Goal: Task Accomplishment & Management: Manage account settings

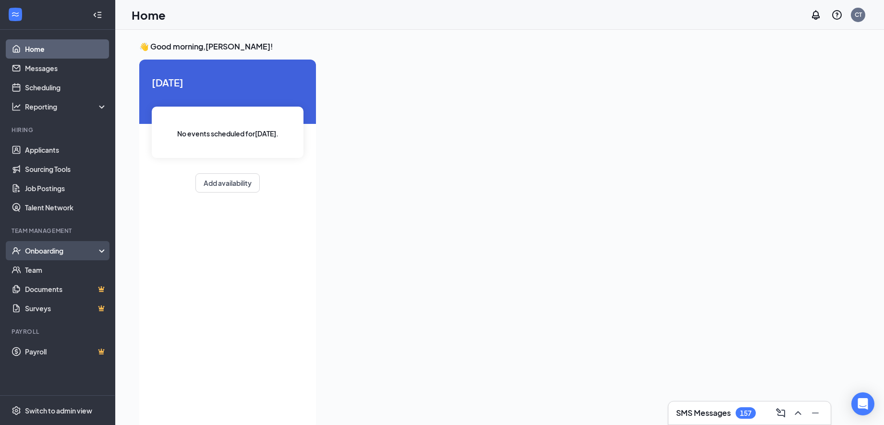
click at [93, 254] on div "Onboarding" at bounding box center [62, 251] width 74 height 10
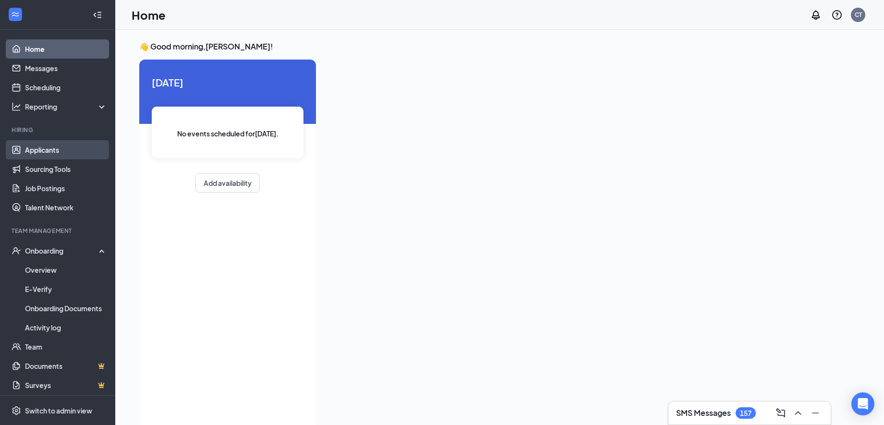
click at [49, 145] on link "Applicants" at bounding box center [66, 149] width 82 height 19
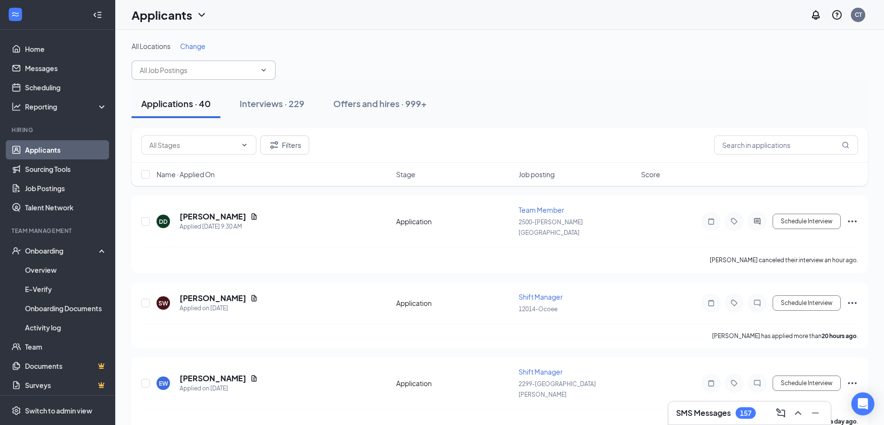
click at [231, 68] on input "text" at bounding box center [198, 70] width 116 height 11
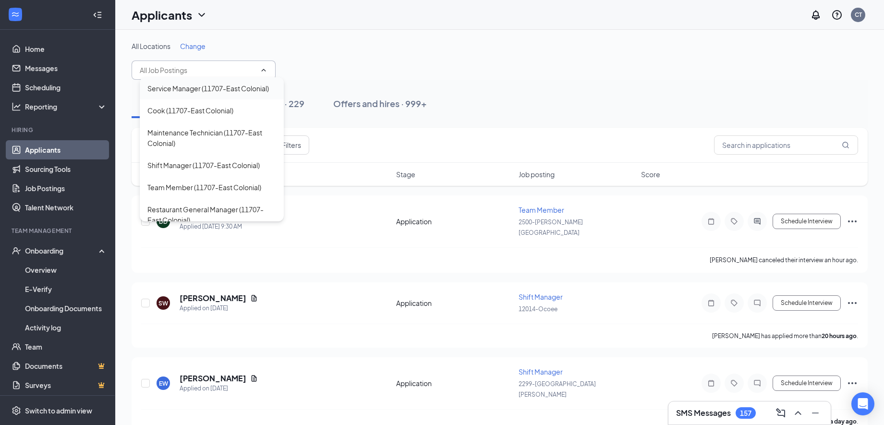
click at [201, 91] on div "Service Manager (11707-East Colonial)" at bounding box center [207, 88] width 121 height 11
type input "Service Manager (11707-East Colonial)"
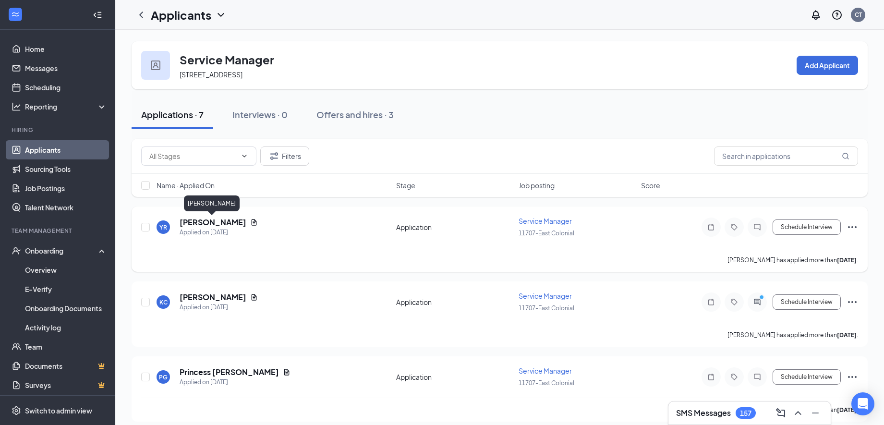
click at [231, 223] on h5 "[PERSON_NAME]" at bounding box center [213, 222] width 67 height 11
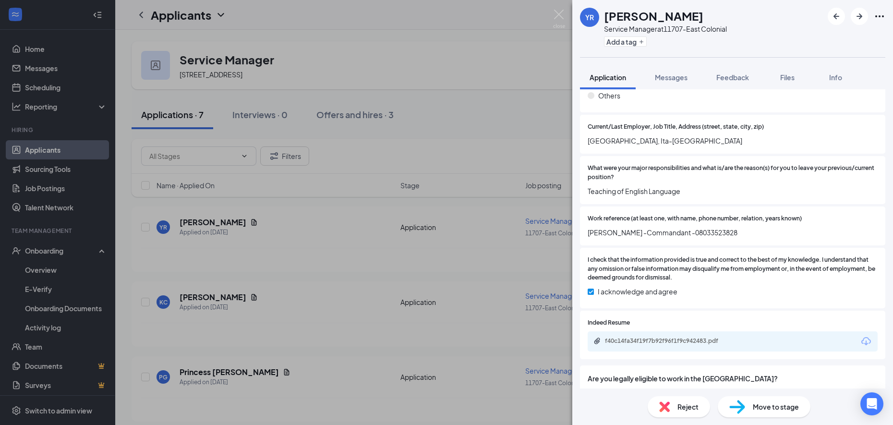
scroll to position [660, 0]
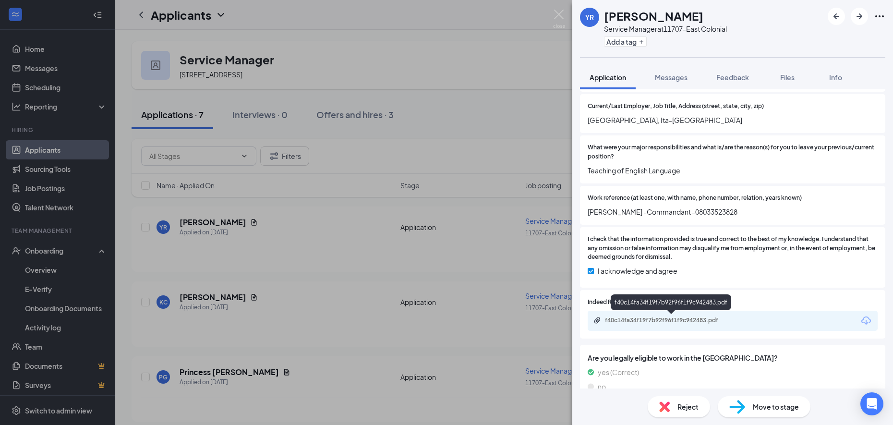
click at [637, 323] on div "f40c14fa34f19f7b92f96f1f9c942483.pdf" at bounding box center [672, 320] width 134 height 8
click at [738, 412] on img at bounding box center [737, 407] width 16 height 14
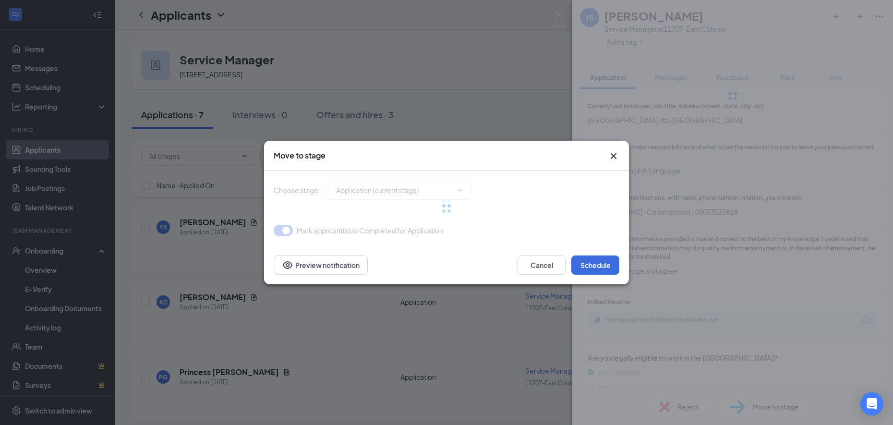
type input "Onsite Interview (next stage)"
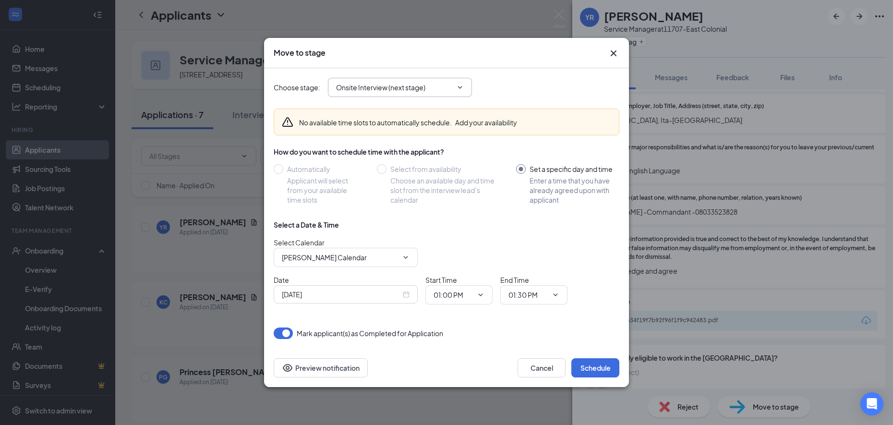
click at [432, 91] on input "Onsite Interview (next stage)" at bounding box center [394, 87] width 116 height 11
click at [550, 68] on div "Move to stage" at bounding box center [446, 53] width 365 height 30
click at [467, 89] on span "Onsite Interview (next stage) Application (current stage) Onsite Interview (nex…" at bounding box center [400, 87] width 144 height 19
click at [440, 89] on input "Onsite Interview (next stage)" at bounding box center [394, 87] width 116 height 11
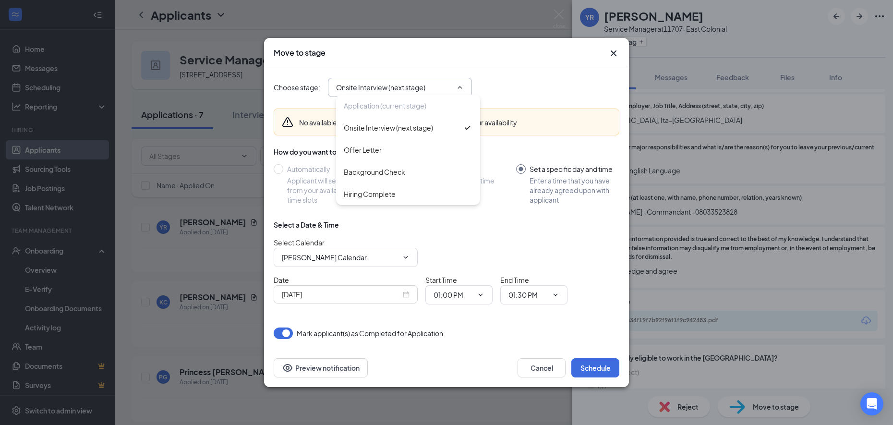
click at [495, 71] on div "Choose stage : Onsite Interview (next stage) Application (current stage) Onsite…" at bounding box center [447, 87] width 346 height 38
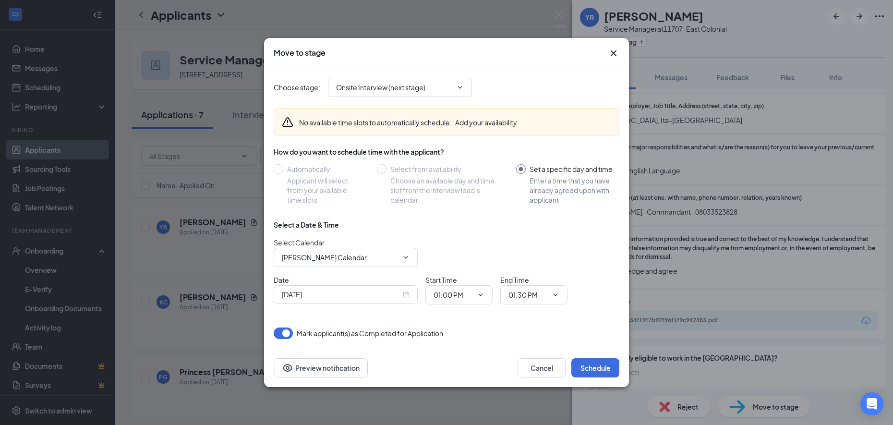
click at [611, 51] on icon "Cross" at bounding box center [614, 54] width 12 height 12
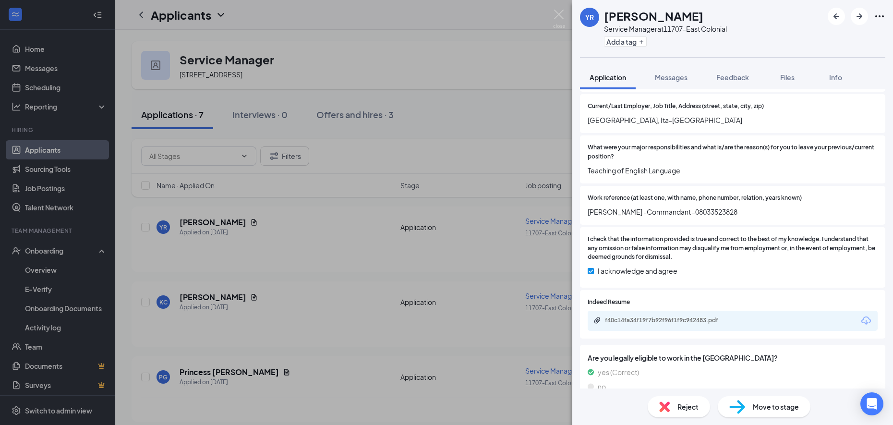
click at [686, 411] on span "Reject" at bounding box center [687, 406] width 21 height 11
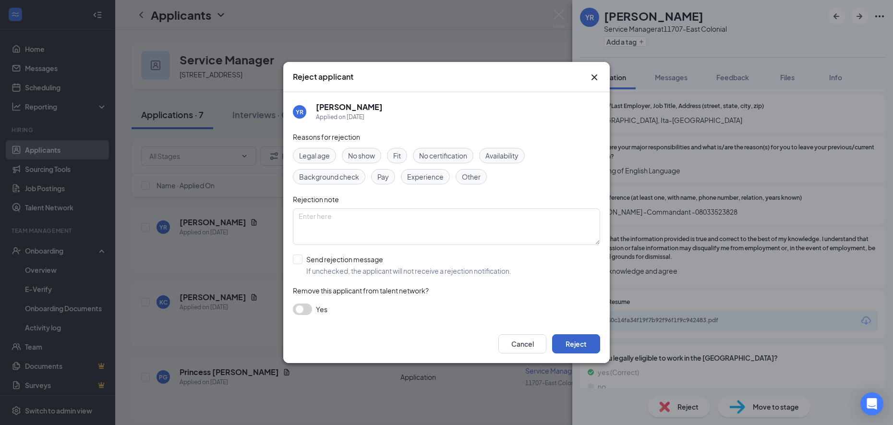
click at [579, 347] on button "Reject" at bounding box center [576, 343] width 48 height 19
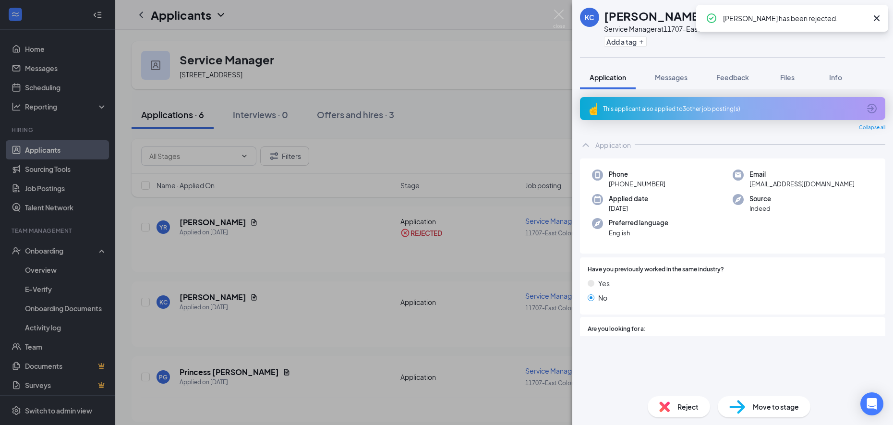
click at [557, 9] on div "[PERSON_NAME] [PERSON_NAME] Service Manager at 11707-East Colonial Add a tag Ap…" at bounding box center [446, 212] width 893 height 425
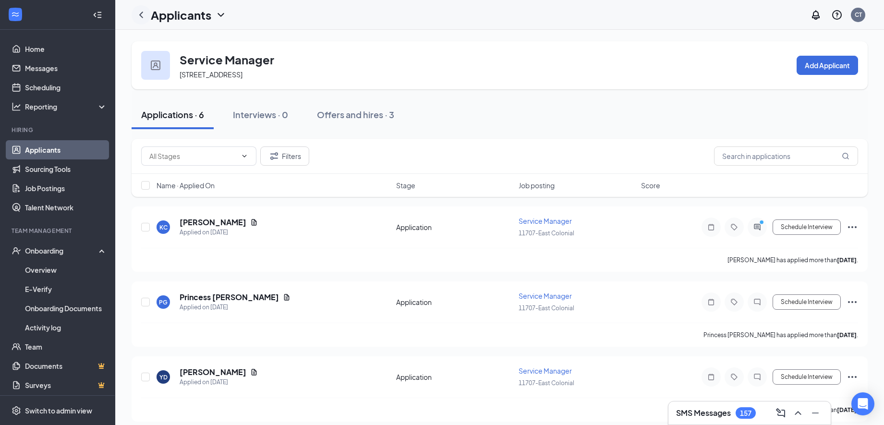
click at [141, 16] on icon "ChevronLeft" at bounding box center [141, 15] width 12 height 12
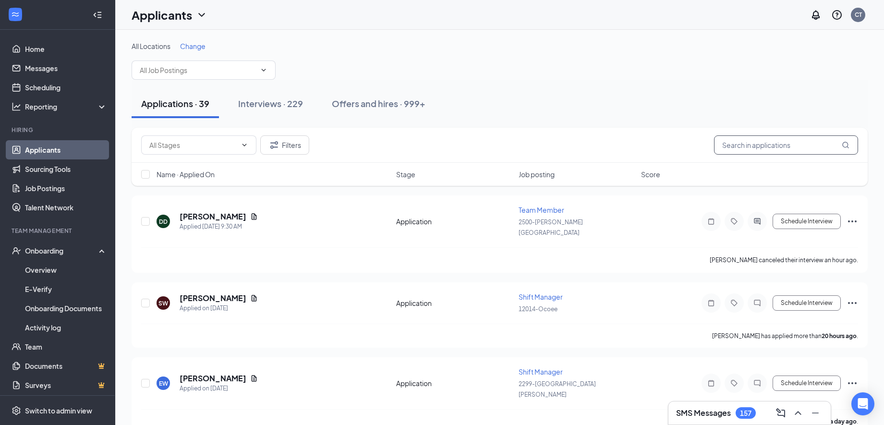
click at [768, 146] on input "text" at bounding box center [786, 144] width 144 height 19
type input "bianca"
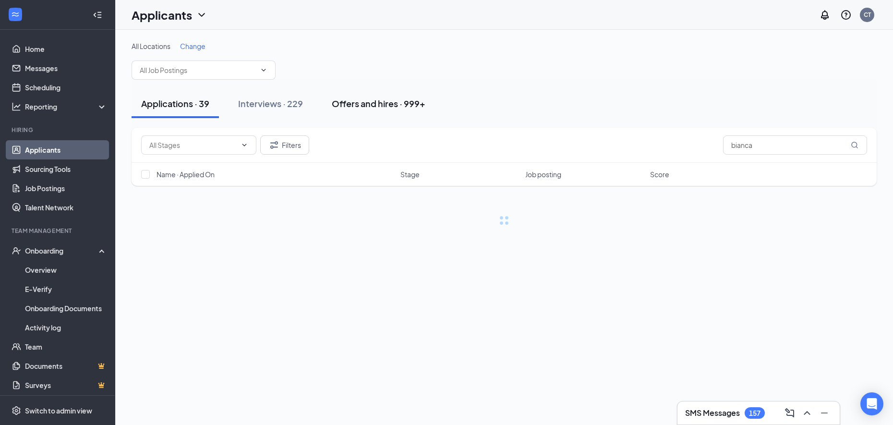
click at [365, 110] on button "Offers and hires · 999+" at bounding box center [378, 103] width 113 height 29
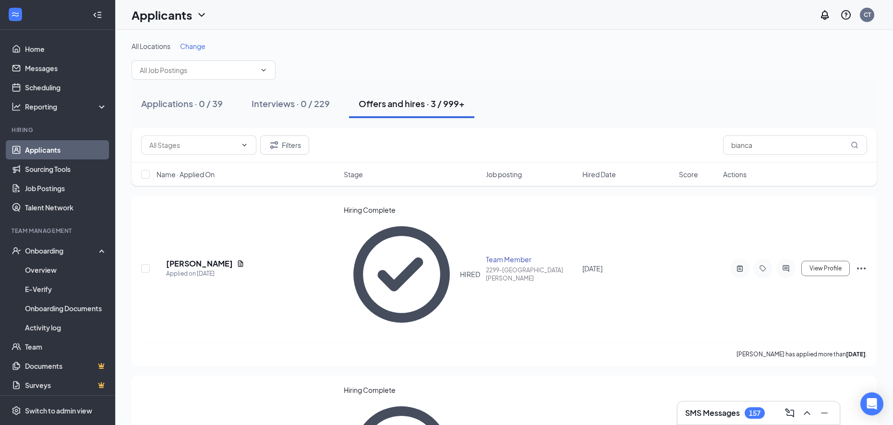
click at [611, 93] on div "Applications · 0 / 39 Interviews · 0 / 229 Offers and hires · 3 / 999+" at bounding box center [504, 103] width 745 height 29
click at [611, 98] on div "Applications · 0 / 39 Interviews · 0 / 229 Offers and hires · 3 / 999+" at bounding box center [504, 103] width 745 height 29
click at [602, 81] on div "Applications · 0 / 39 Interviews · 0 / 229 Offers and hires · 3 / 999+" at bounding box center [504, 104] width 745 height 48
click at [776, 149] on input "bianca" at bounding box center [795, 144] width 144 height 19
drag, startPoint x: 765, startPoint y: 146, endPoint x: 691, endPoint y: 149, distance: 74.5
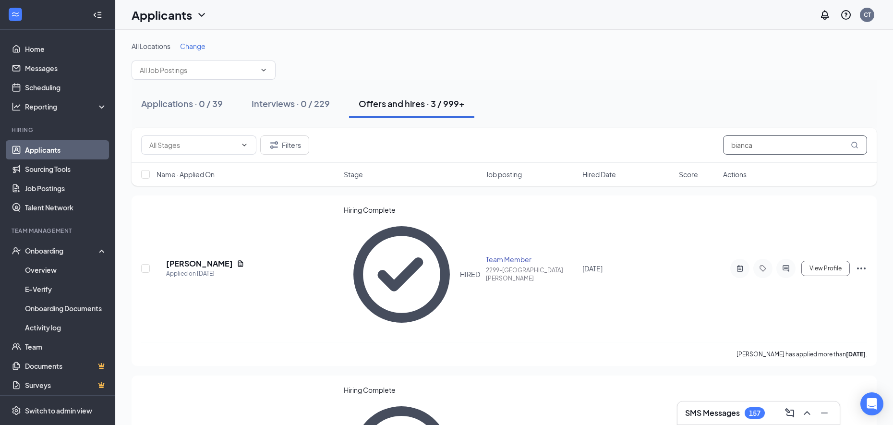
click at [691, 149] on div "Filters bianca" at bounding box center [504, 144] width 726 height 19
type input "[PERSON_NAME]"
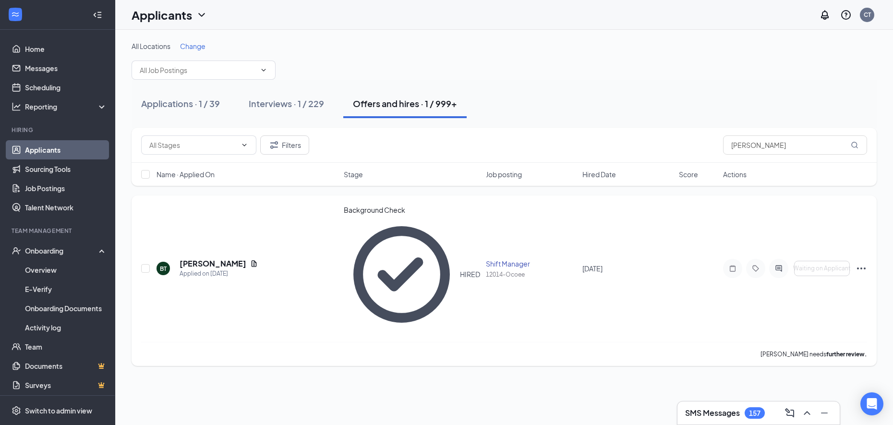
click at [860, 263] on icon "Ellipses" at bounding box center [862, 269] width 12 height 12
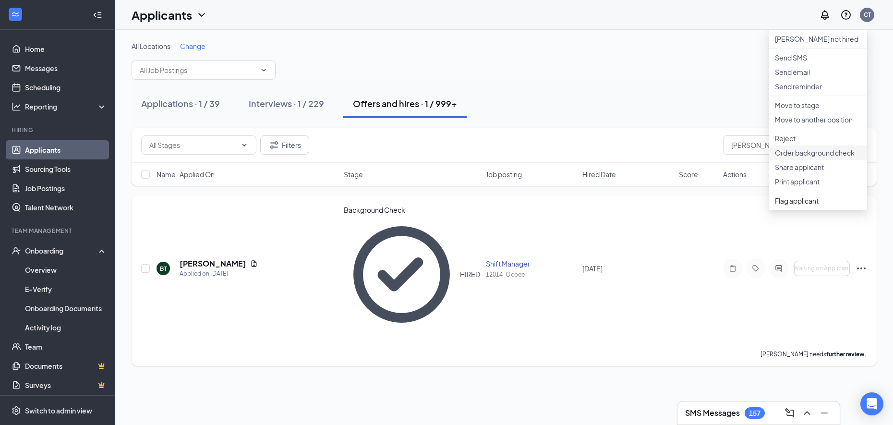
click at [810, 157] on p "Order background check" at bounding box center [818, 153] width 86 height 10
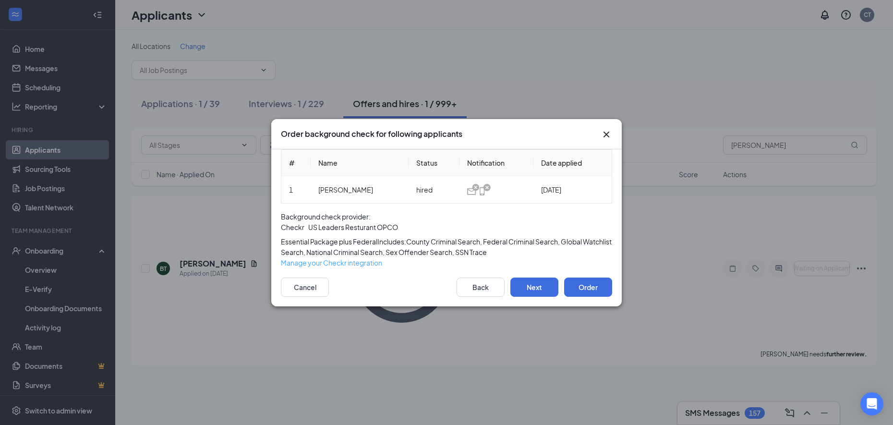
click at [346, 267] on span "Manage your Checkr integration" at bounding box center [331, 262] width 101 height 9
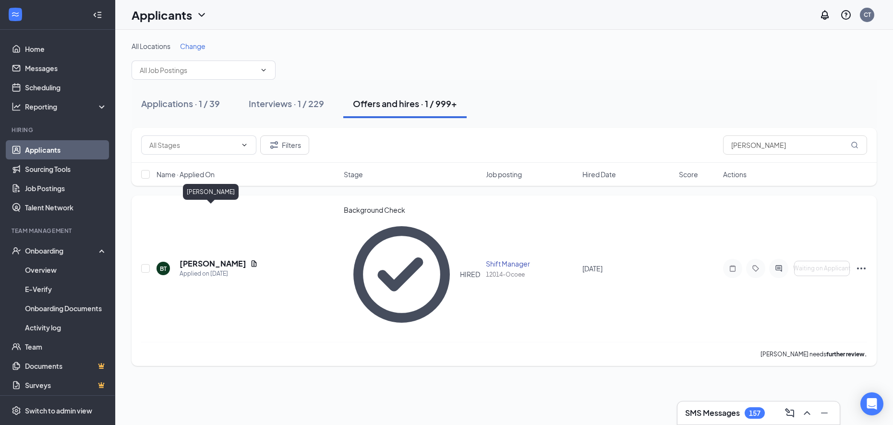
click at [198, 258] on h5 "[PERSON_NAME]" at bounding box center [213, 263] width 67 height 11
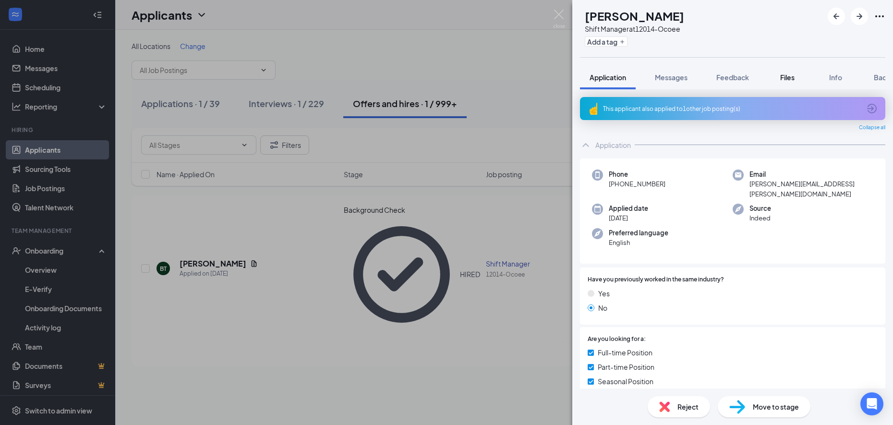
click at [794, 82] on div "Files" at bounding box center [787, 77] width 19 height 10
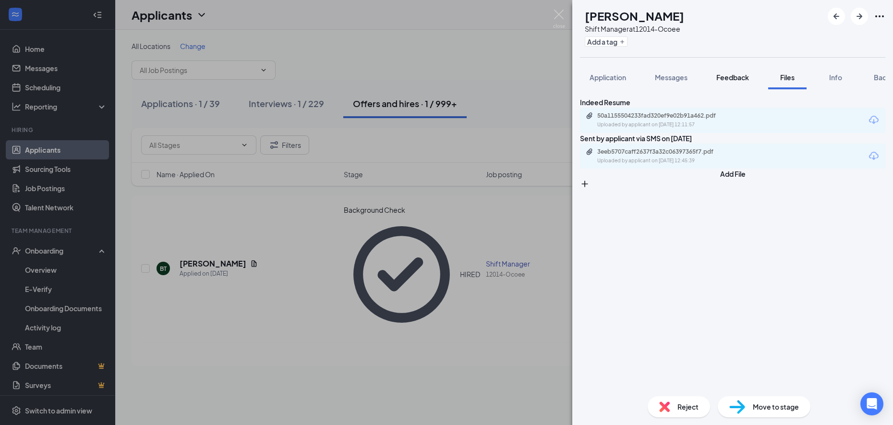
click at [719, 80] on span "Feedback" at bounding box center [732, 77] width 33 height 9
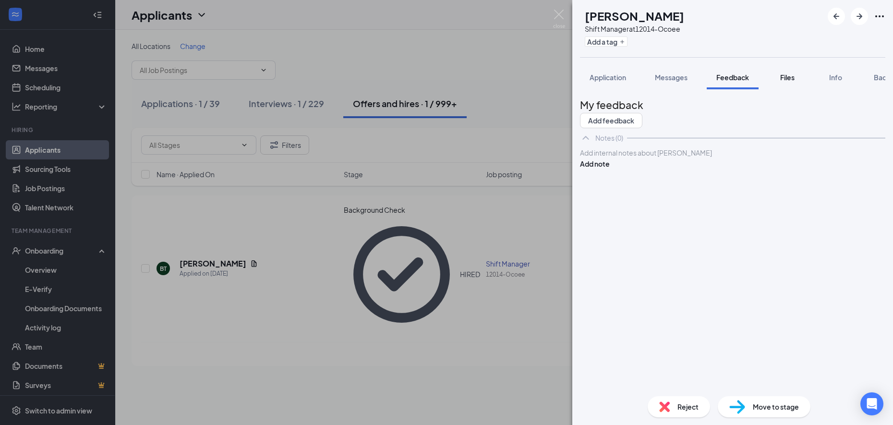
click at [784, 80] on span "Files" at bounding box center [787, 77] width 14 height 9
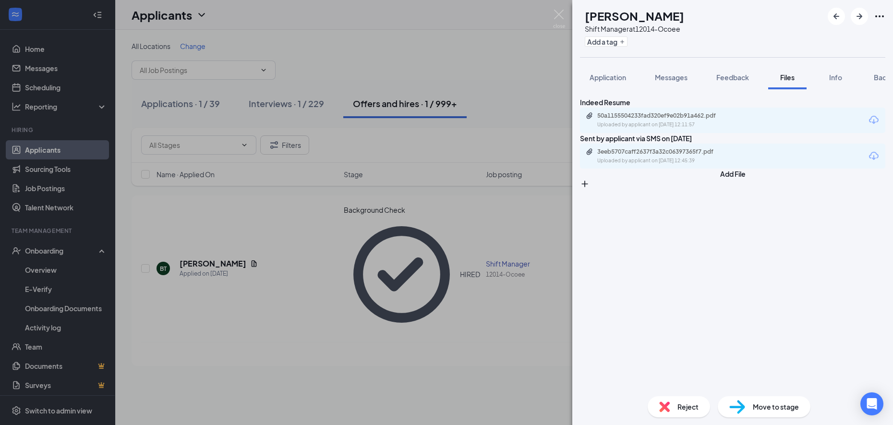
drag, startPoint x: 846, startPoint y: 81, endPoint x: 857, endPoint y: 82, distance: 10.6
click at [846, 81] on button "Info" at bounding box center [835, 77] width 38 height 24
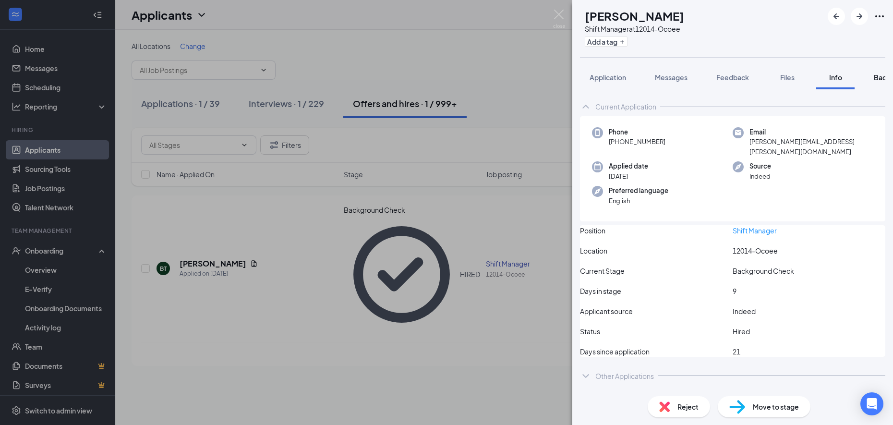
click at [877, 79] on span "Background" at bounding box center [893, 77] width 39 height 9
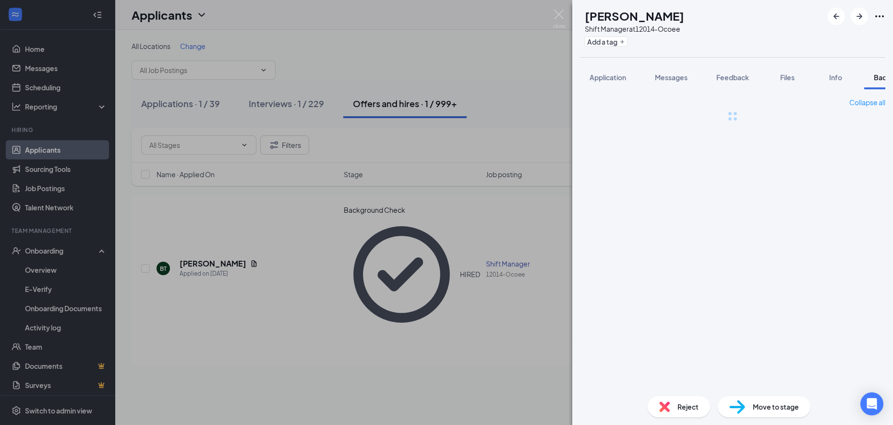
scroll to position [0, 39]
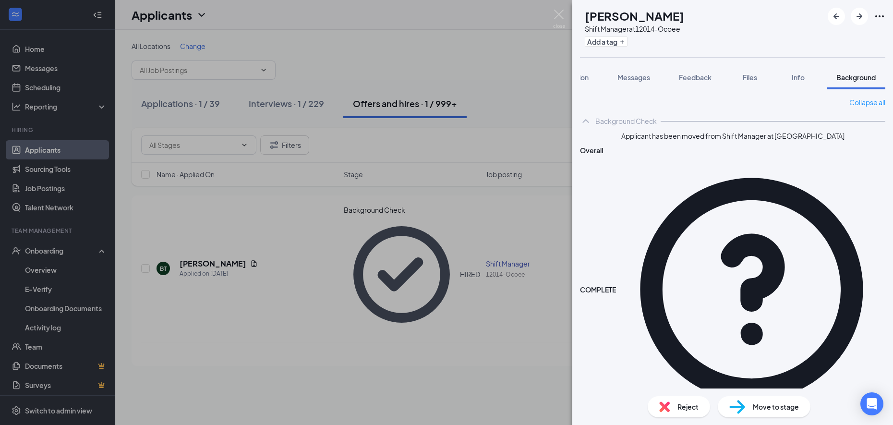
click at [522, 46] on div "BT [PERSON_NAME] Shift Manager at 12014-Ocoee Add a tag Application Messages Fe…" at bounding box center [446, 212] width 893 height 425
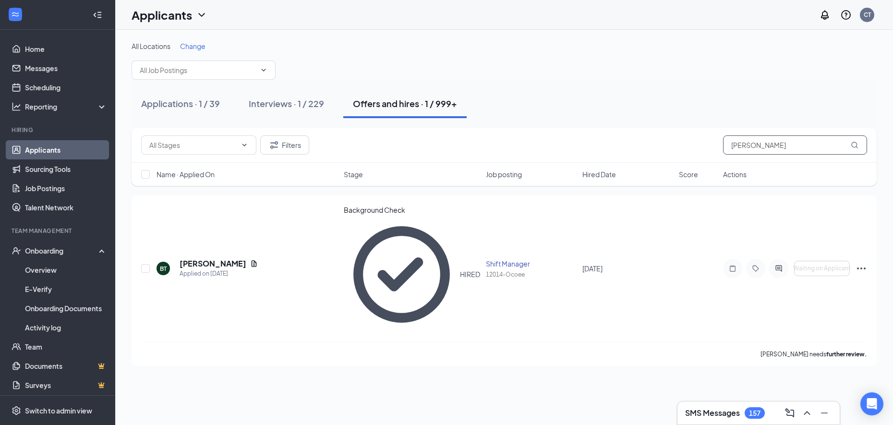
click at [797, 138] on input "[PERSON_NAME]" at bounding box center [795, 144] width 144 height 19
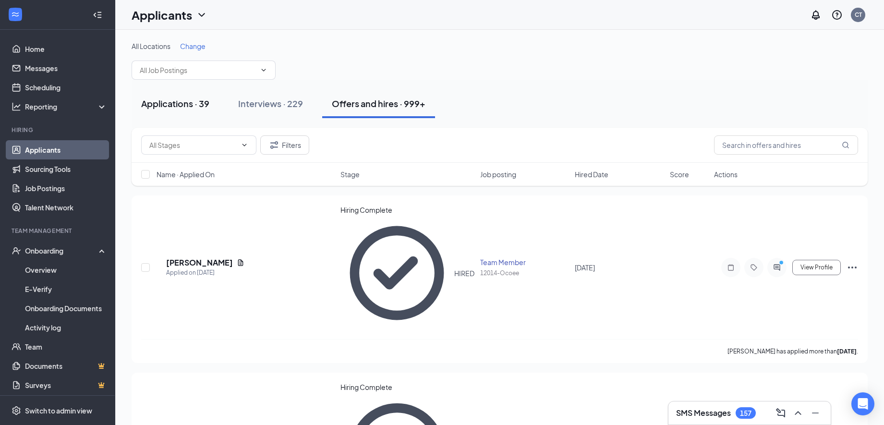
click at [191, 100] on div "Applications · 39" at bounding box center [175, 103] width 68 height 12
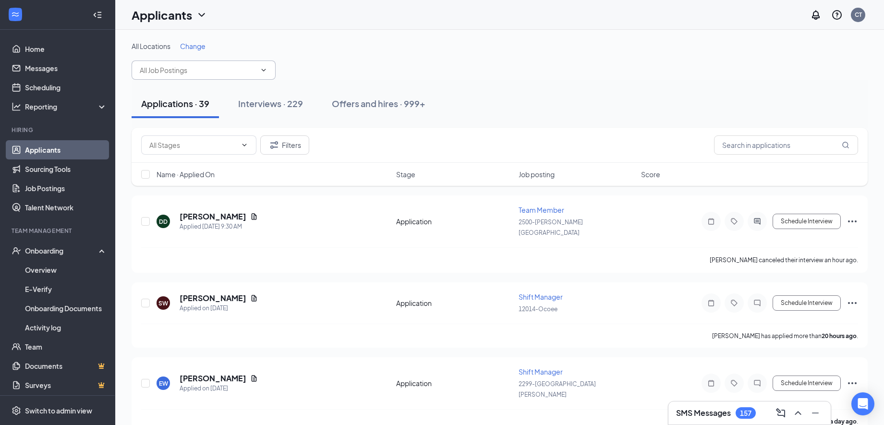
click at [223, 71] on input "text" at bounding box center [198, 70] width 116 height 11
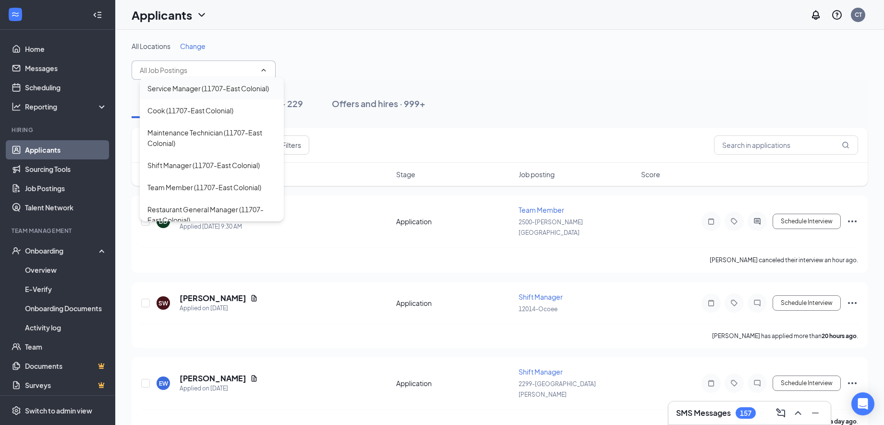
click at [202, 94] on div "Service Manager (11707-East Colonial)" at bounding box center [207, 88] width 121 height 11
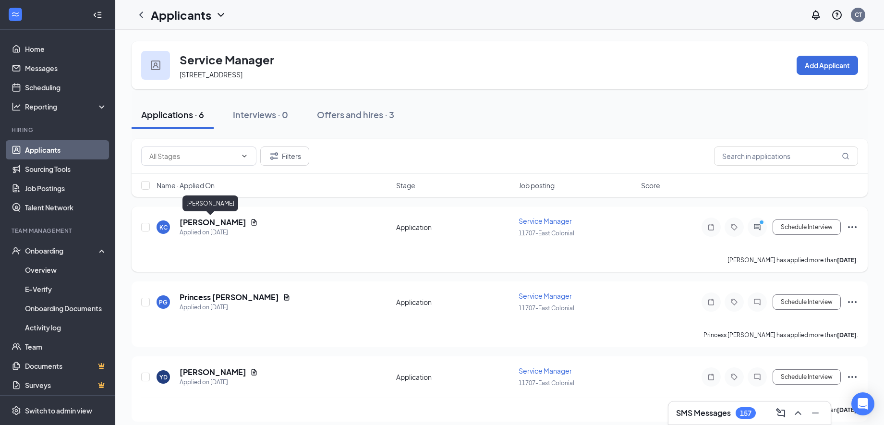
click at [211, 220] on h5 "[PERSON_NAME]" at bounding box center [213, 222] width 67 height 11
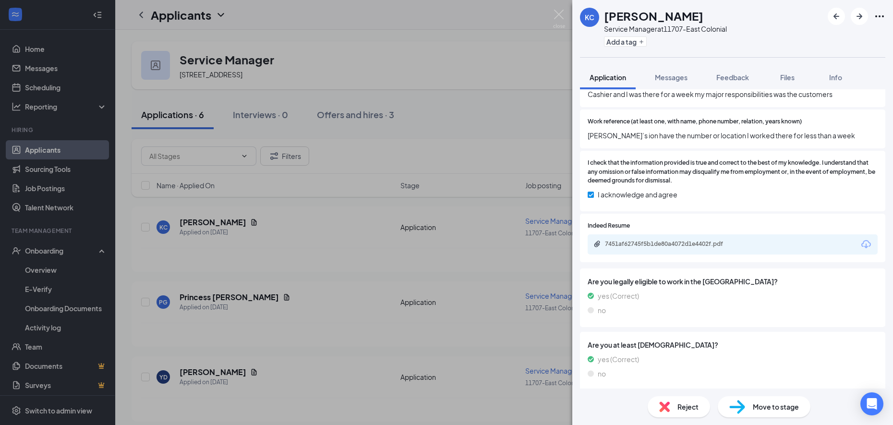
scroll to position [741, 0]
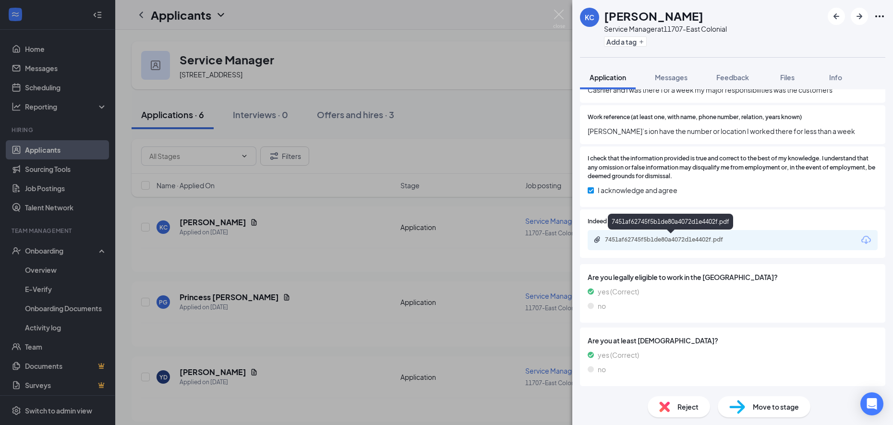
click at [682, 242] on div "7451af62745f5b1de80a4072d1e4402f.pdf" at bounding box center [672, 240] width 134 height 8
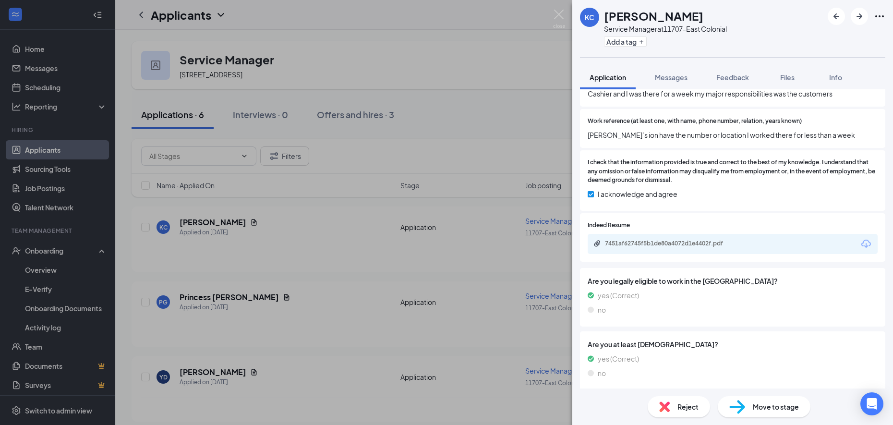
click at [697, 413] on div "Reject" at bounding box center [679, 406] width 62 height 21
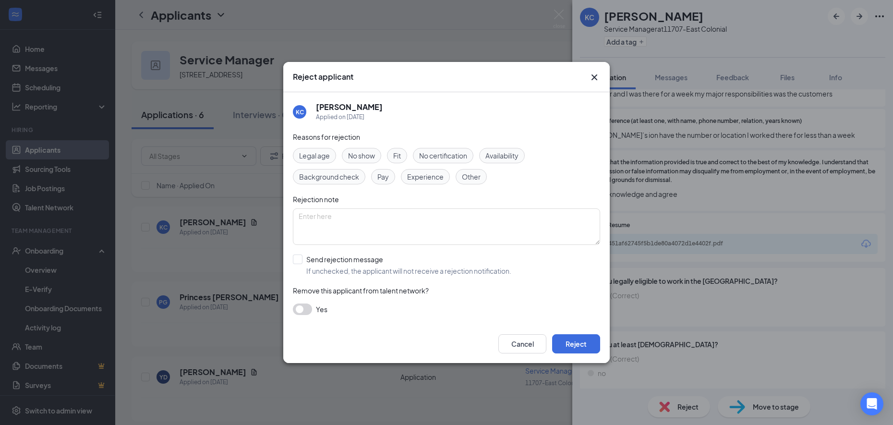
click at [421, 181] on span "Experience" at bounding box center [425, 176] width 36 height 11
click at [397, 151] on span "Fit" at bounding box center [397, 155] width 8 height 11
click at [569, 341] on button "Reject" at bounding box center [576, 343] width 48 height 19
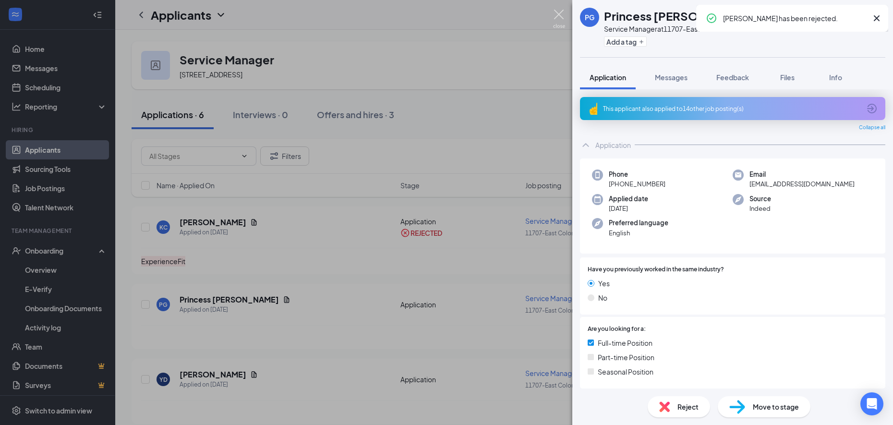
click at [561, 17] on img at bounding box center [559, 19] width 12 height 19
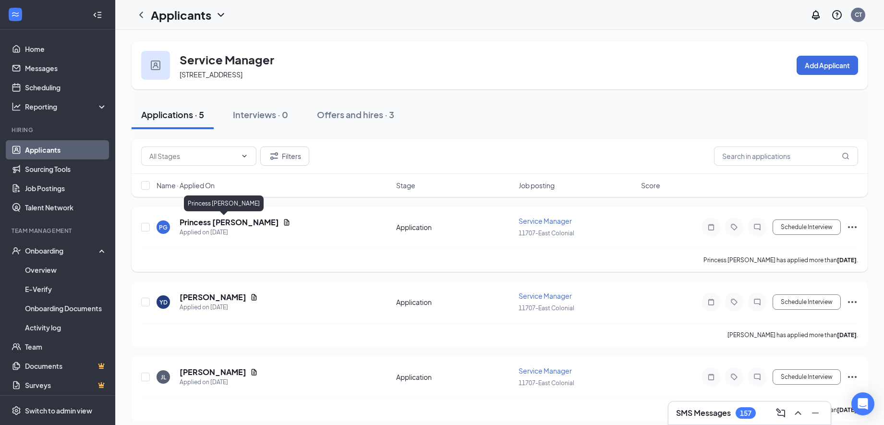
click at [215, 219] on h5 "Princess [PERSON_NAME]" at bounding box center [229, 222] width 99 height 11
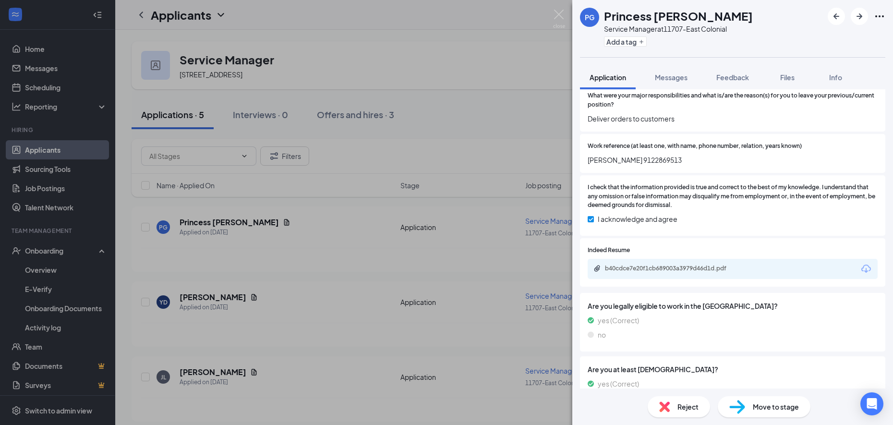
scroll to position [720, 0]
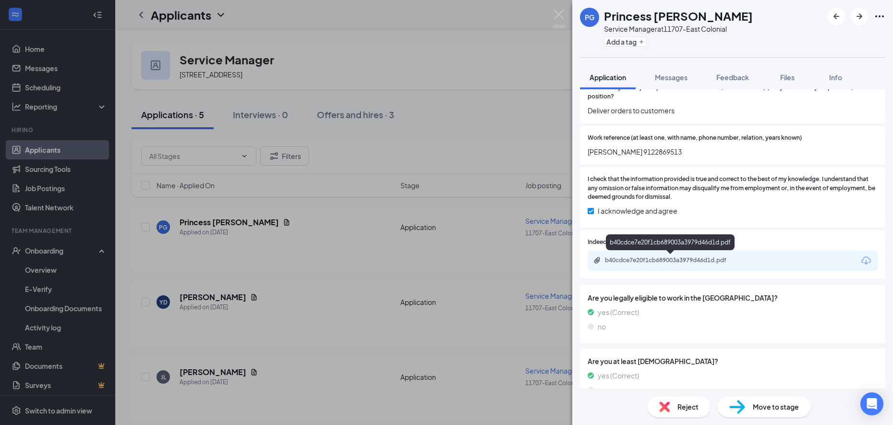
click at [657, 260] on div "b40cdce7e20f1cb689003a3979d46d1d.pdf" at bounding box center [672, 260] width 134 height 8
click at [668, 74] on span "Messages" at bounding box center [671, 77] width 33 height 9
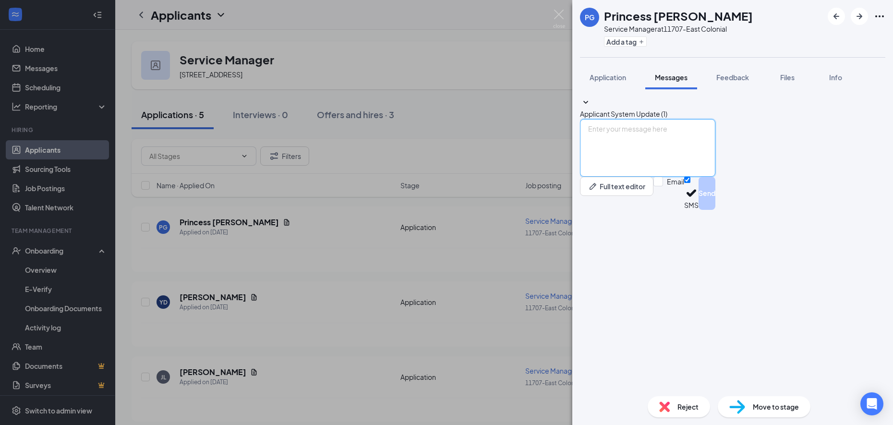
click at [654, 177] on textarea at bounding box center [647, 148] width 135 height 58
click at [684, 210] on input "Email" at bounding box center [668, 193] width 31 height 33
checkbox input "true"
click at [676, 177] on textarea at bounding box center [641, 148] width 122 height 58
click at [623, 177] on textarea at bounding box center [641, 148] width 122 height 58
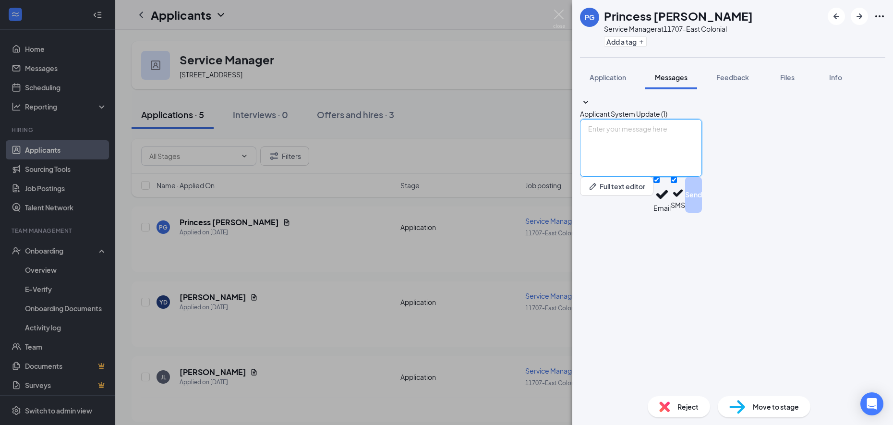
paste textarea "Hi [PERSON_NAME], Thanks for your interest. I'd like to set up an interview. Wh…"
drag, startPoint x: 640, startPoint y: 309, endPoint x: 593, endPoint y: 311, distance: 46.6
click at [593, 213] on div "Hi [PERSON_NAME], Thanks for your interest. I'd like to set up an interview. Wh…" at bounding box center [641, 166] width 122 height 94
click at [702, 177] on textarea "Hi Princess, Thanks for your interest. I'd like to set up an interview. What is…" at bounding box center [641, 148] width 122 height 58
drag, startPoint x: 616, startPoint y: 336, endPoint x: 606, endPoint y: 323, distance: 16.5
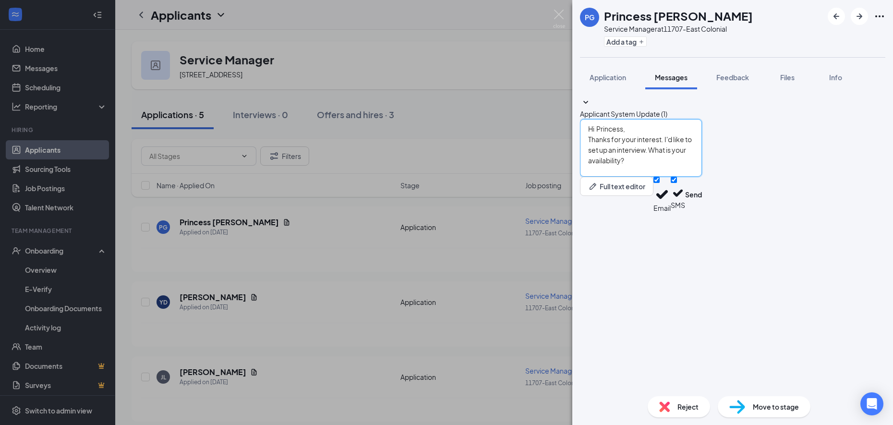
click at [616, 177] on textarea "Hi Princess, Thanks for your interest. I'd like to set up an interview. What is…" at bounding box center [641, 148] width 122 height 58
drag, startPoint x: 605, startPoint y: 317, endPoint x: 773, endPoint y: 323, distance: 167.7
click at [702, 177] on textarea "Hi Princess, Thanks for your interest. I'd like to set up an interview. What is…" at bounding box center [641, 148] width 122 height 58
paste textarea "We hope you're doing well! We’re excited to invite you to an interview for the …"
drag, startPoint x: 686, startPoint y: 351, endPoint x: 577, endPoint y: 279, distance: 130.6
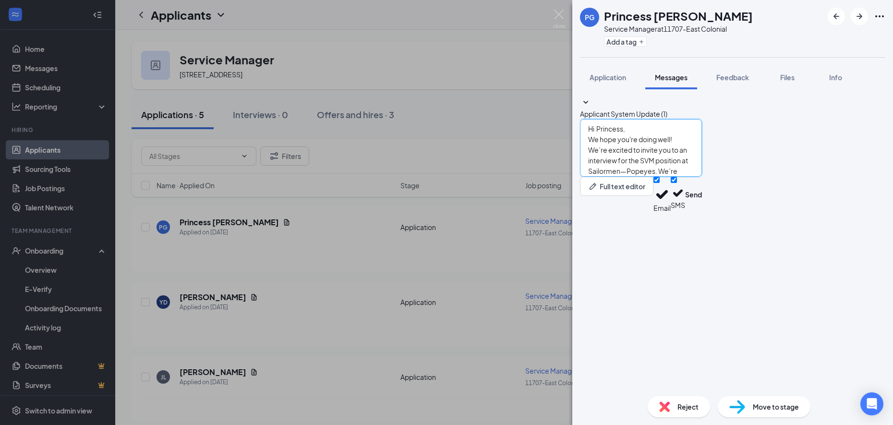
click at [563, 266] on div "PG Princess Golden Service Manager at [STREET_ADDRESS] Add a tag Application Me…" at bounding box center [446, 212] width 893 height 425
click at [702, 177] on textarea "Hi Princess, We hope you're doing well! We’re excited to invite you to an inter…" at bounding box center [641, 148] width 122 height 58
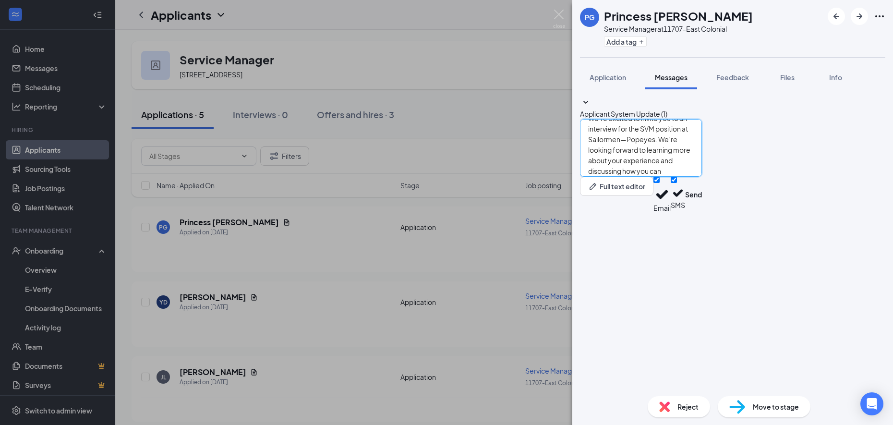
click at [606, 177] on textarea "Hi Princess, We hope you're doing well! We’re excited to invite you to an inter…" at bounding box center [641, 148] width 122 height 58
click at [607, 177] on textarea "Hi Princess, We hope you're doing well! We’re excited to invite you to an inter…" at bounding box center [641, 148] width 122 height 58
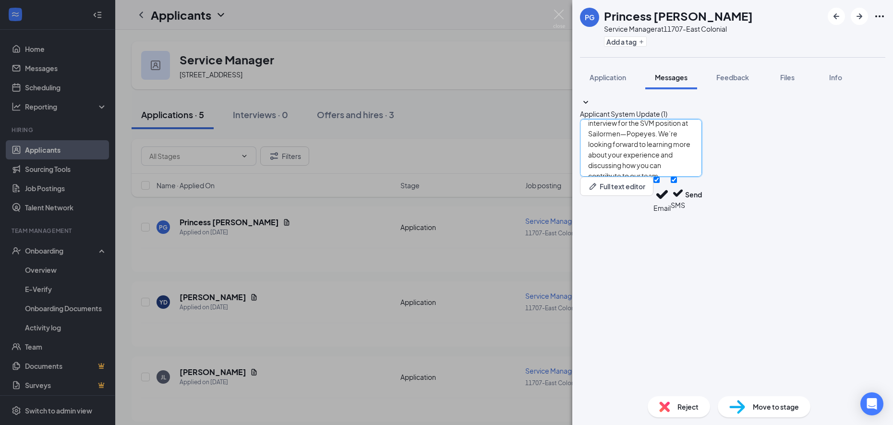
click at [607, 177] on textarea "Hi Princess, We hope you're doing well! We’re excited to invite you to an inter…" at bounding box center [641, 148] width 122 height 58
paste textarea "What is your availability? Thank you again for considering this opportunity wit…"
drag, startPoint x: 686, startPoint y: 340, endPoint x: 590, endPoint y: 308, distance: 101.3
click at [590, 213] on div "Hi Princess, We hope you're doing well! We’re excited to invite you to an inter…" at bounding box center [641, 166] width 122 height 94
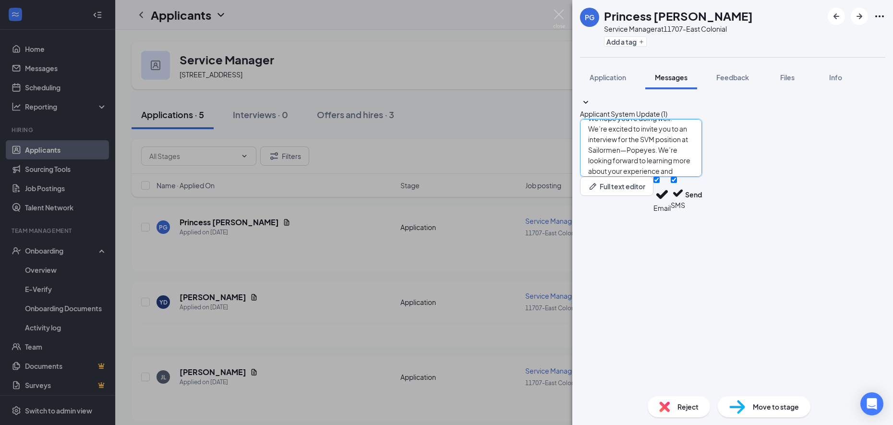
scroll to position [0, 0]
drag, startPoint x: 716, startPoint y: 333, endPoint x: 551, endPoint y: 266, distance: 178.1
click at [551, 266] on div "PG Princess Golden Service Manager at [STREET_ADDRESS] Add a tag Application Me…" at bounding box center [446, 212] width 893 height 425
type textarea "Hi Princess, We hope you're doing well! We’re excited to invite you to an inter…"
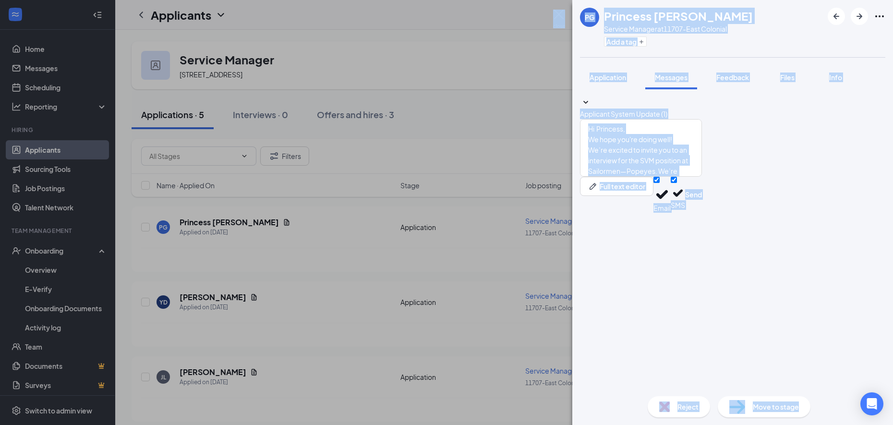
drag, startPoint x: 862, startPoint y: 395, endPoint x: 901, endPoint y: 403, distance: 39.6
click at [893, 403] on html "Home Messages Scheduling Reporting Hiring Applicants Sourcing Tools Job Posting…" at bounding box center [446, 212] width 893 height 425
drag, startPoint x: 901, startPoint y: 403, endPoint x: 785, endPoint y: 235, distance: 203.9
click at [785, 119] on div "Applicant System Update (1)" at bounding box center [732, 108] width 305 height 22
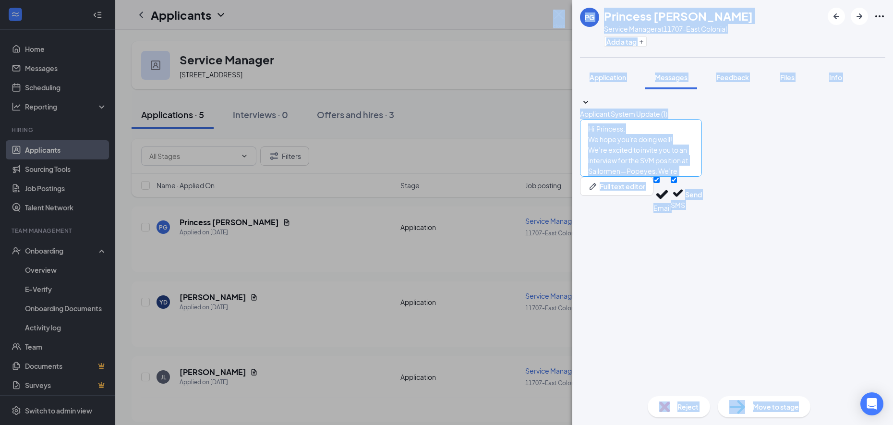
copy body "EP [PERSON_NAME] Applied on [DATE] Application Service Manager 11707-East Colon…"
click at [640, 119] on div "Applicant System Update (1)" at bounding box center [732, 108] width 305 height 22
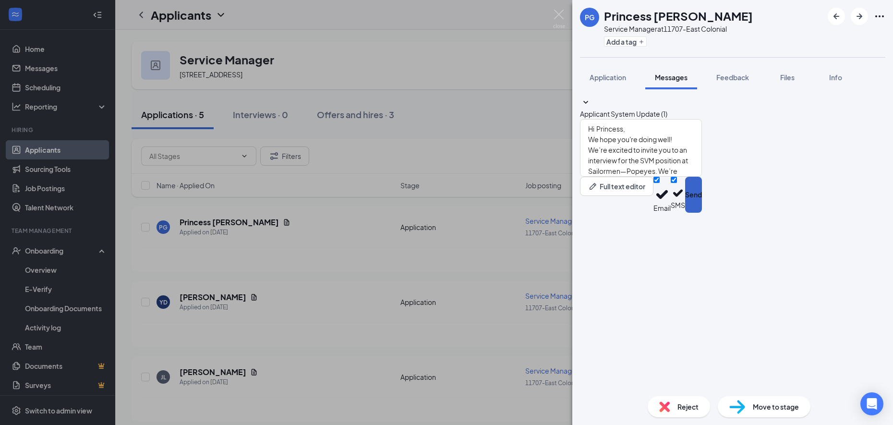
click at [702, 213] on button "Send" at bounding box center [693, 195] width 17 height 36
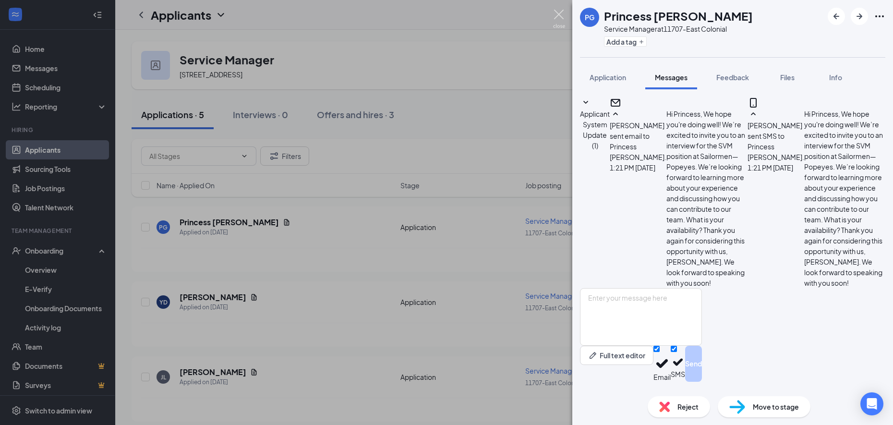
click at [558, 19] on img at bounding box center [559, 19] width 12 height 19
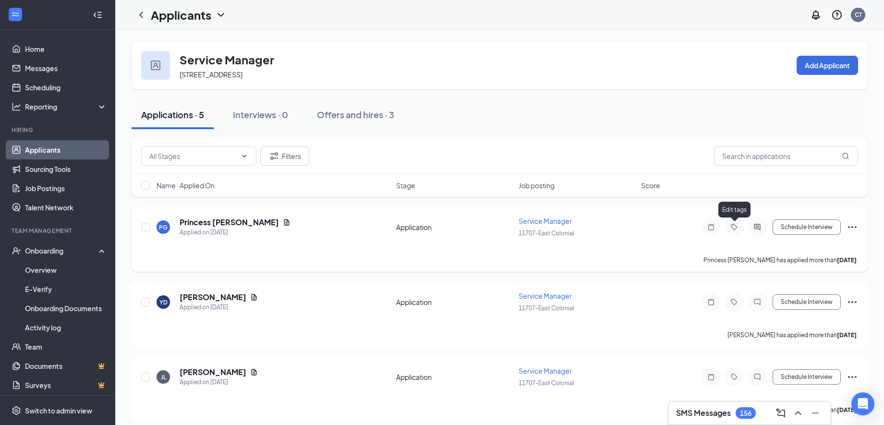
click at [733, 228] on icon "Tag" at bounding box center [734, 227] width 12 height 8
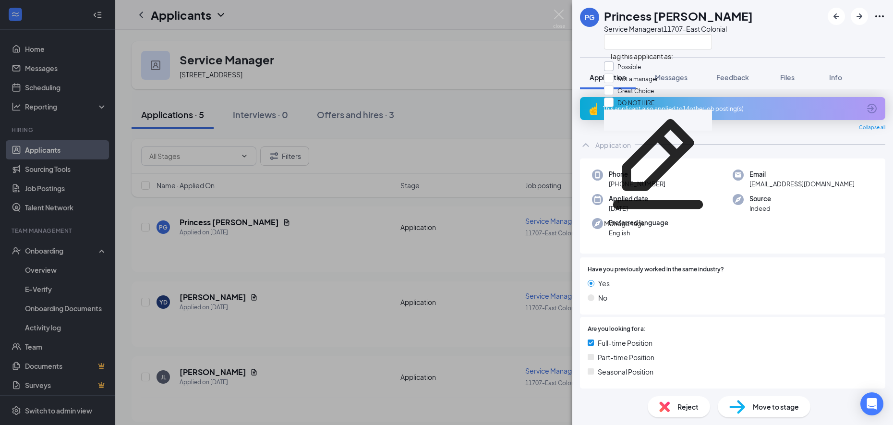
click at [617, 69] on input "Possible" at bounding box center [622, 66] width 37 height 11
checkbox input "true"
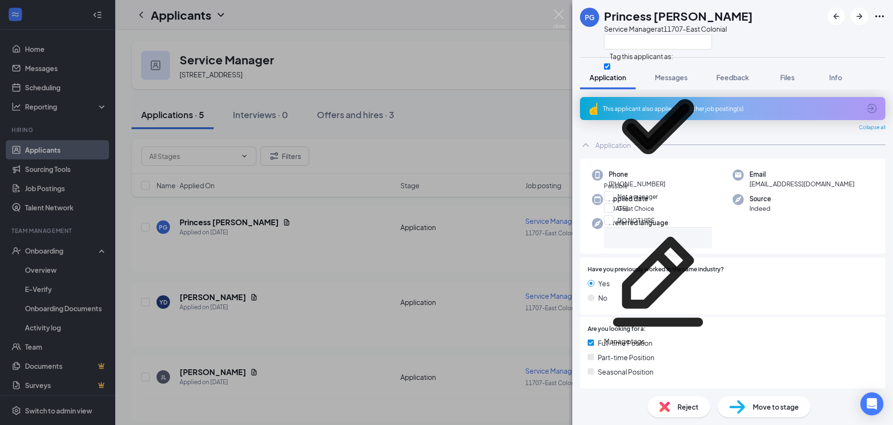
click at [557, 8] on div "PG Princess Golden Service Manager at 11707-East Colonial Application Messages …" at bounding box center [446, 212] width 893 height 425
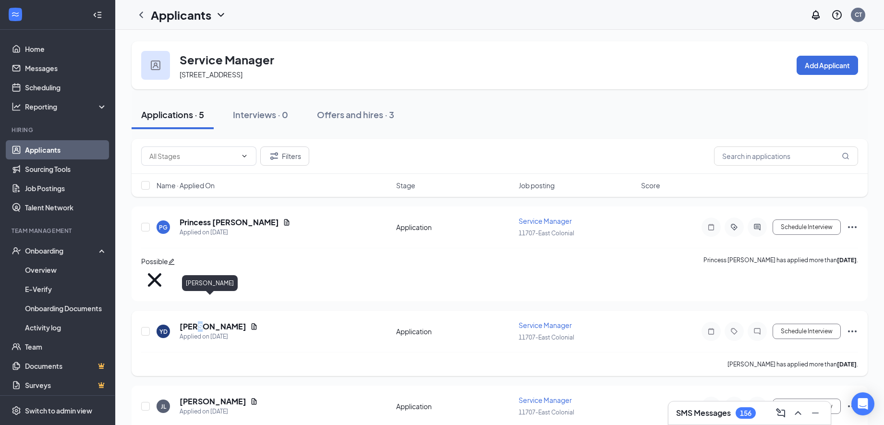
click at [198, 321] on h5 "[PERSON_NAME]" at bounding box center [213, 326] width 67 height 11
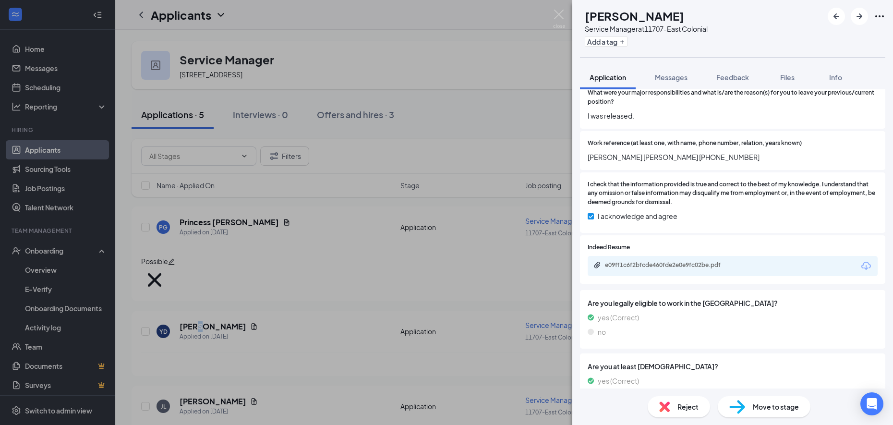
scroll to position [741, 0]
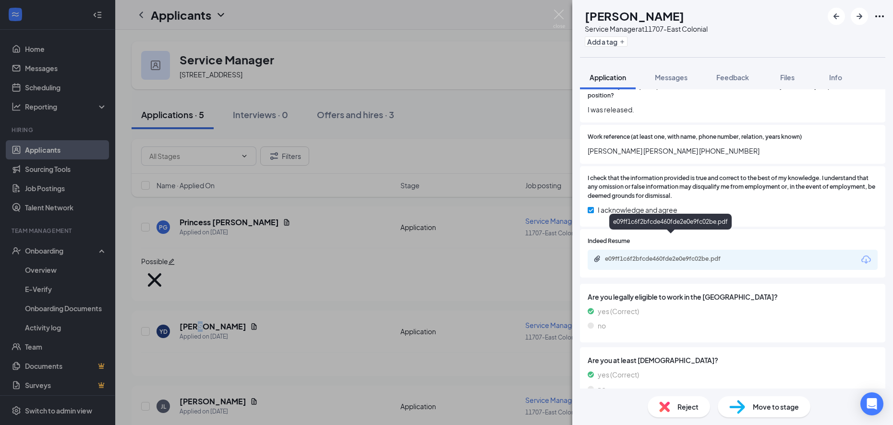
click at [679, 255] on div "e09ff1c6f2bfcde460fde2e0e9fc02be.pdf" at bounding box center [672, 259] width 134 height 8
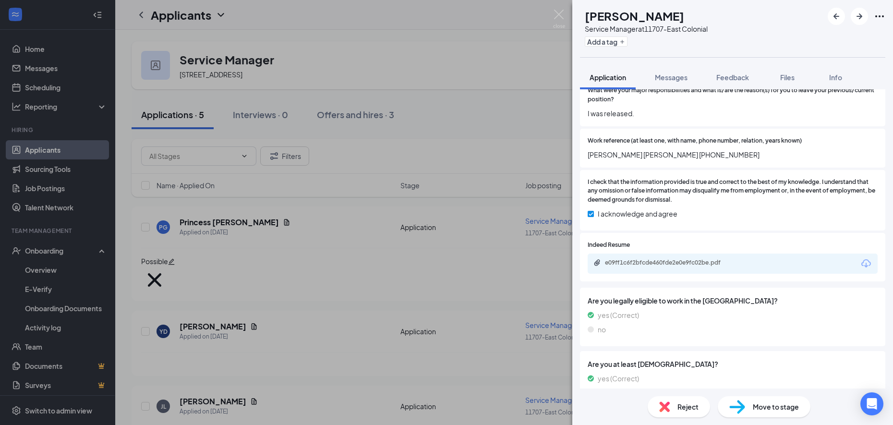
click at [683, 408] on span "Reject" at bounding box center [687, 406] width 21 height 11
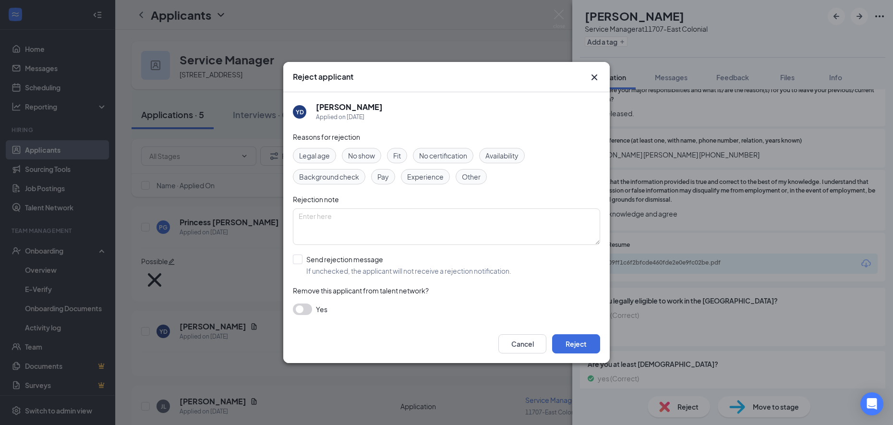
click at [433, 181] on span "Experience" at bounding box center [425, 176] width 36 height 11
click at [398, 155] on span "Fit" at bounding box center [397, 155] width 8 height 11
click at [504, 158] on span "Availability" at bounding box center [501, 155] width 33 height 11
click at [575, 342] on button "Reject" at bounding box center [576, 343] width 48 height 19
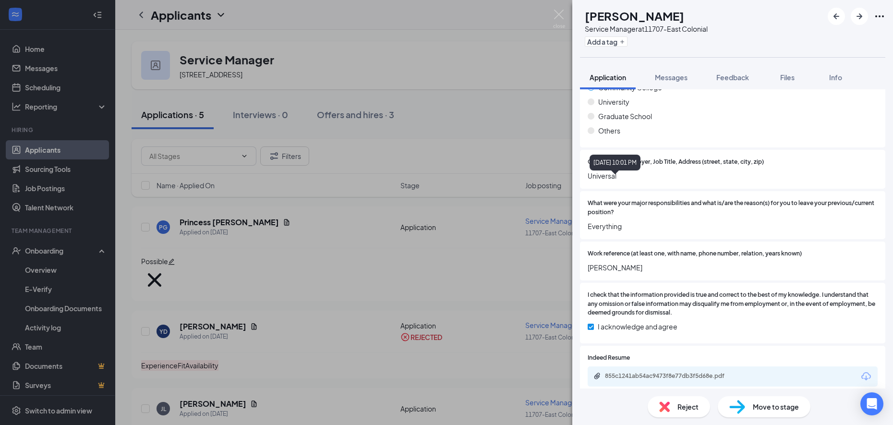
scroll to position [600, 0]
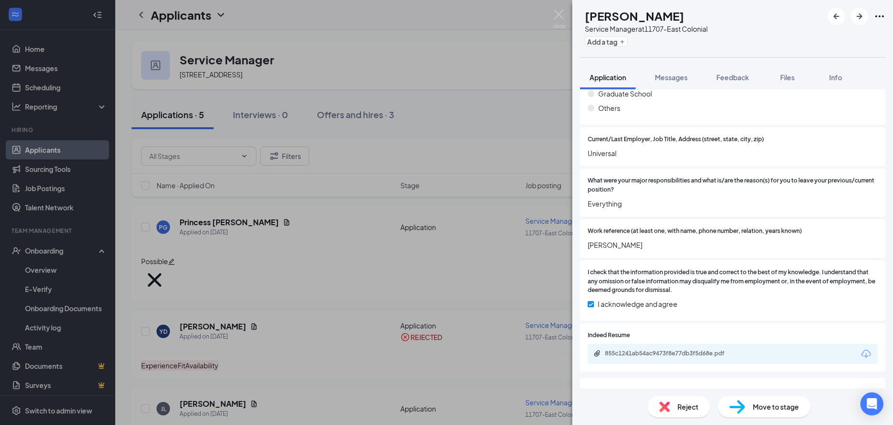
click at [634, 350] on div "855c1241ab54ac9473f8e77db3f5d68e.pdf" at bounding box center [672, 354] width 134 height 8
click at [677, 403] on span "Reject" at bounding box center [687, 406] width 21 height 11
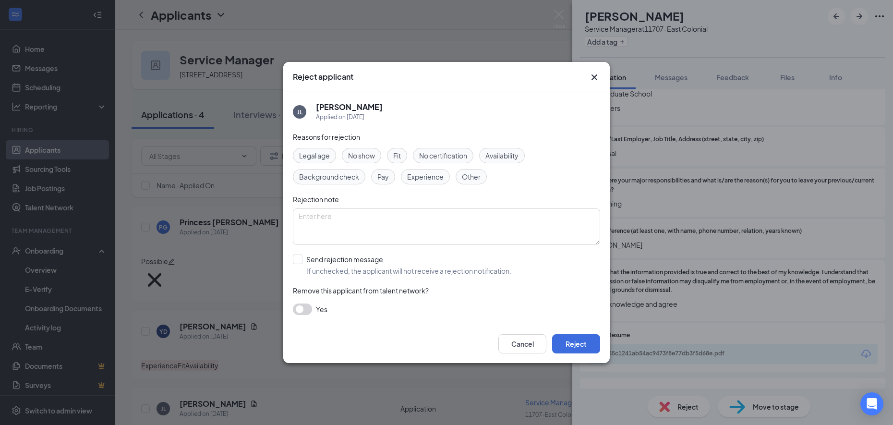
click at [398, 154] on span "Fit" at bounding box center [397, 155] width 8 height 11
click at [421, 176] on span "Experience" at bounding box center [425, 176] width 36 height 11
click at [571, 346] on button "Reject" at bounding box center [576, 343] width 48 height 19
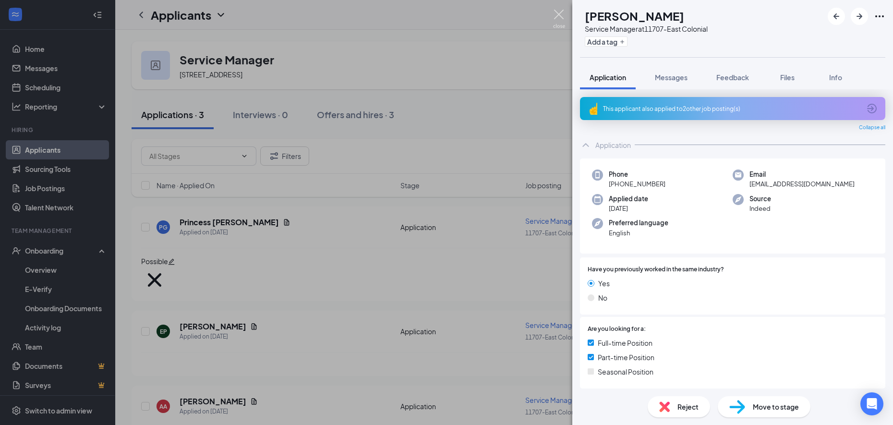
click at [560, 13] on img at bounding box center [559, 19] width 12 height 19
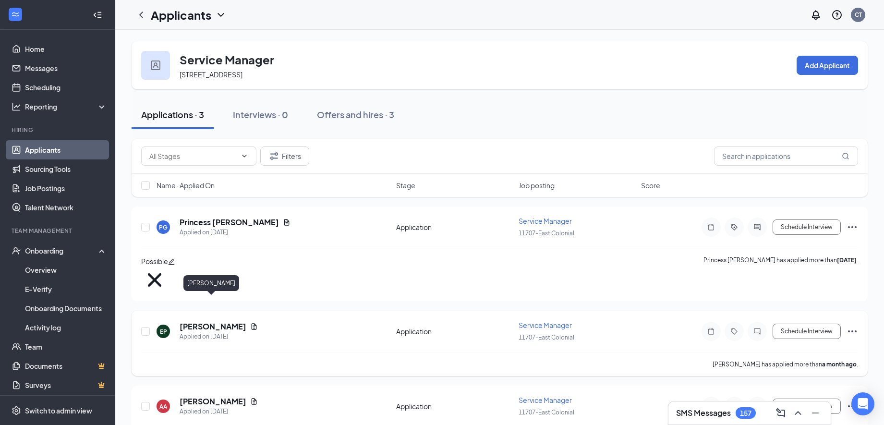
click at [206, 321] on h5 "[PERSON_NAME]" at bounding box center [213, 326] width 67 height 11
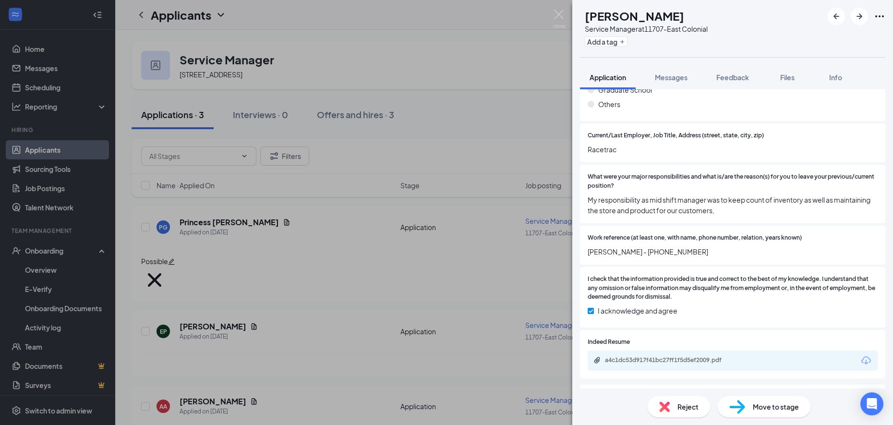
scroll to position [660, 0]
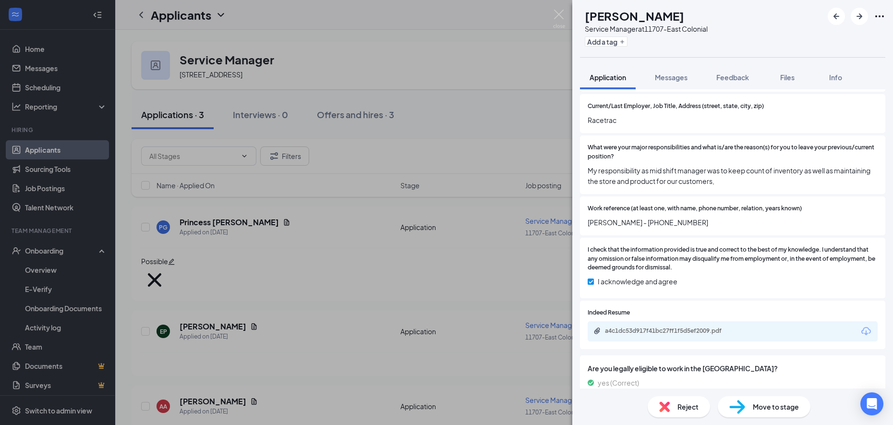
click at [646, 325] on div "a4c1dc53d917f41bc27ff1f5d5ef2009.pdf" at bounding box center [733, 331] width 290 height 20
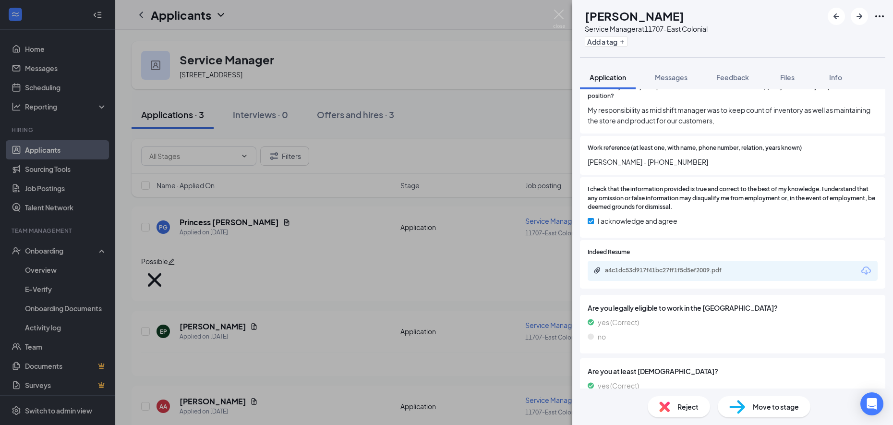
scroll to position [751, 0]
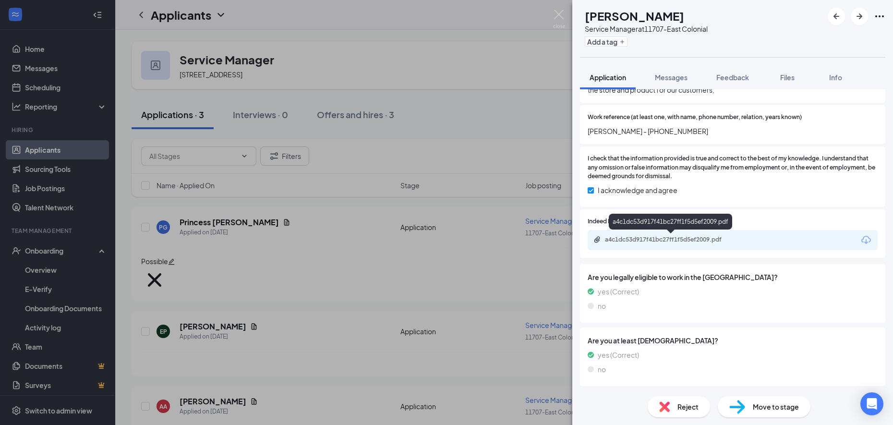
click at [658, 236] on div "a4c1dc53d917f41bc27ff1f5d5ef2009.pdf" at bounding box center [672, 240] width 134 height 8
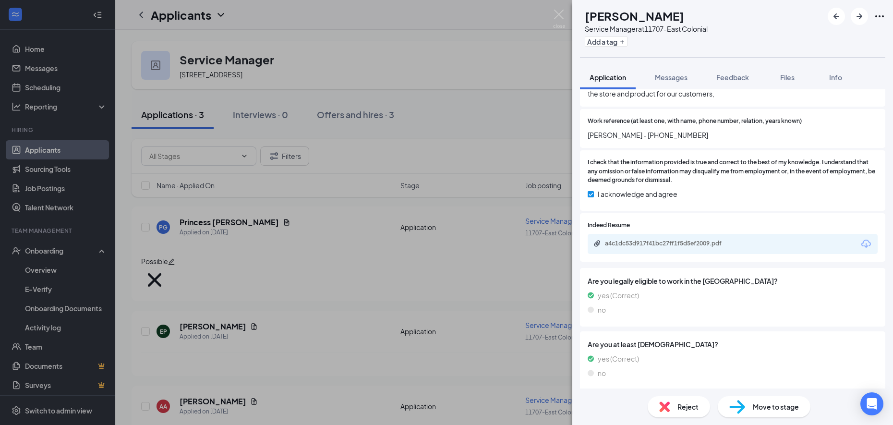
click at [701, 411] on div "Reject" at bounding box center [679, 406] width 62 height 21
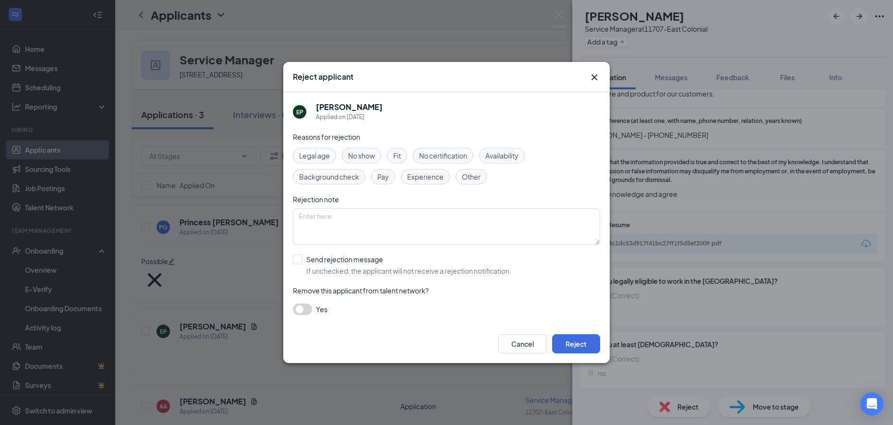
click at [419, 183] on div "Experience" at bounding box center [425, 176] width 49 height 15
click at [578, 348] on button "Reject" at bounding box center [576, 343] width 48 height 19
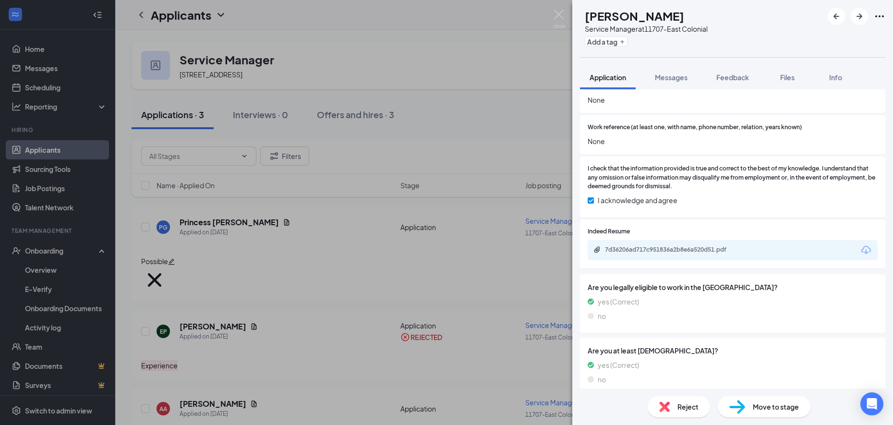
scroll to position [741, 0]
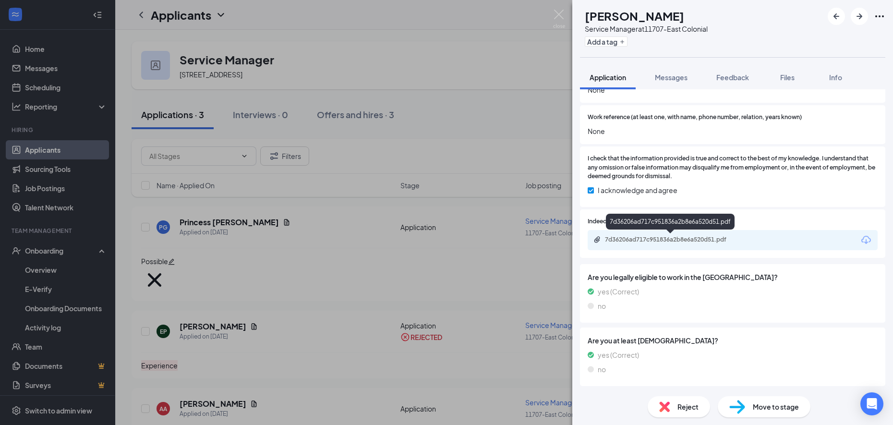
click at [644, 240] on div "7d36206ad717c951836a2b8e6a520d51.pdf" at bounding box center [672, 240] width 134 height 8
click at [675, 397] on div "Reject" at bounding box center [679, 406] width 62 height 21
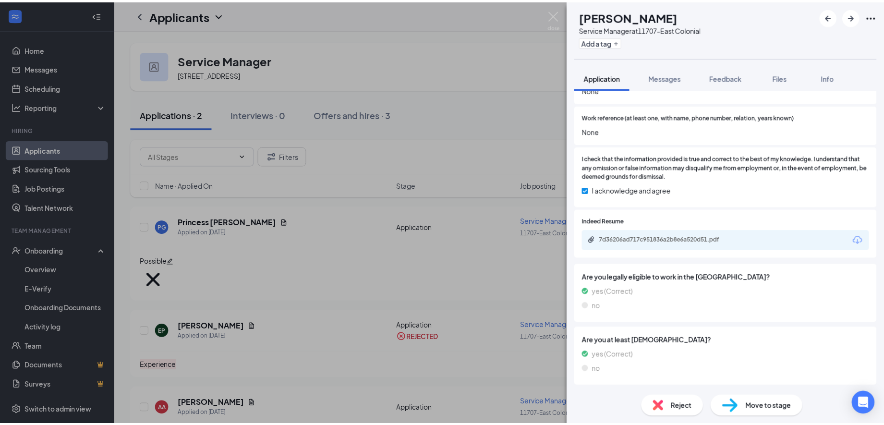
scroll to position [737, 0]
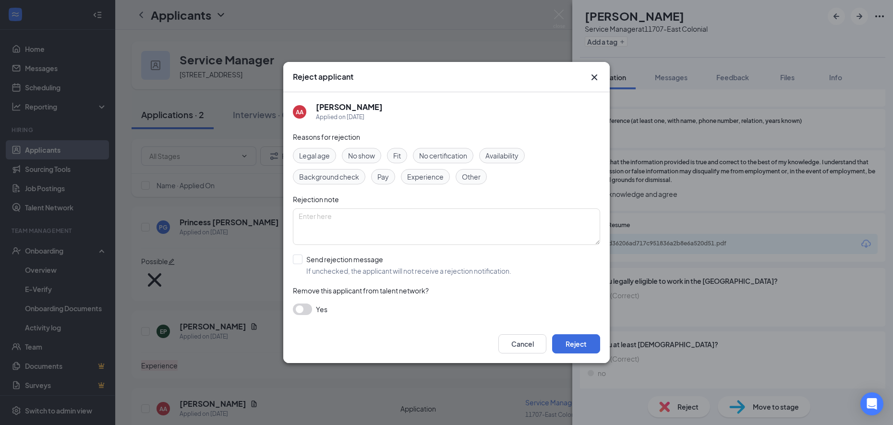
click at [399, 157] on span "Fit" at bounding box center [397, 155] width 8 height 11
click at [415, 178] on span "Experience" at bounding box center [425, 176] width 36 height 11
click at [508, 157] on span "Availability" at bounding box center [501, 155] width 33 height 11
click at [578, 348] on button "Reject" at bounding box center [576, 343] width 48 height 19
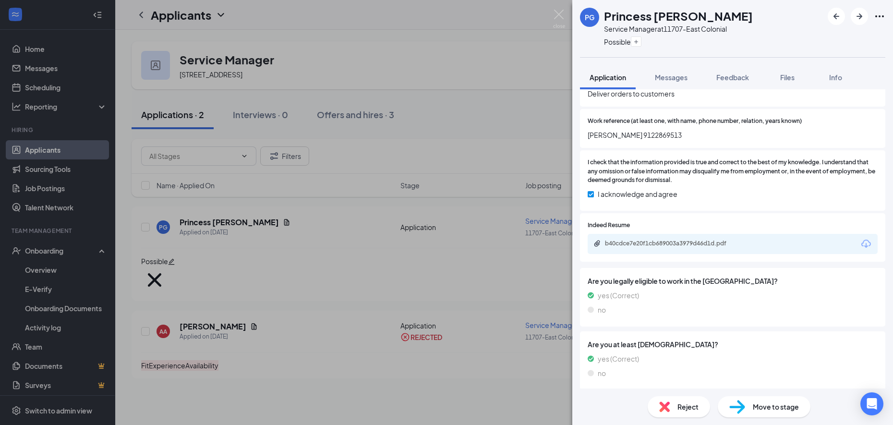
click at [419, 370] on div "PG Princess Golden Service Manager at 11707-East Colonial Possible Application …" at bounding box center [446, 212] width 893 height 425
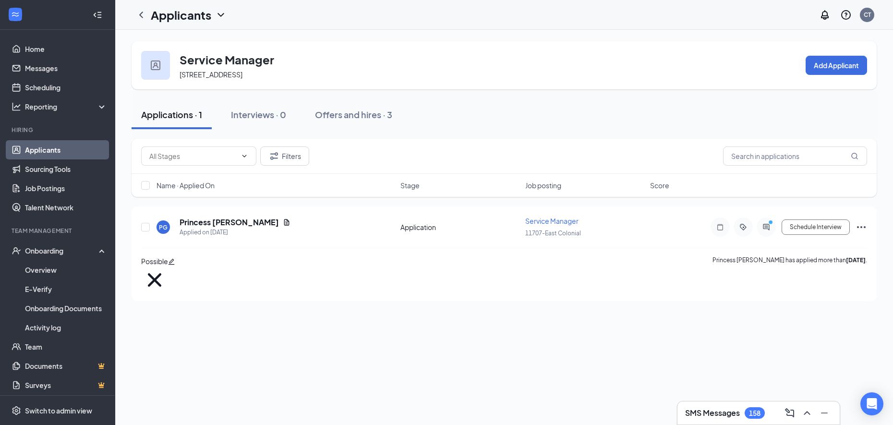
click at [223, 14] on icon "ChevronDown" at bounding box center [220, 15] width 6 height 4
click at [179, 35] on link "Applicants" at bounding box center [189, 37] width 64 height 10
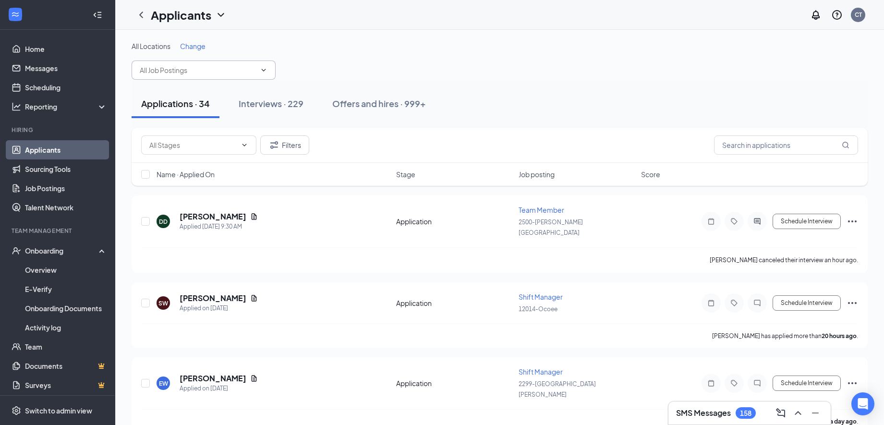
click at [225, 72] on input "text" at bounding box center [198, 70] width 116 height 11
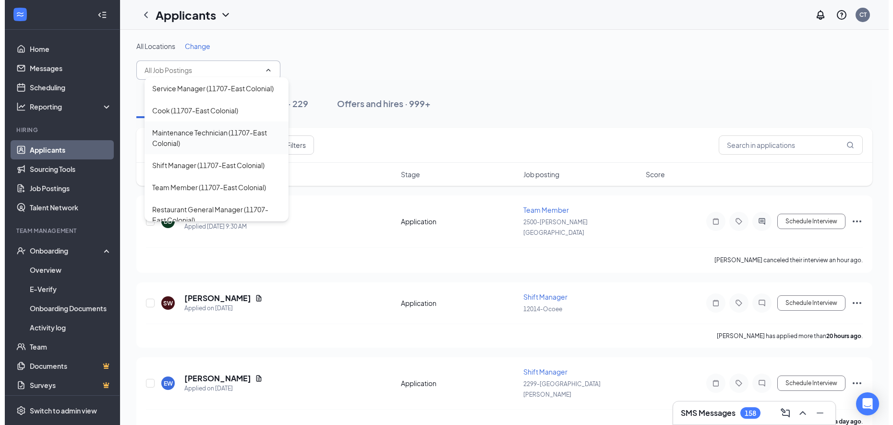
scroll to position [60, 0]
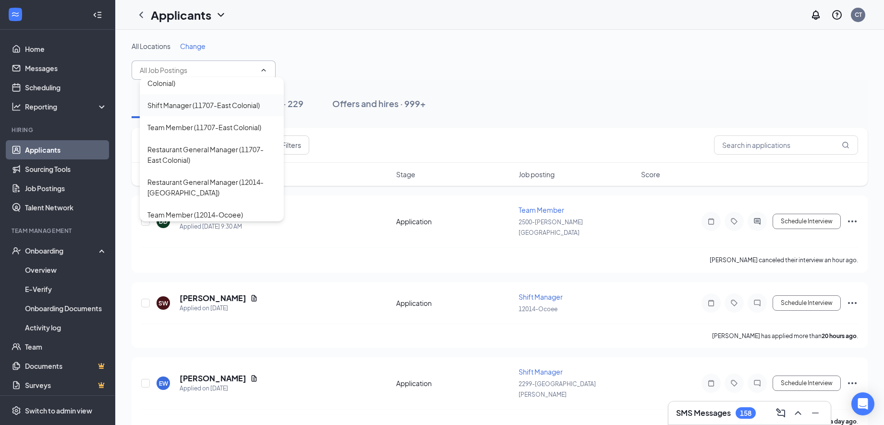
click at [220, 110] on div "Shift Manager (11707-East Colonial)" at bounding box center [203, 105] width 112 height 11
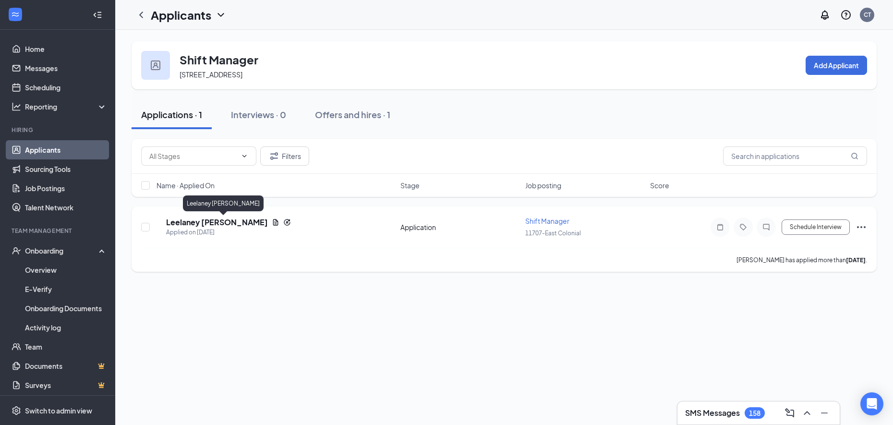
click at [200, 218] on h5 "Leelaney [PERSON_NAME]" at bounding box center [217, 222] width 102 height 11
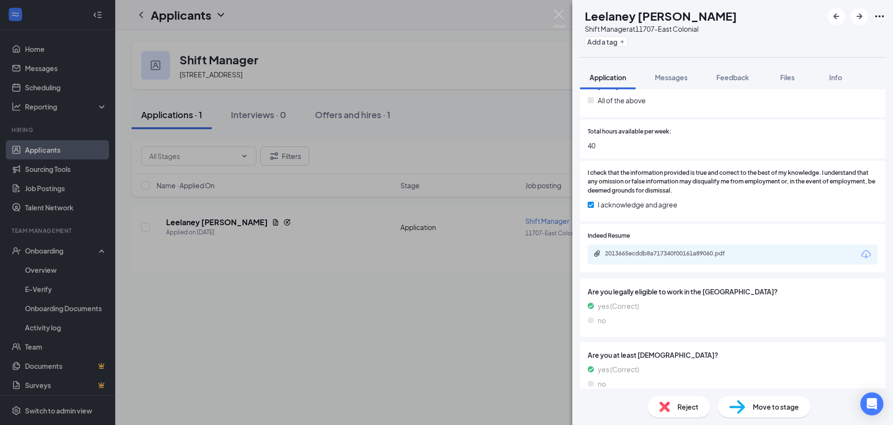
scroll to position [432, 0]
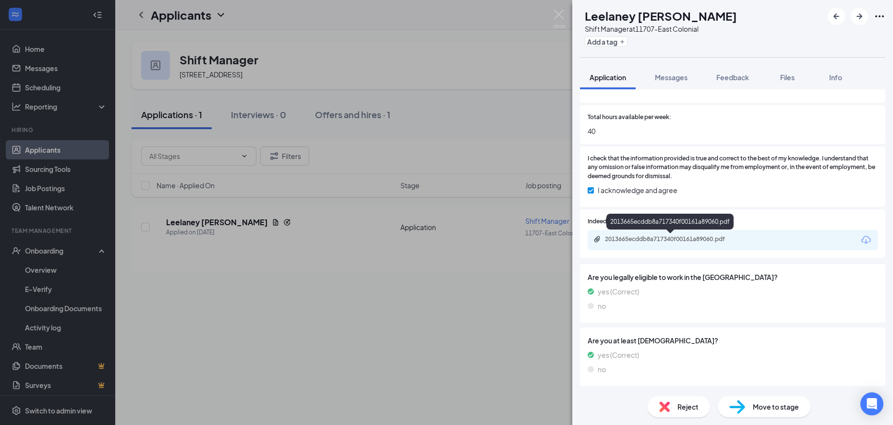
click at [651, 242] on div "2013665ecddb8a717340f00161a89060.pdf" at bounding box center [672, 239] width 134 height 8
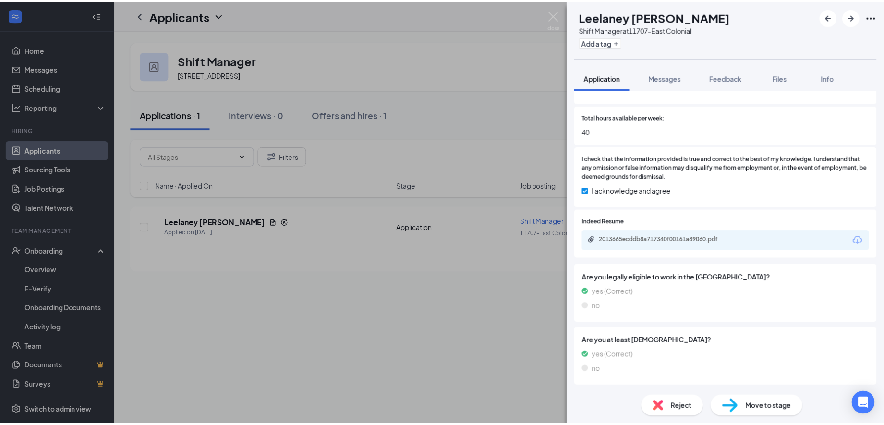
scroll to position [428, 0]
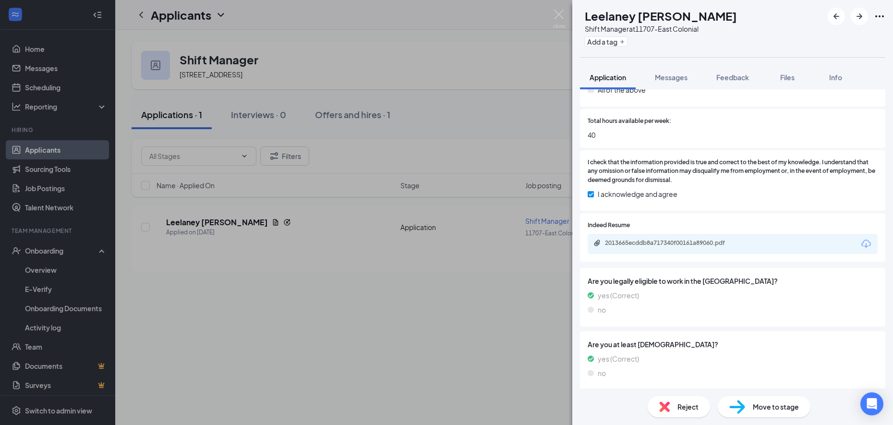
click at [679, 399] on div "Reject" at bounding box center [679, 406] width 62 height 21
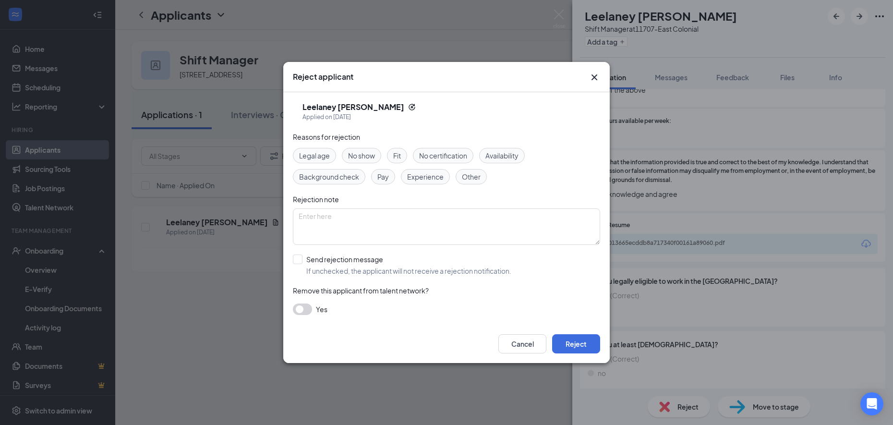
click at [397, 157] on span "Fit" at bounding box center [397, 155] width 8 height 11
click at [425, 179] on span "Experience" at bounding box center [425, 176] width 36 height 11
click at [494, 155] on span "Availability" at bounding box center [501, 155] width 33 height 11
click at [570, 340] on button "Reject" at bounding box center [576, 343] width 48 height 19
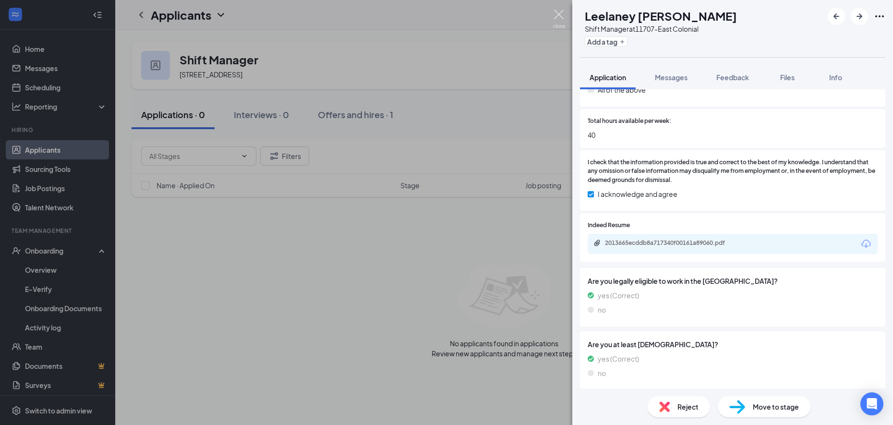
click at [560, 20] on img at bounding box center [559, 19] width 12 height 19
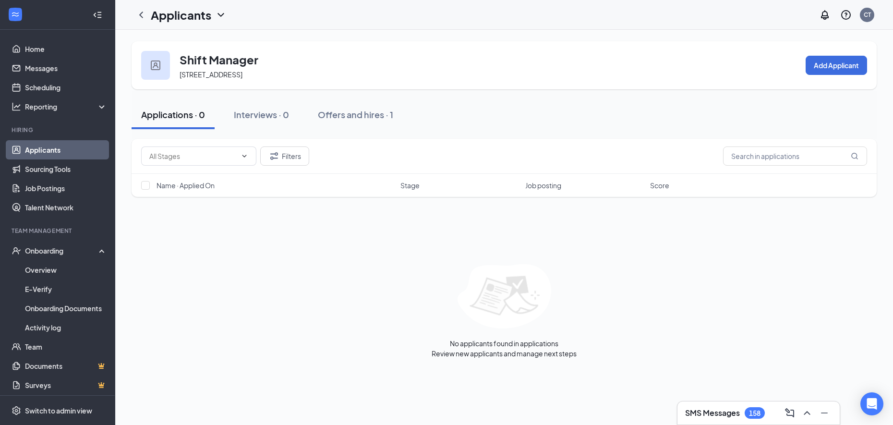
click at [201, 14] on h1 "Applicants" at bounding box center [181, 15] width 60 height 16
click at [220, 11] on icon "ChevronDown" at bounding box center [221, 15] width 12 height 12
click at [192, 36] on link "Applicants" at bounding box center [189, 37] width 64 height 10
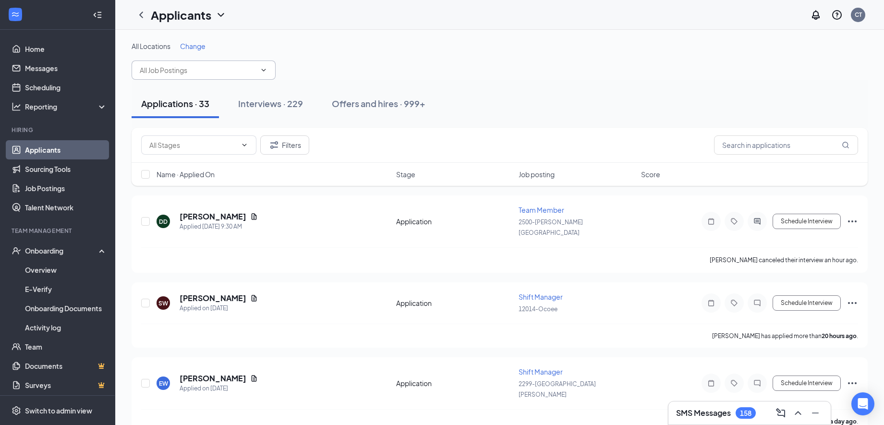
click at [205, 67] on input "text" at bounding box center [198, 70] width 116 height 11
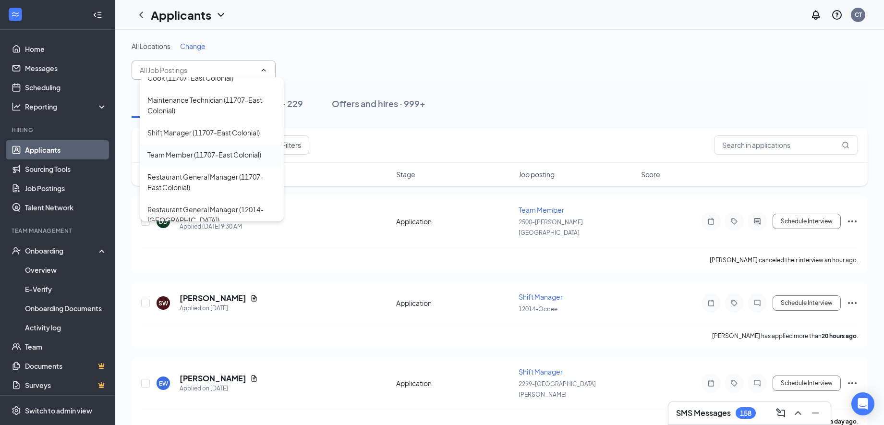
scroll to position [60, 0]
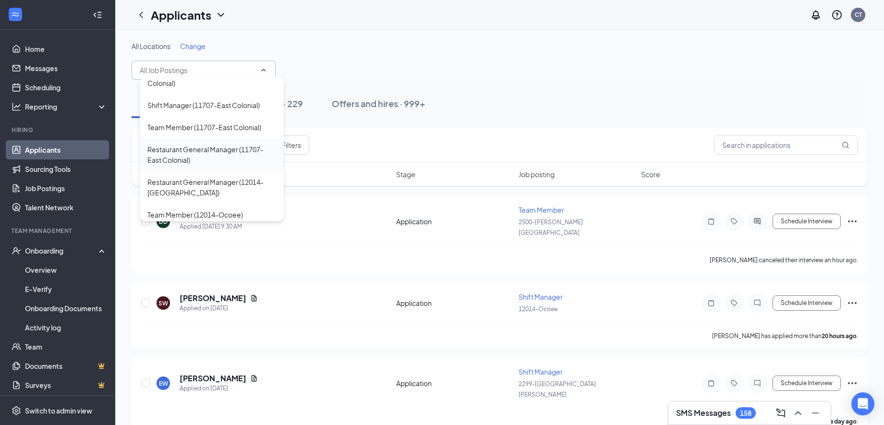
click at [210, 165] on div "Restaurant General Manager (11707-East Colonial)" at bounding box center [211, 154] width 129 height 21
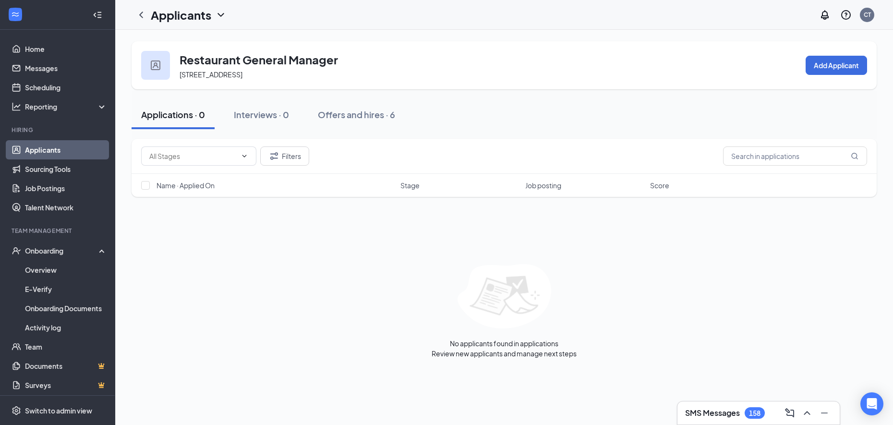
click at [222, 16] on icon "ChevronDown" at bounding box center [221, 15] width 12 height 12
click at [195, 41] on link "Applicants" at bounding box center [189, 37] width 64 height 10
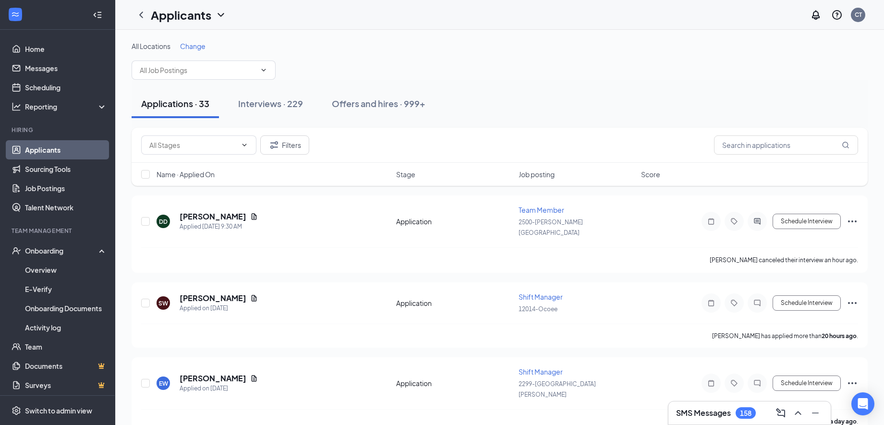
click at [220, 16] on icon "ChevronDown" at bounding box center [221, 15] width 12 height 12
click at [199, 35] on link "Applicants" at bounding box center [189, 37] width 64 height 10
click at [240, 68] on input "text" at bounding box center [198, 70] width 116 height 11
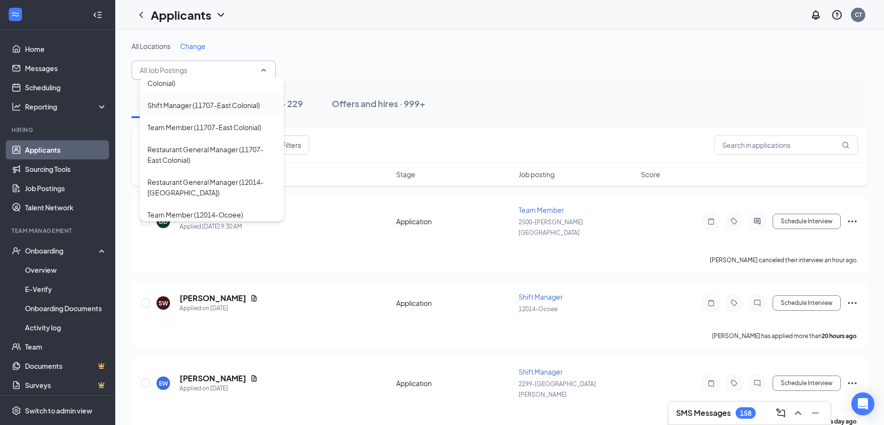
scroll to position [120, 0]
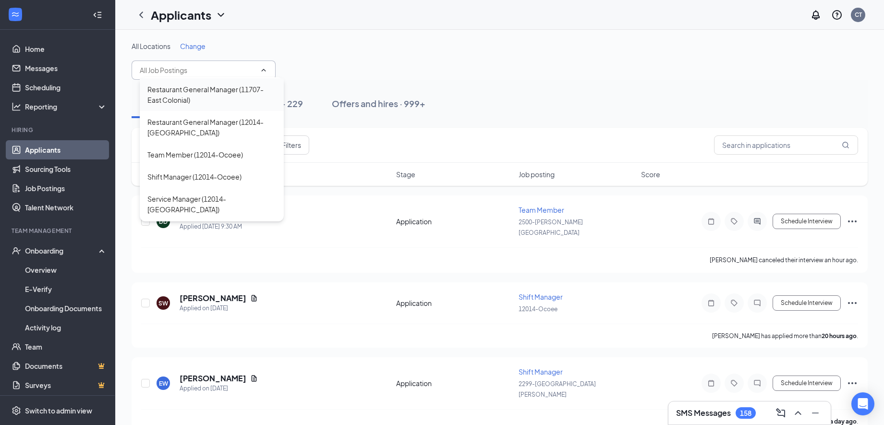
click at [219, 103] on div "Restaurant General Manager (11707-East Colonial)" at bounding box center [211, 94] width 129 height 21
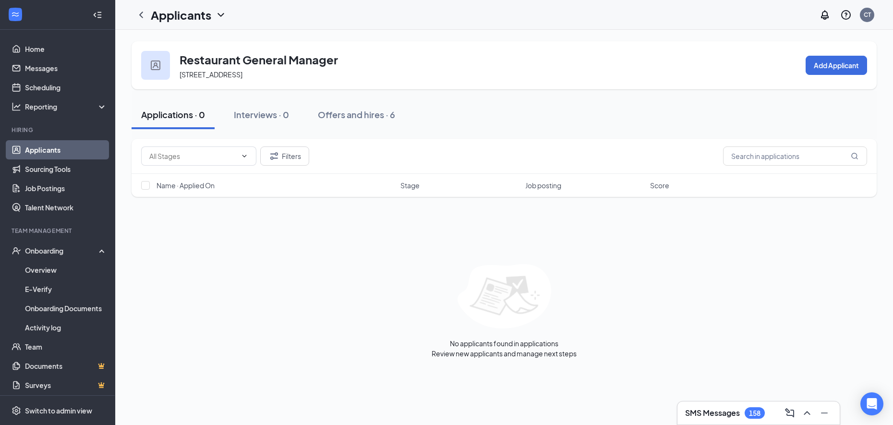
click at [218, 17] on icon "ChevronDown" at bounding box center [221, 15] width 12 height 12
click at [175, 41] on link "Applicants" at bounding box center [189, 37] width 64 height 10
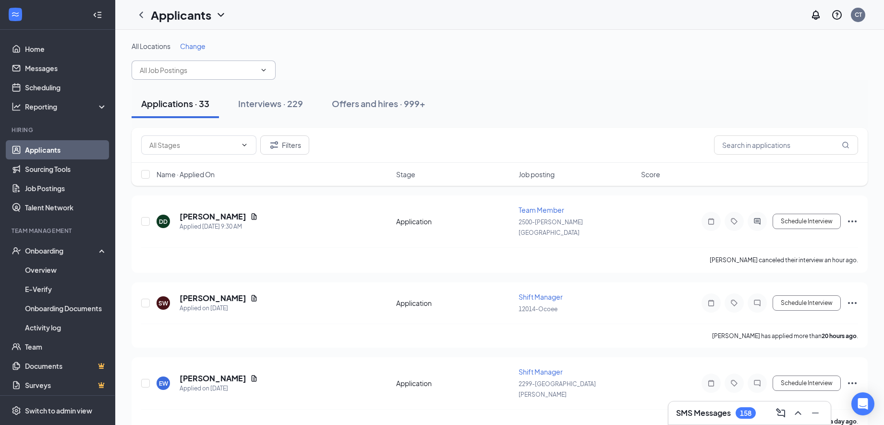
click at [261, 71] on icon "ChevronDown" at bounding box center [264, 70] width 8 height 8
click at [228, 66] on input "text" at bounding box center [198, 70] width 116 height 11
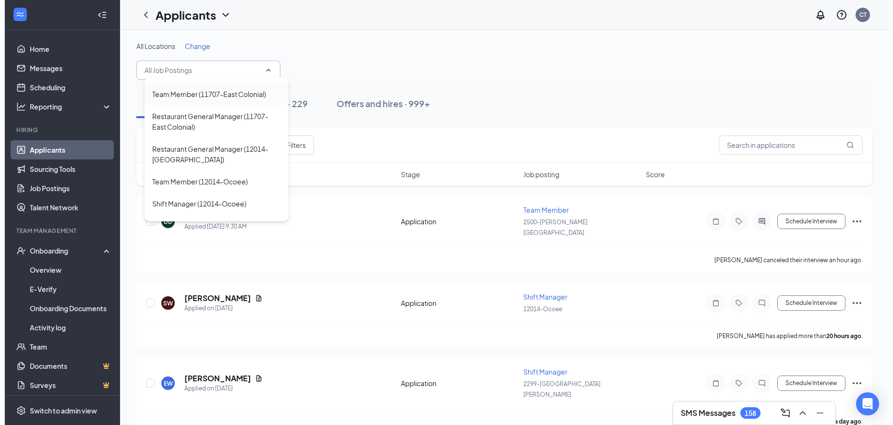
scroll to position [120, 0]
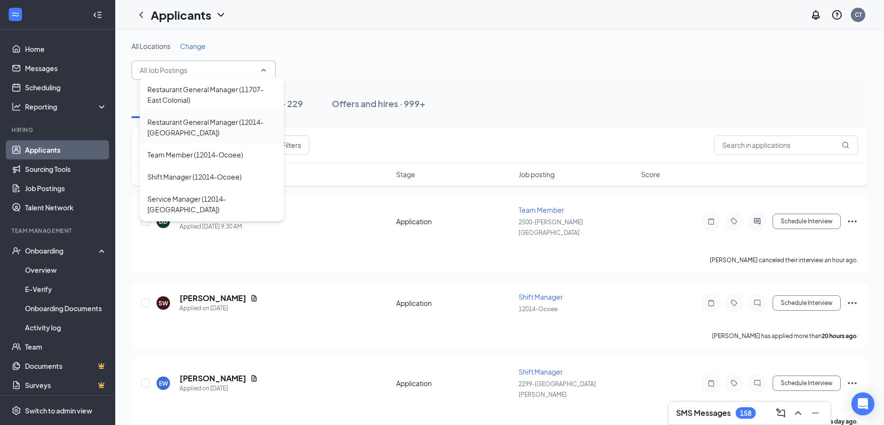
click at [198, 136] on div "Restaurant General Manager (12014-[GEOGRAPHIC_DATA])" at bounding box center [211, 127] width 129 height 21
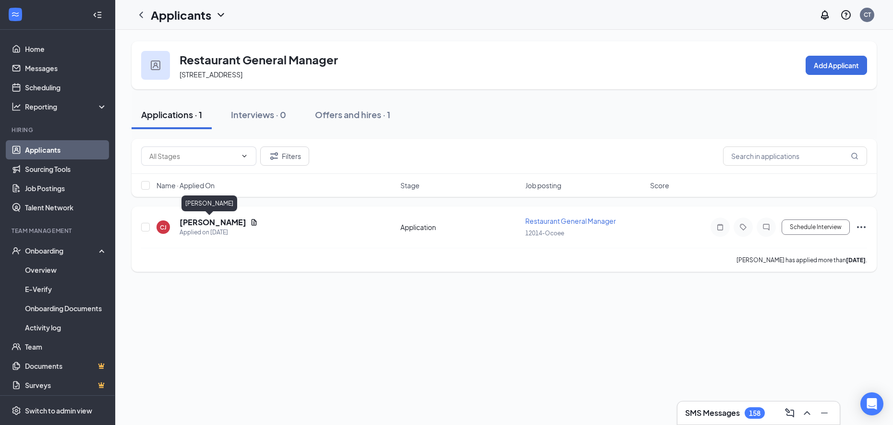
click at [202, 224] on h5 "[PERSON_NAME]" at bounding box center [213, 222] width 67 height 11
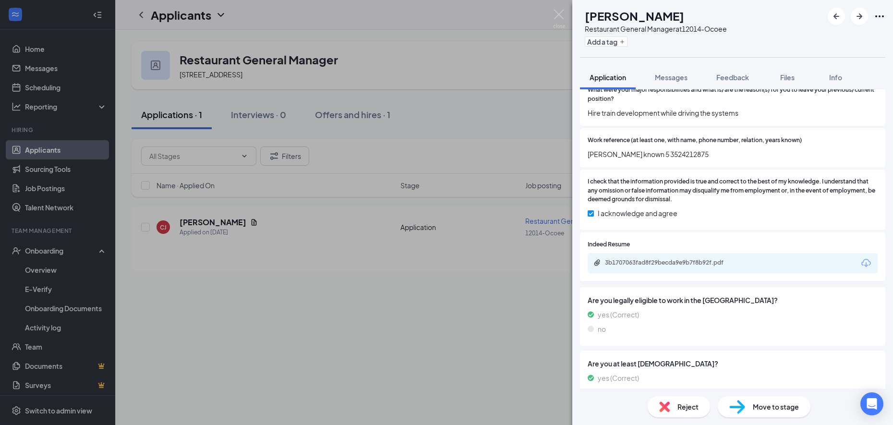
scroll to position [720, 0]
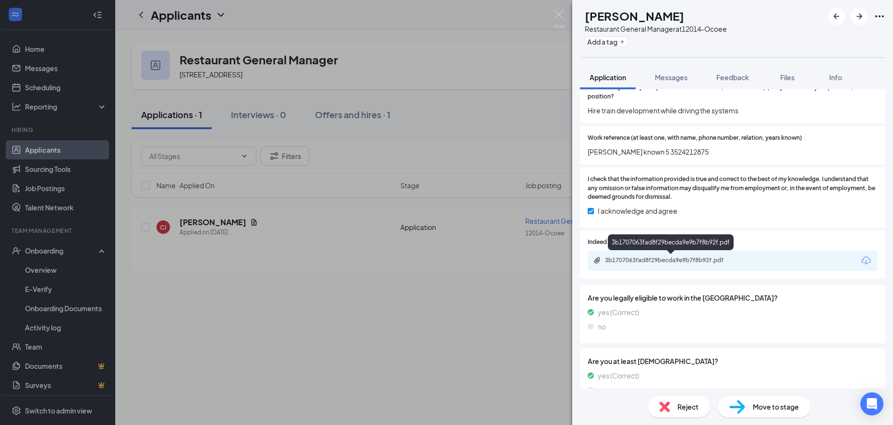
click at [628, 261] on div "3b1707063fad8f29becda9e9b7f8b92f.pdf" at bounding box center [672, 260] width 134 height 8
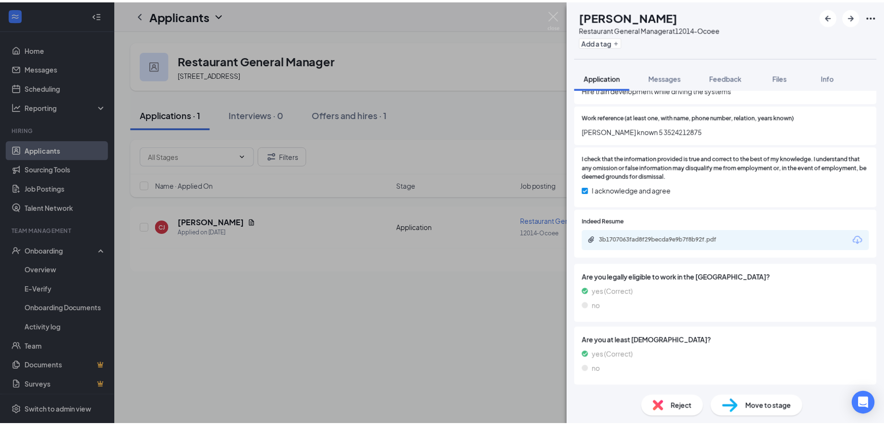
scroll to position [737, 0]
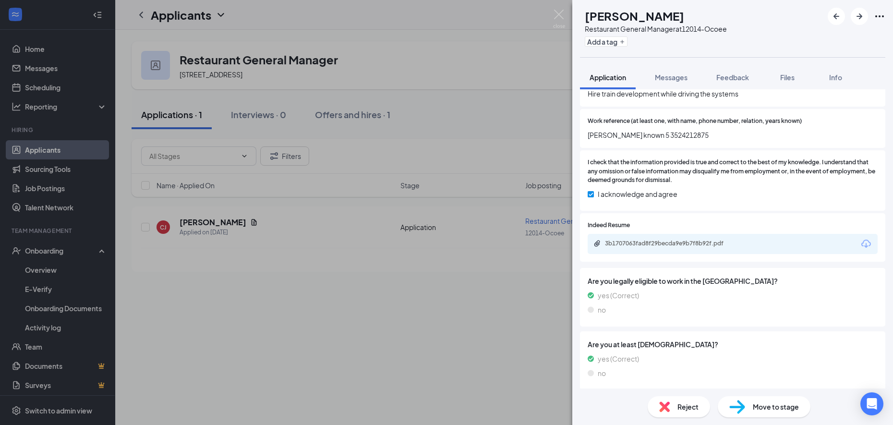
click at [682, 405] on span "Reject" at bounding box center [687, 406] width 21 height 11
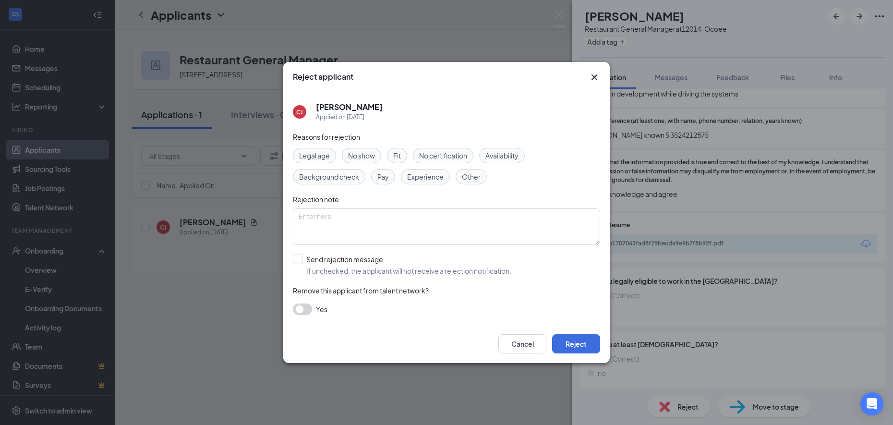
click at [444, 177] on div "Experience" at bounding box center [425, 176] width 49 height 15
click at [469, 167] on div "Legal age No show Fit No certification Availability Background check Pay Experi…" at bounding box center [446, 166] width 307 height 36
click at [465, 173] on span "Other" at bounding box center [471, 176] width 19 height 11
click at [464, 179] on span "Other" at bounding box center [471, 176] width 19 height 11
click at [464, 178] on span "Other" at bounding box center [471, 176] width 19 height 11
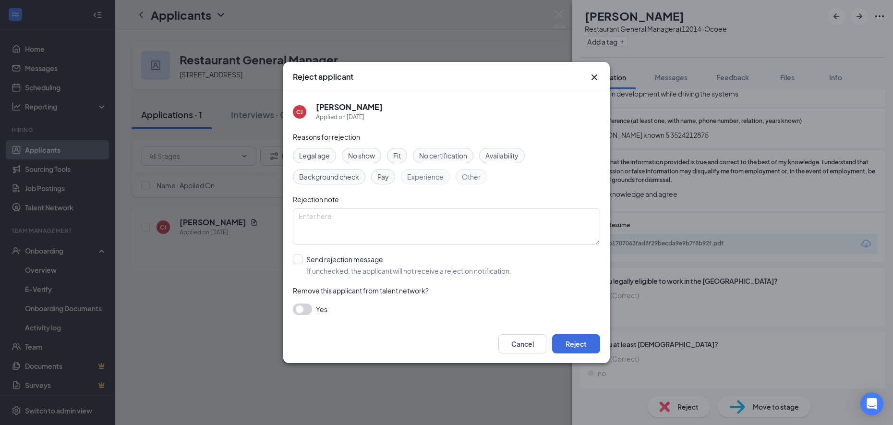
click at [424, 181] on span "Experience" at bounding box center [425, 176] width 36 height 11
click at [380, 223] on textarea at bounding box center [446, 226] width 307 height 36
type textarea "Changing job to frequently"
click at [565, 346] on button "Reject" at bounding box center [576, 343] width 48 height 19
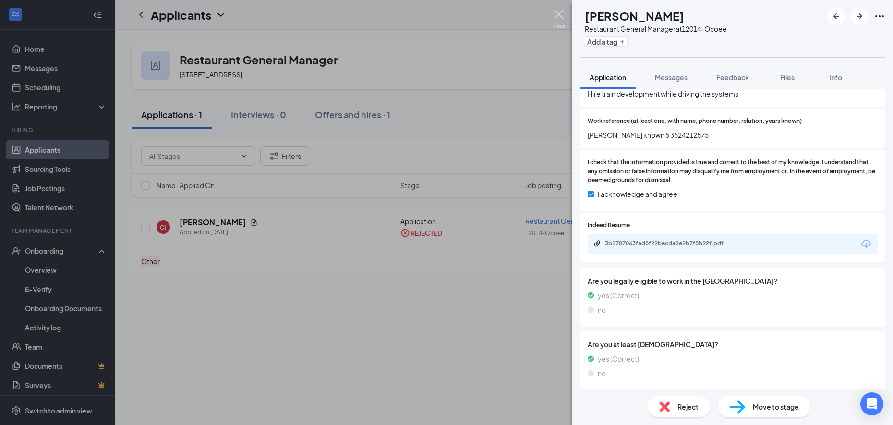
click at [556, 17] on img at bounding box center [559, 19] width 12 height 19
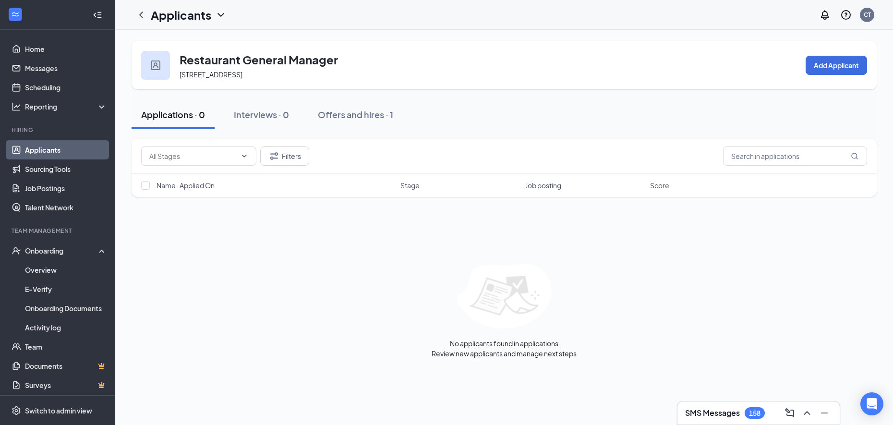
click at [219, 18] on icon "ChevronDown" at bounding box center [221, 15] width 12 height 12
click at [184, 40] on link "Applicants" at bounding box center [189, 37] width 64 height 10
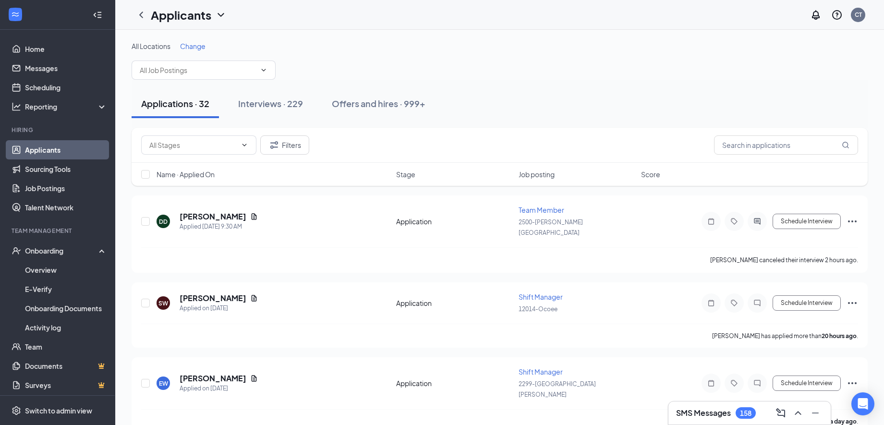
click at [217, 79] on span at bounding box center [204, 69] width 144 height 19
click at [218, 74] on input "text" at bounding box center [198, 70] width 116 height 11
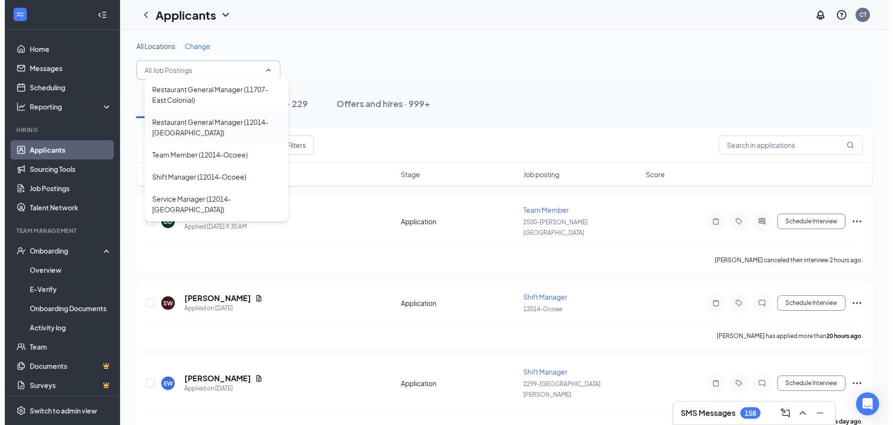
scroll to position [180, 0]
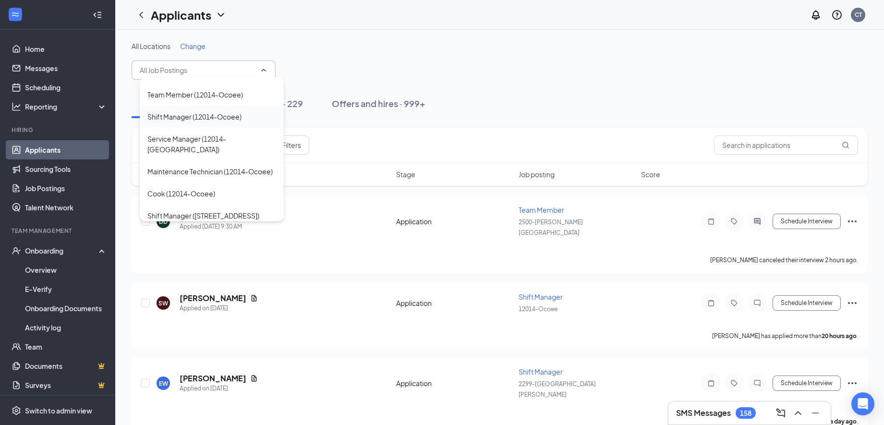
click at [194, 122] on div "Shift Manager (12014-Ocoee)" at bounding box center [194, 116] width 94 height 11
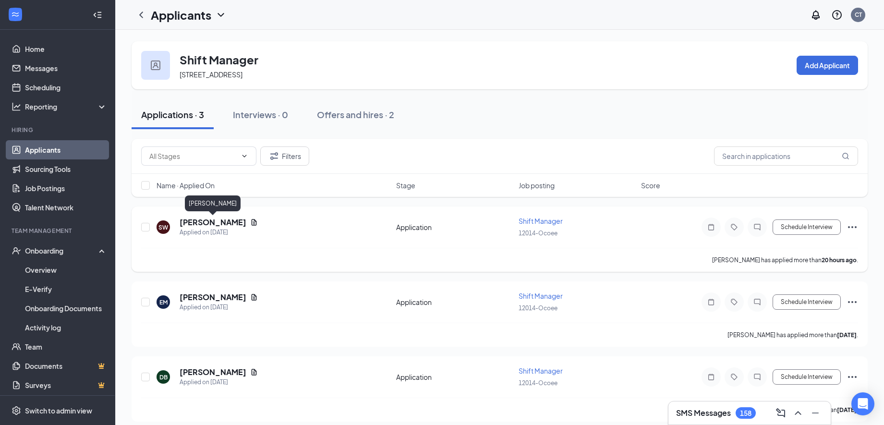
click at [217, 223] on h5 "[PERSON_NAME]" at bounding box center [213, 222] width 67 height 11
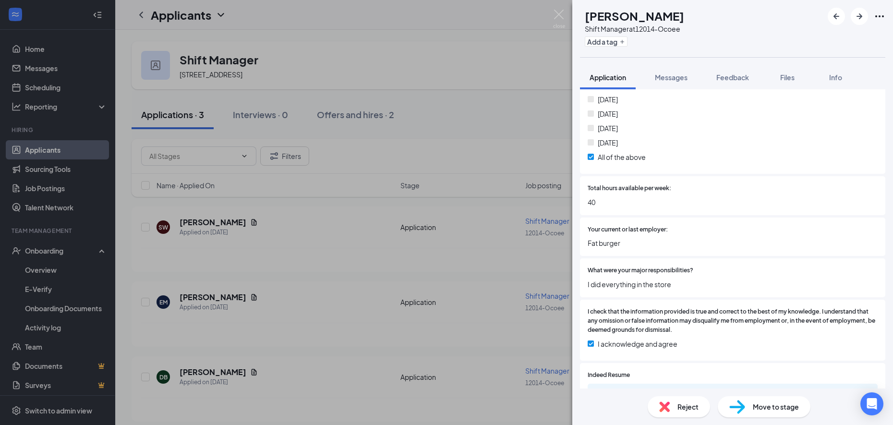
scroll to position [480, 0]
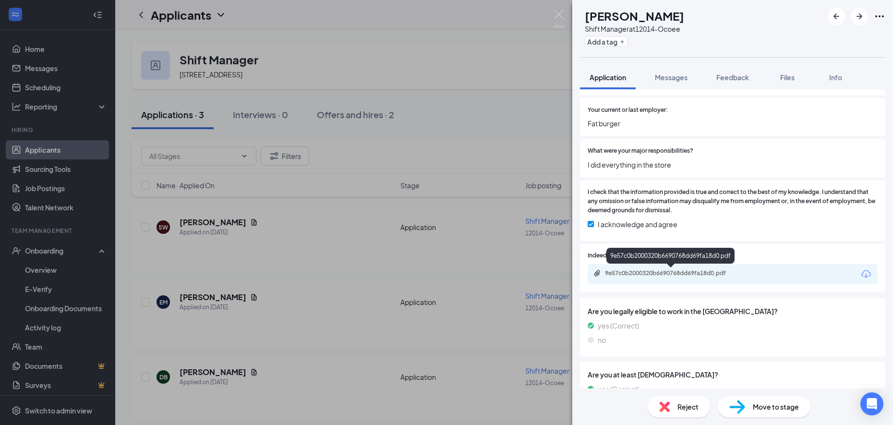
click at [636, 273] on div "9e57c0b2000320b6690768dd69fa18d0.pdf" at bounding box center [672, 273] width 134 height 8
click at [676, 413] on div "Reject" at bounding box center [679, 406] width 62 height 21
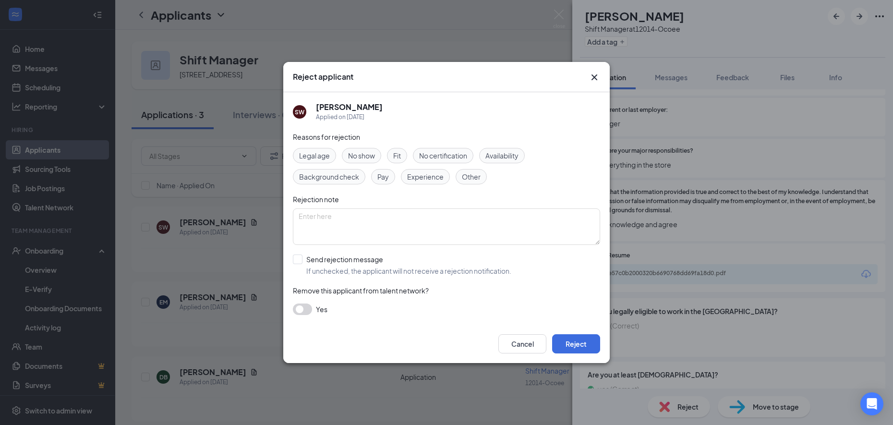
click at [433, 177] on span "Experience" at bounding box center [425, 176] width 36 height 11
click at [574, 348] on button "Reject" at bounding box center [576, 343] width 48 height 19
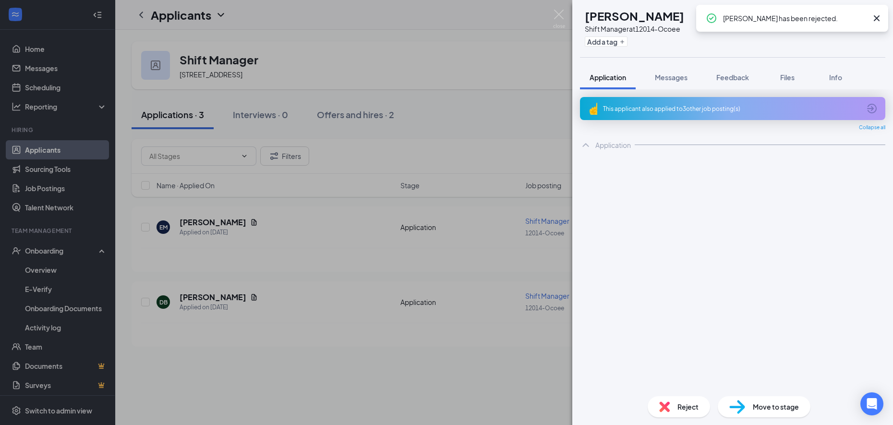
click at [476, 68] on div "EM [PERSON_NAME] Shift Manager at 12014-Ocoee Add a tag Application Messages Fe…" at bounding box center [446, 212] width 893 height 425
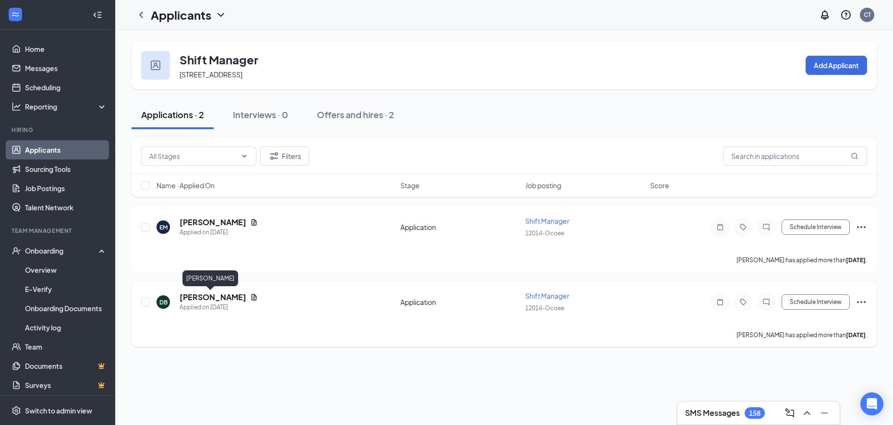
click at [206, 293] on h5 "[PERSON_NAME]" at bounding box center [213, 297] width 67 height 11
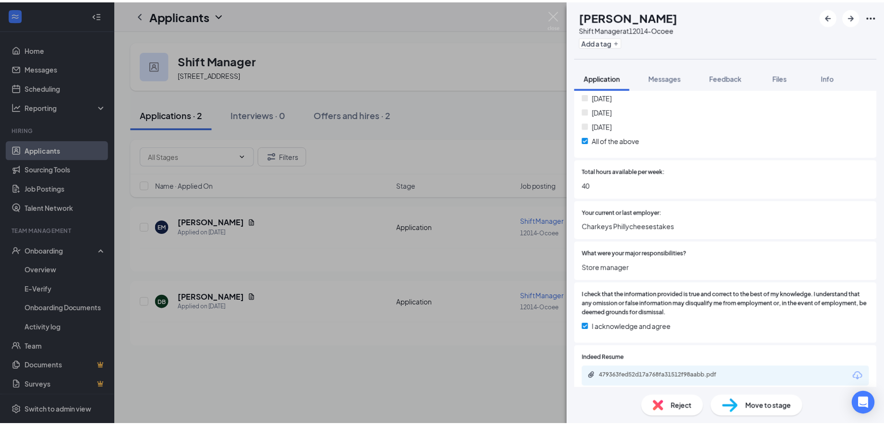
scroll to position [420, 0]
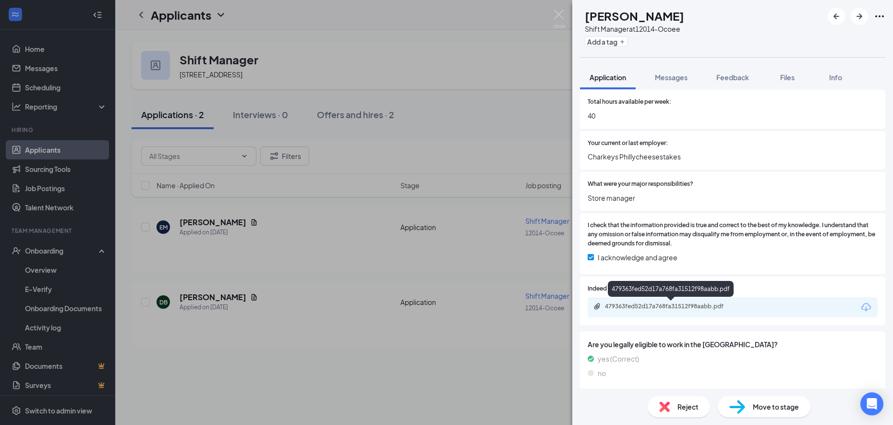
click at [627, 310] on div "479363fed52d17a768fa31512f98aabb.pdf" at bounding box center [672, 306] width 134 height 8
click at [203, 225] on div "DB [PERSON_NAME] Shift Manager at 12014-Ocoee Add a tag Application Messages Fe…" at bounding box center [446, 212] width 893 height 425
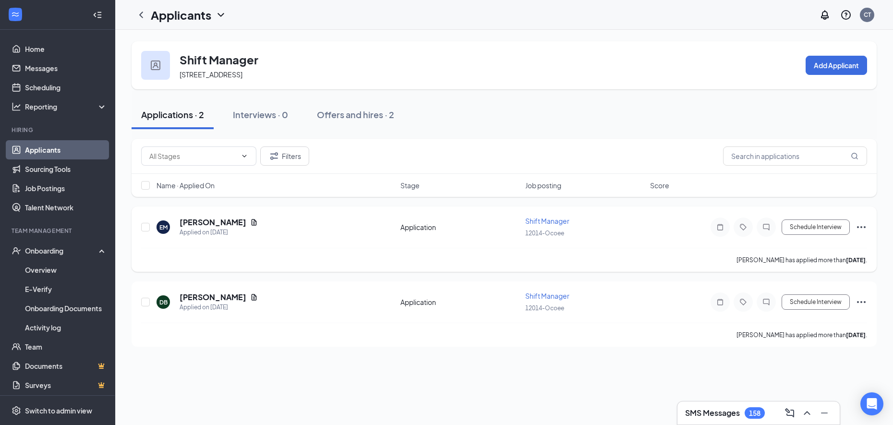
click at [205, 221] on h5 "[PERSON_NAME]" at bounding box center [213, 222] width 67 height 11
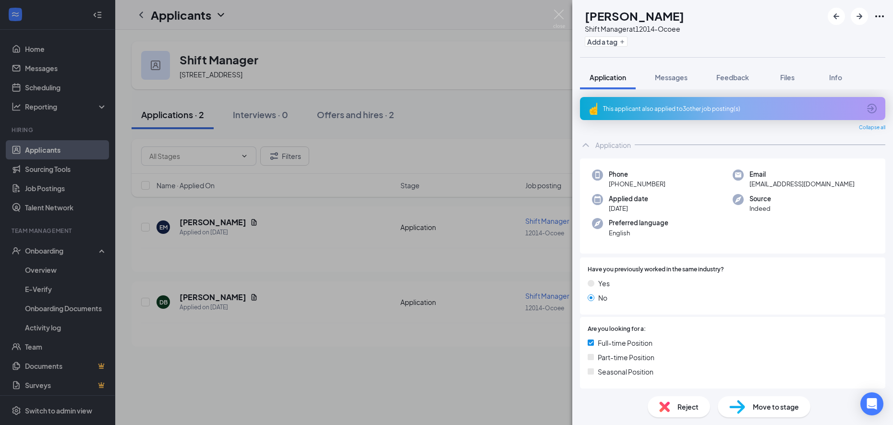
click at [692, 417] on div "Reject Move to stage" at bounding box center [732, 406] width 321 height 36
click at [670, 404] on div "Reject" at bounding box center [679, 406] width 62 height 21
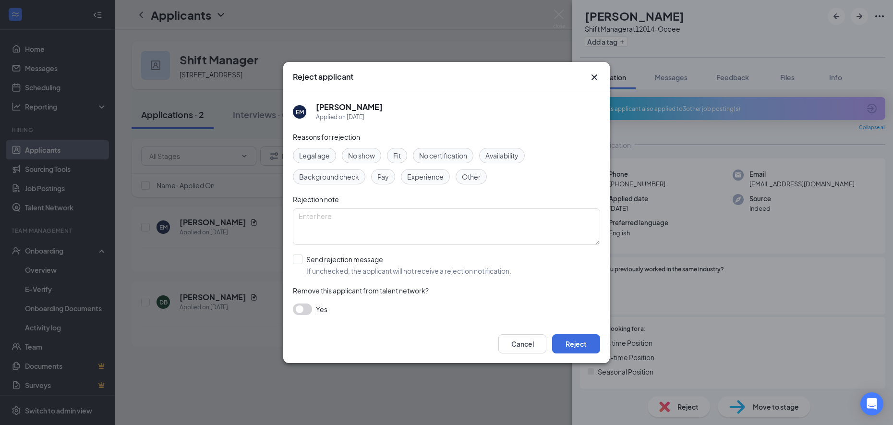
click at [427, 179] on span "Experience" at bounding box center [425, 176] width 36 height 11
click at [577, 340] on button "Reject" at bounding box center [576, 343] width 48 height 19
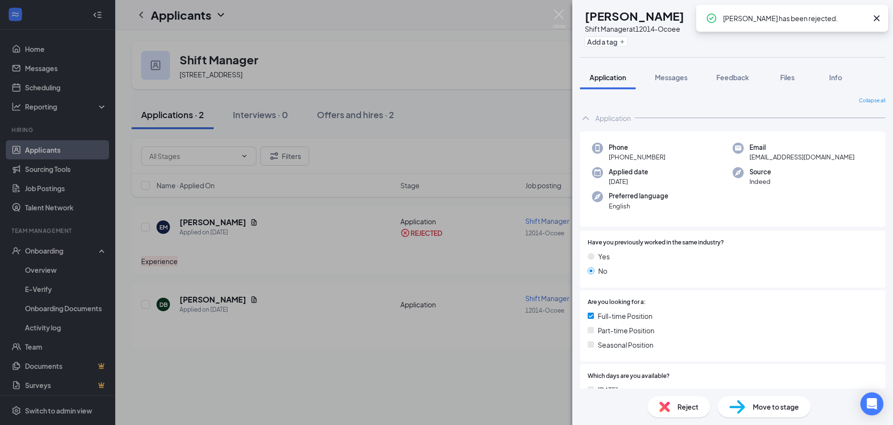
click at [538, 351] on div "DB [PERSON_NAME] Shift Manager at 12014-Ocoee Add a tag Application Messages Fe…" at bounding box center [446, 212] width 893 height 425
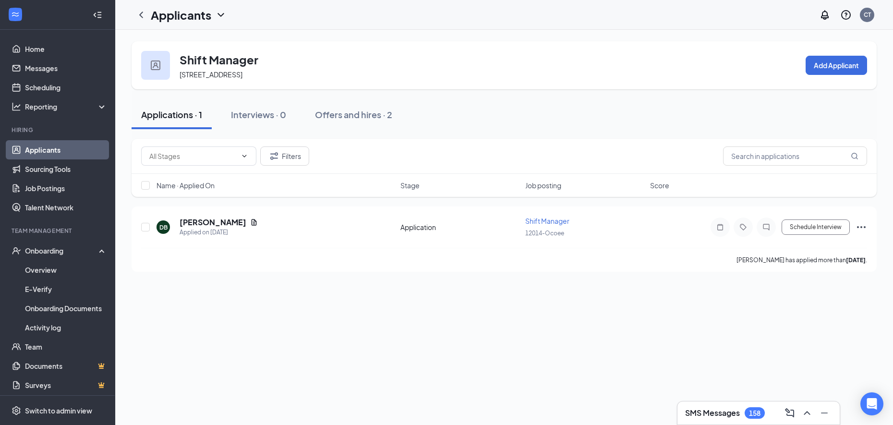
click at [227, 9] on div "Applicants CT" at bounding box center [504, 15] width 778 height 30
click at [147, 223] on input "checkbox" at bounding box center [145, 227] width 9 height 9
checkbox input "true"
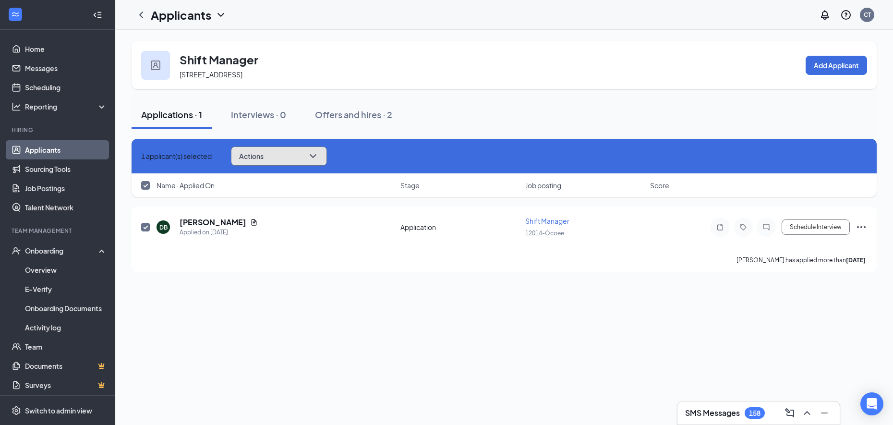
click at [327, 149] on button "Actions" at bounding box center [279, 155] width 96 height 19
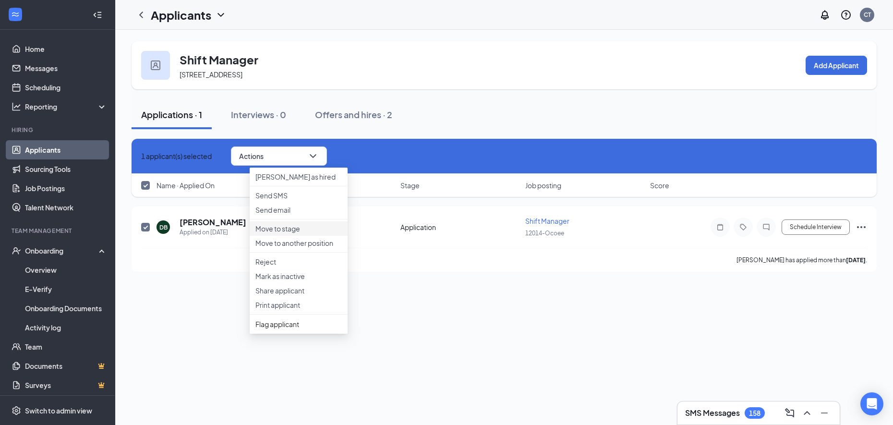
click at [304, 233] on p "Move to stage" at bounding box center [298, 229] width 86 height 10
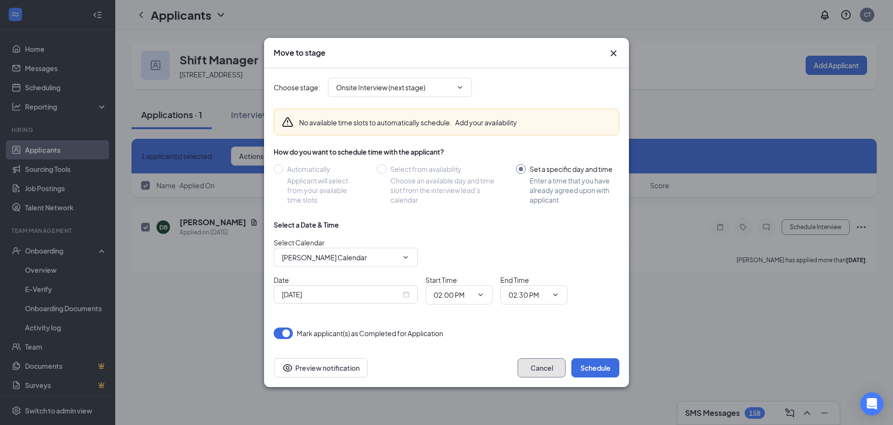
click at [543, 365] on button "Cancel" at bounding box center [542, 367] width 48 height 19
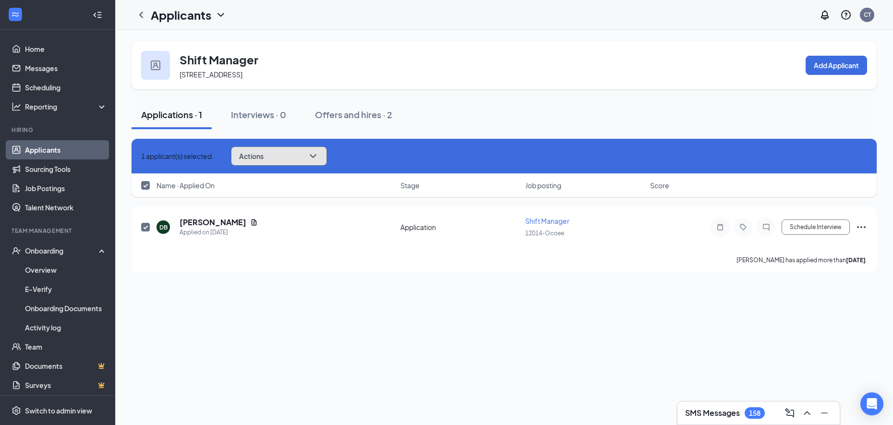
click at [327, 147] on button "Actions" at bounding box center [279, 155] width 96 height 19
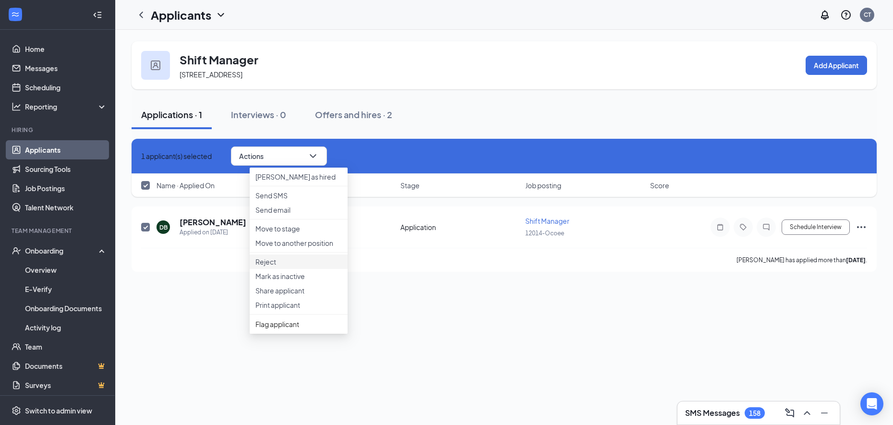
click at [271, 266] on p "Reject" at bounding box center [298, 262] width 86 height 10
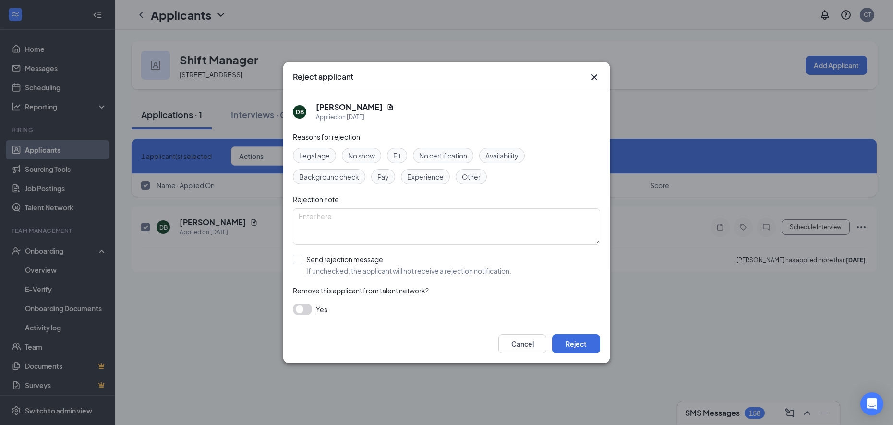
click at [474, 180] on span "Other" at bounding box center [471, 176] width 19 height 11
click at [572, 338] on button "Reject" at bounding box center [576, 343] width 48 height 19
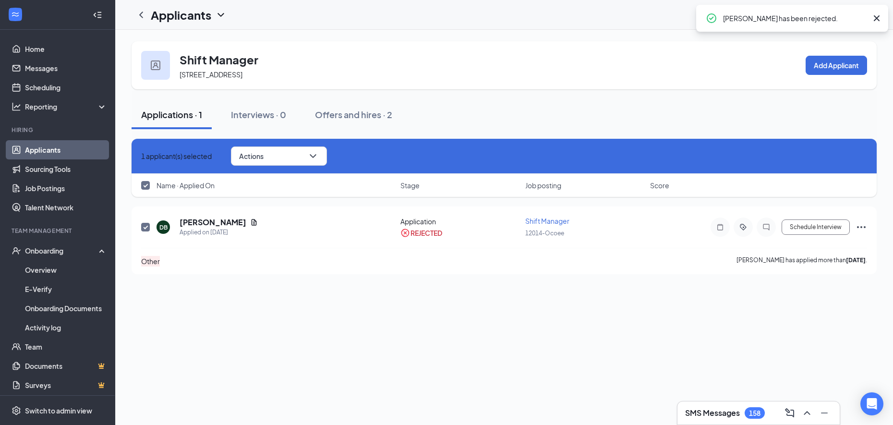
click at [219, 12] on icon "ChevronDown" at bounding box center [221, 15] width 12 height 12
click at [195, 41] on link "Applicants" at bounding box center [189, 37] width 64 height 10
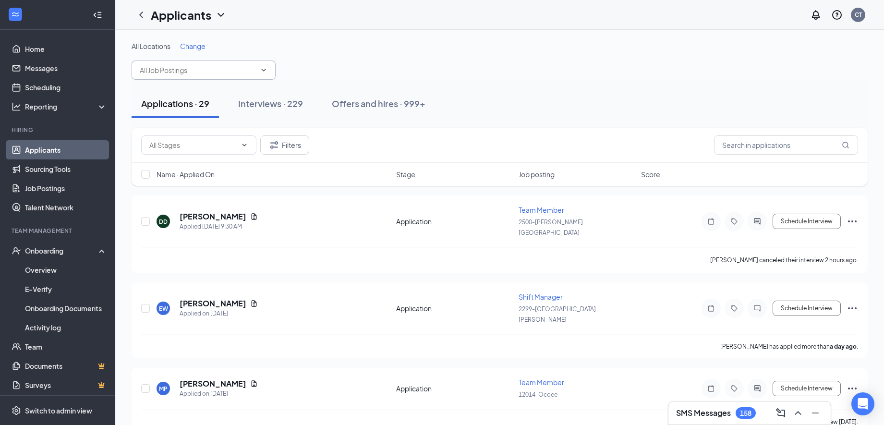
click at [207, 71] on input "text" at bounding box center [198, 70] width 116 height 11
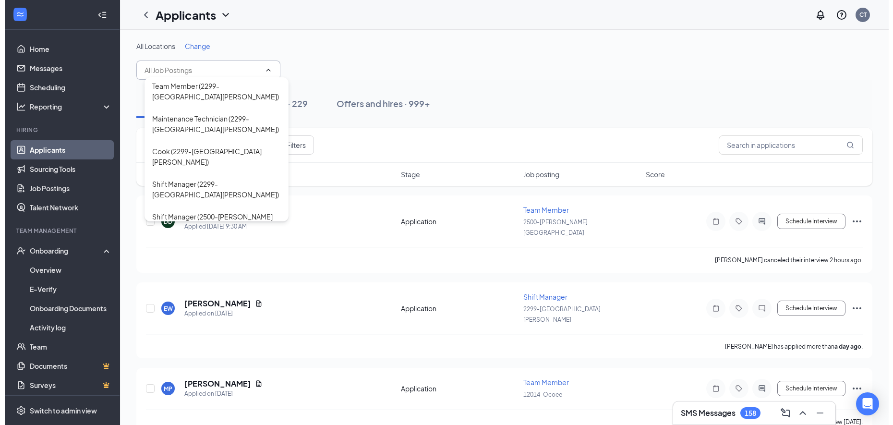
scroll to position [666, 0]
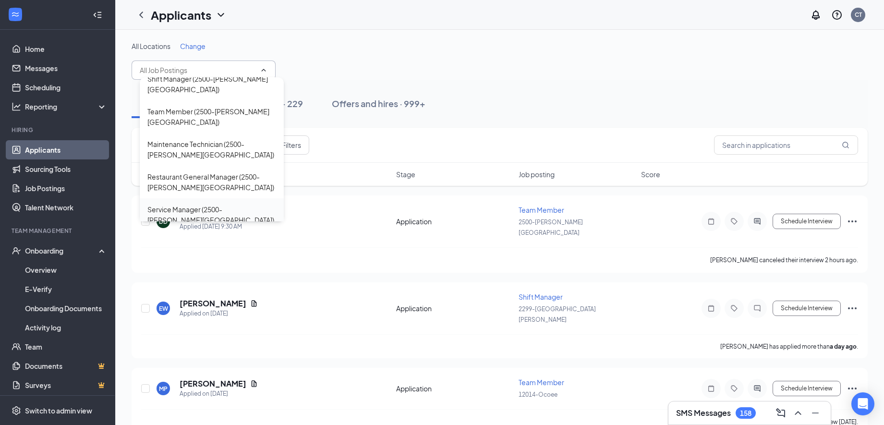
click at [188, 204] on div "Service Manager (2500-[PERSON_NAME][GEOGRAPHIC_DATA])" at bounding box center [211, 214] width 129 height 21
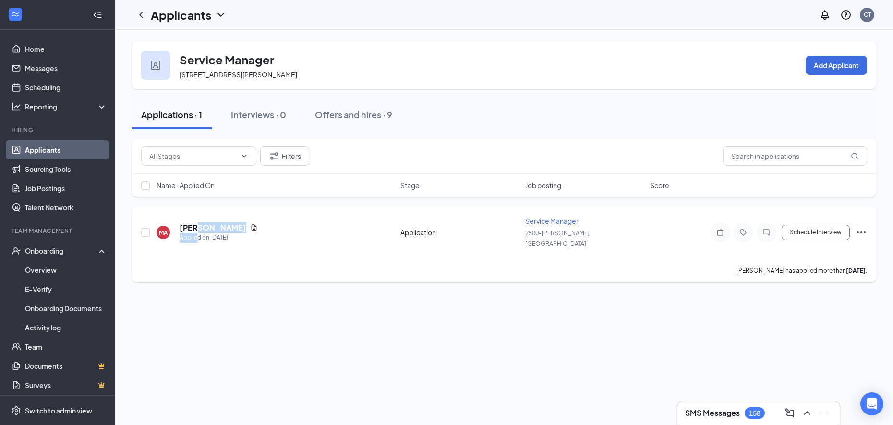
drag, startPoint x: 173, startPoint y: 197, endPoint x: 199, endPoint y: 228, distance: 39.5
click at [199, 228] on div "[PERSON_NAME] Applied on [DATE]" at bounding box center [219, 232] width 78 height 20
drag, startPoint x: 199, startPoint y: 228, endPoint x: 194, endPoint y: 225, distance: 4.9
click at [194, 225] on h5 "[PERSON_NAME]" at bounding box center [213, 227] width 67 height 11
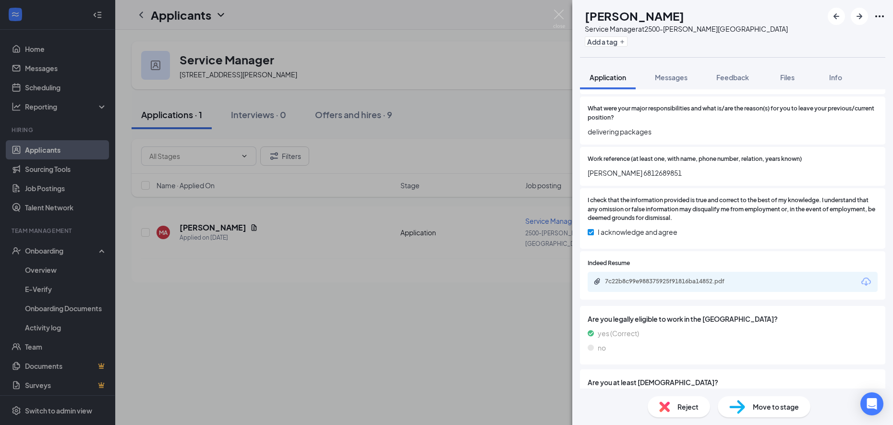
scroll to position [720, 0]
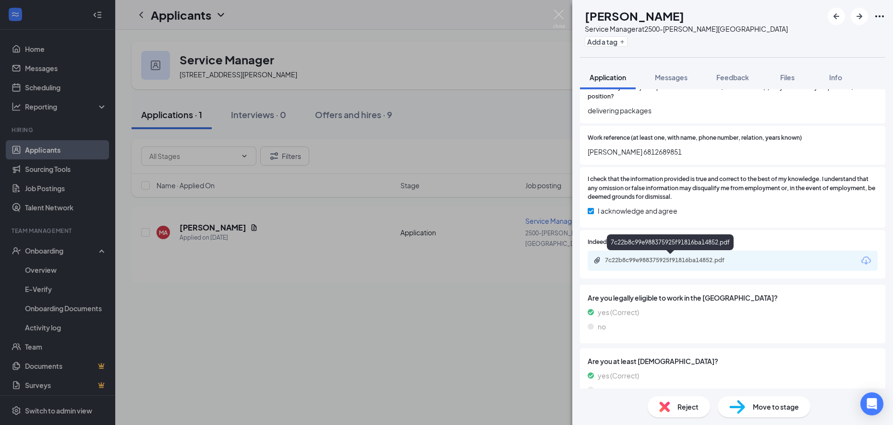
click at [641, 261] on div "7c22b8c99e988375925f91816ba14852.pdf" at bounding box center [672, 260] width 134 height 8
click at [560, 14] on img at bounding box center [559, 19] width 12 height 19
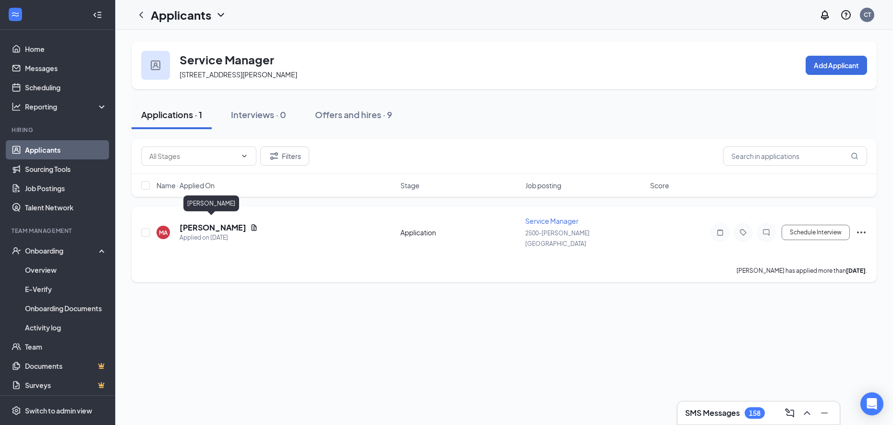
click at [203, 224] on h5 "[PERSON_NAME]" at bounding box center [213, 227] width 67 height 11
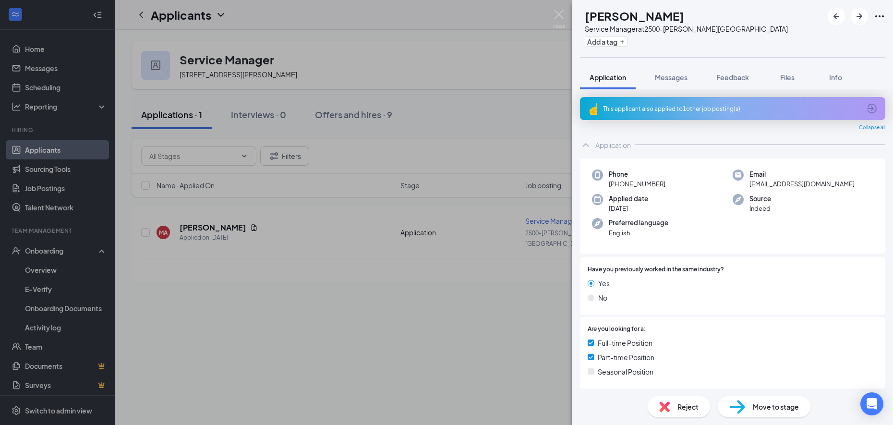
click at [681, 411] on span "Reject" at bounding box center [687, 406] width 21 height 11
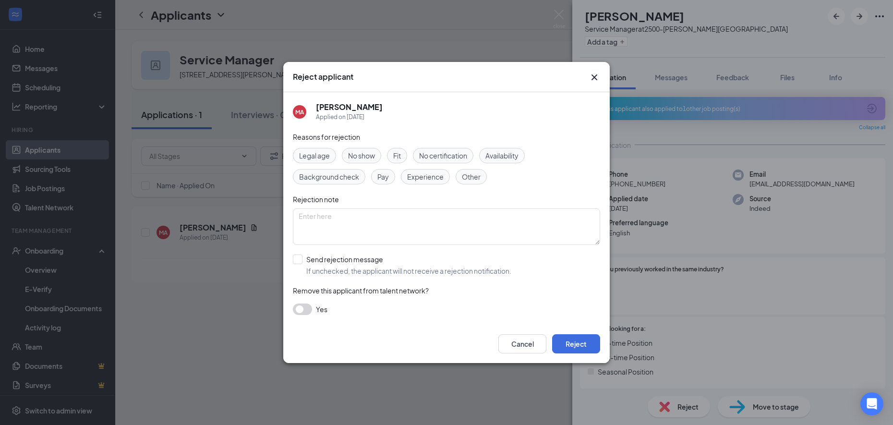
drag, startPoint x: 425, startPoint y: 147, endPoint x: 399, endPoint y: 139, distance: 28.2
drag, startPoint x: 399, startPoint y: 139, endPoint x: 379, endPoint y: 134, distance: 20.3
drag, startPoint x: 379, startPoint y: 134, endPoint x: 456, endPoint y: 107, distance: 81.8
click at [456, 107] on div "MA [PERSON_NAME] Applied on [DATE]" at bounding box center [446, 112] width 307 height 20
drag, startPoint x: 451, startPoint y: 107, endPoint x: 434, endPoint y: 109, distance: 17.9
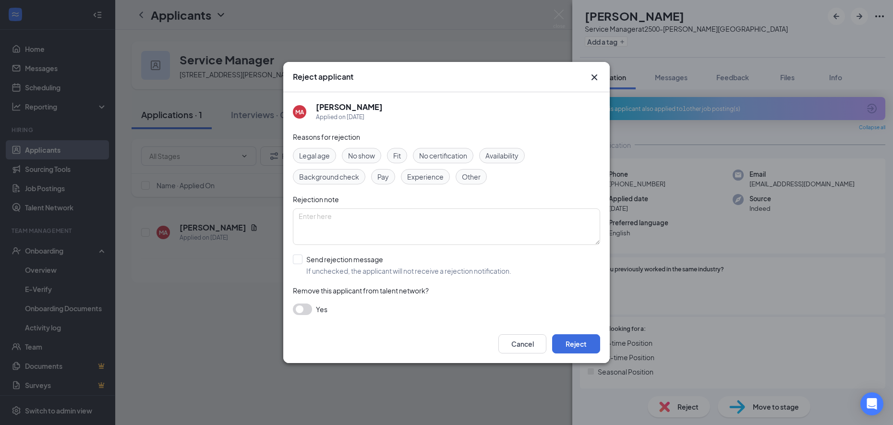
drag, startPoint x: 434, startPoint y: 109, endPoint x: 486, endPoint y: 75, distance: 62.6
click at [486, 75] on div "Reject applicant" at bounding box center [438, 77] width 290 height 11
click at [521, 349] on button "Cancel" at bounding box center [522, 343] width 48 height 19
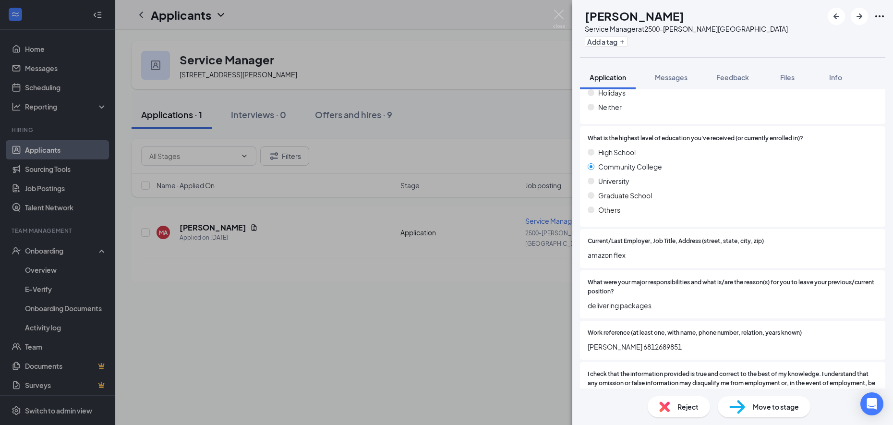
scroll to position [600, 0]
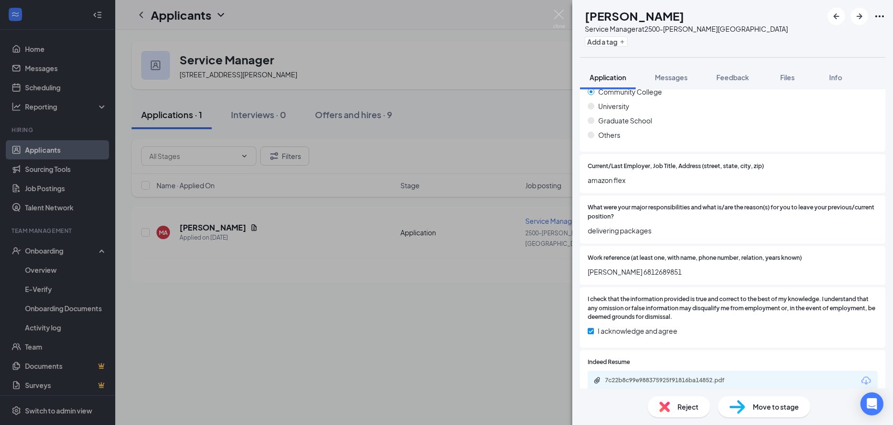
click at [639, 375] on div "7c22b8c99e988375925f91816ba14852.pdf" at bounding box center [733, 381] width 290 height 20
click at [638, 375] on div "7c22b8c99e988375925f91816ba14852.pdf" at bounding box center [733, 381] width 290 height 20
click at [635, 382] on div "7c22b8c99e988375925f91816ba14852.pdf" at bounding box center [672, 380] width 134 height 8
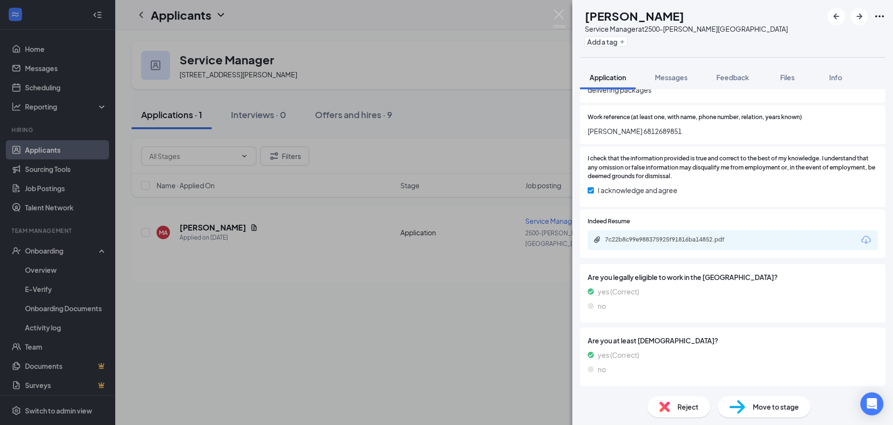
click at [667, 402] on img at bounding box center [664, 406] width 11 height 11
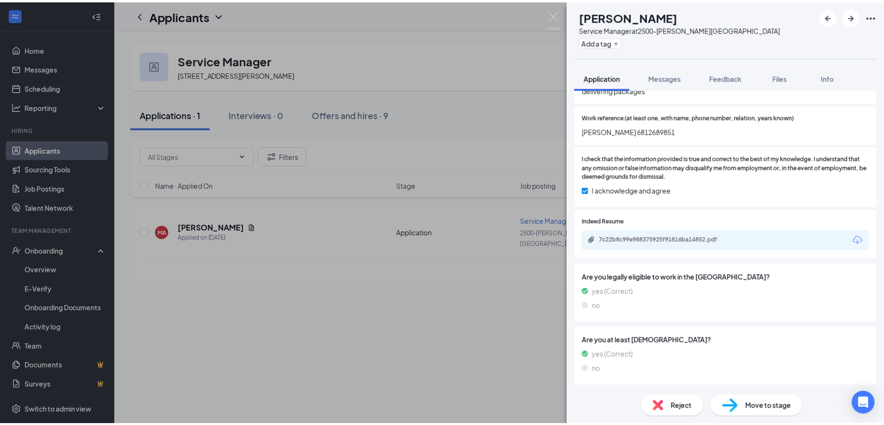
scroll to position [737, 0]
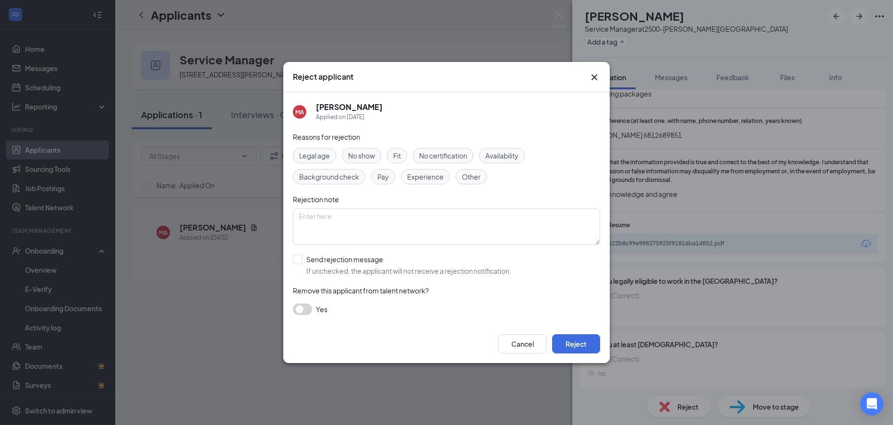
click at [401, 154] on span "Fit" at bounding box center [397, 155] width 8 height 11
click at [421, 177] on span "Experience" at bounding box center [425, 176] width 36 height 11
click at [574, 347] on button "Reject" at bounding box center [576, 343] width 48 height 19
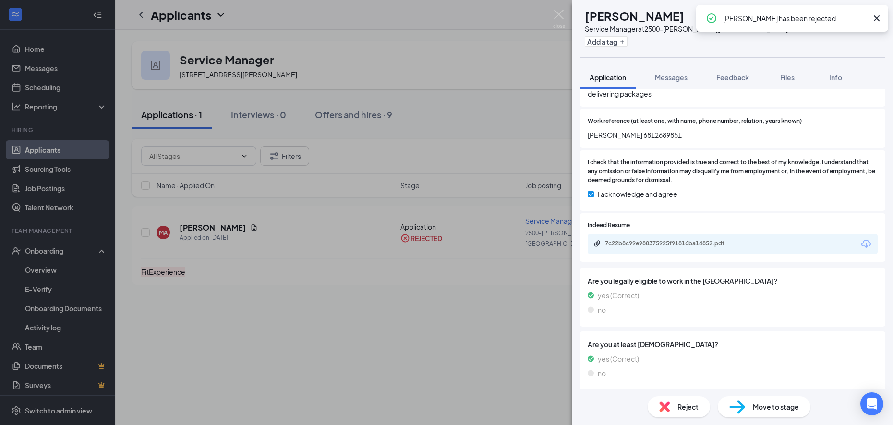
click at [570, 17] on div "MA [PERSON_NAME] Service Manager at 2500-[PERSON_NAME][GEOGRAPHIC_DATA] Add a t…" at bounding box center [446, 212] width 893 height 425
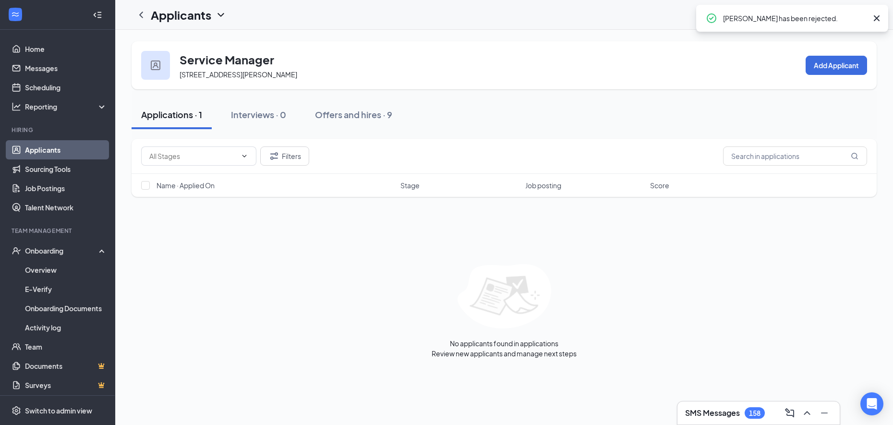
click at [566, 17] on div "Applicants CT" at bounding box center [504, 15] width 778 height 30
click at [338, 114] on div "Offers and hires · 9" at bounding box center [356, 115] width 77 height 12
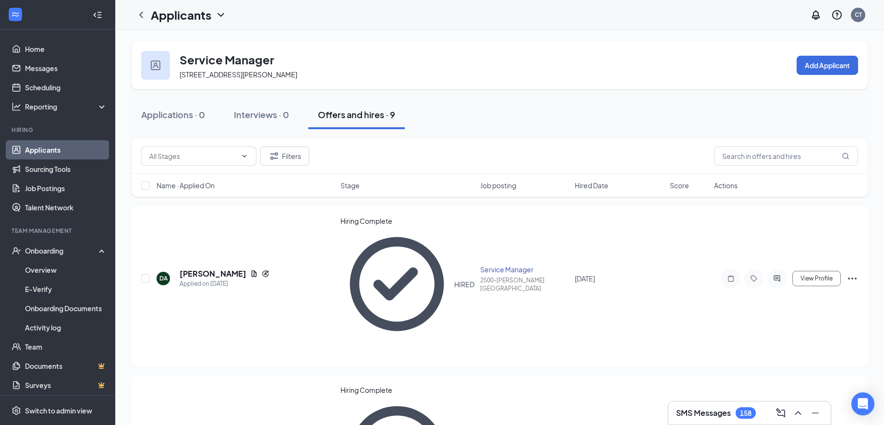
click at [221, 17] on icon "ChevronDown" at bounding box center [221, 15] width 12 height 12
click at [192, 41] on link "Applicants" at bounding box center [189, 37] width 64 height 10
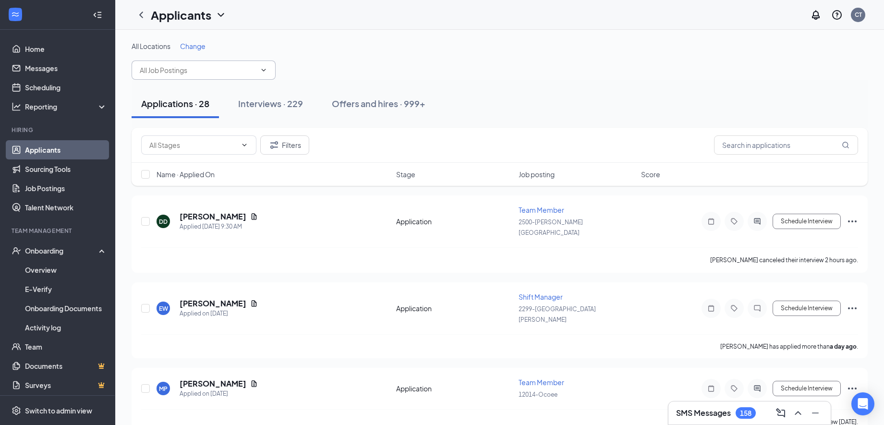
click at [240, 73] on input "text" at bounding box center [198, 70] width 116 height 11
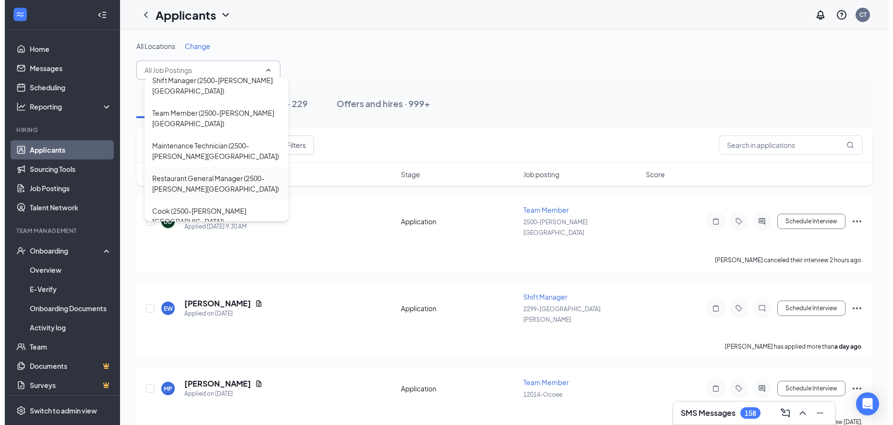
scroll to position [666, 0]
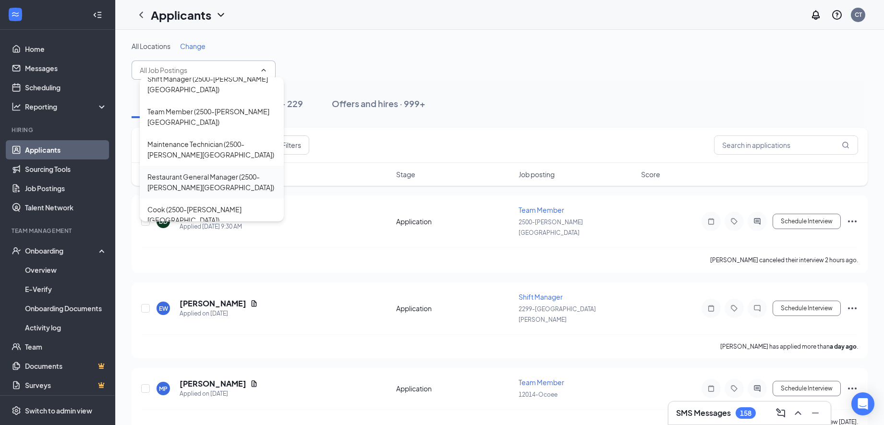
click at [225, 171] on div "Restaurant General Manager (2500-[PERSON_NAME][GEOGRAPHIC_DATA])" at bounding box center [211, 181] width 129 height 21
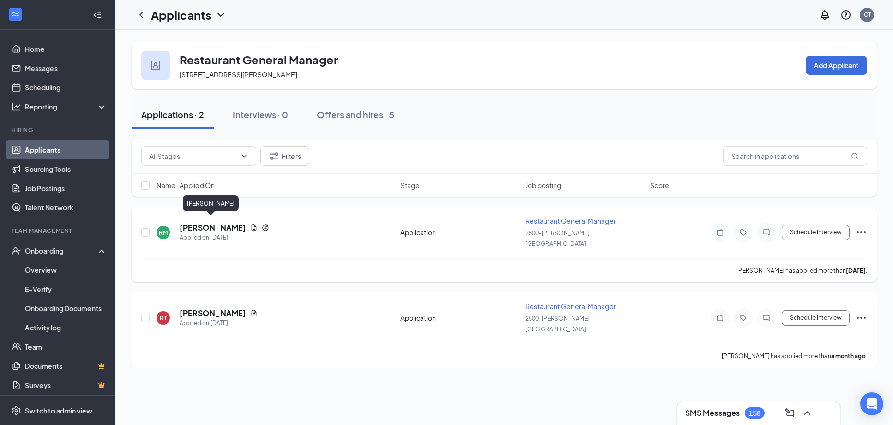
click at [209, 224] on h5 "[PERSON_NAME]" at bounding box center [213, 227] width 67 height 11
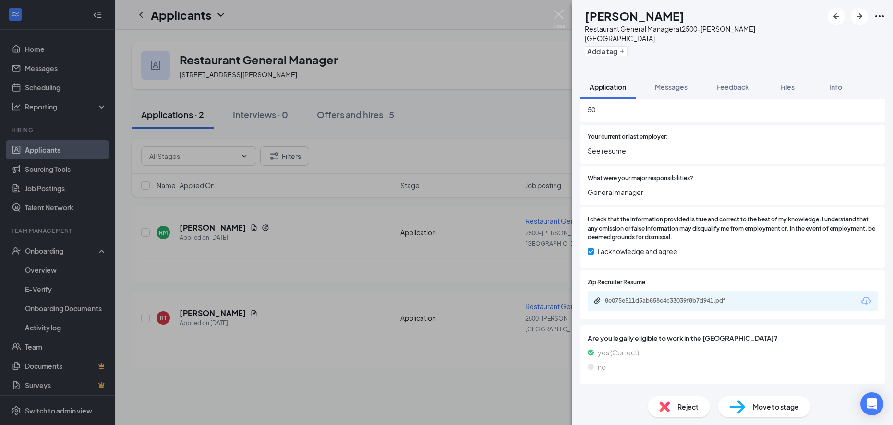
scroll to position [514, 0]
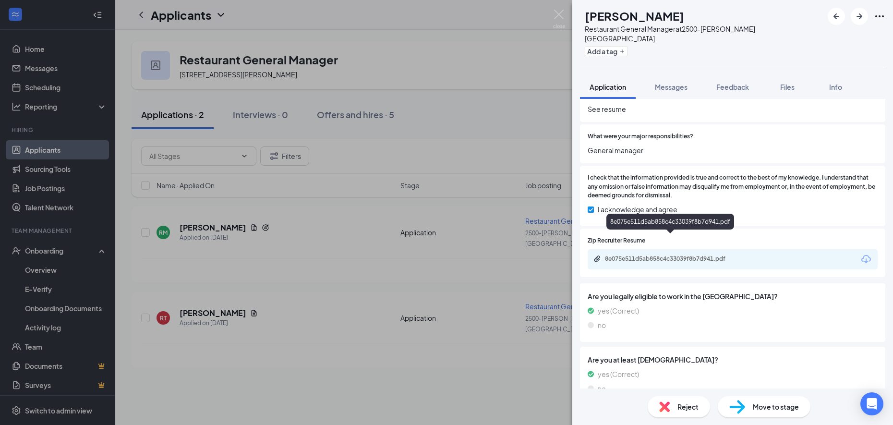
click at [673, 255] on div "8e075e511d5ab858c4c33039f8b7d941.pdf" at bounding box center [671, 259] width 156 height 9
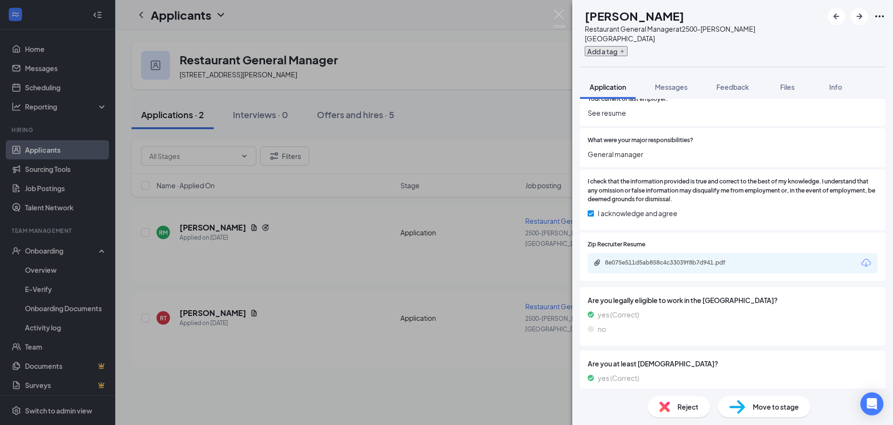
click at [625, 46] on button "Add a tag" at bounding box center [606, 51] width 43 height 10
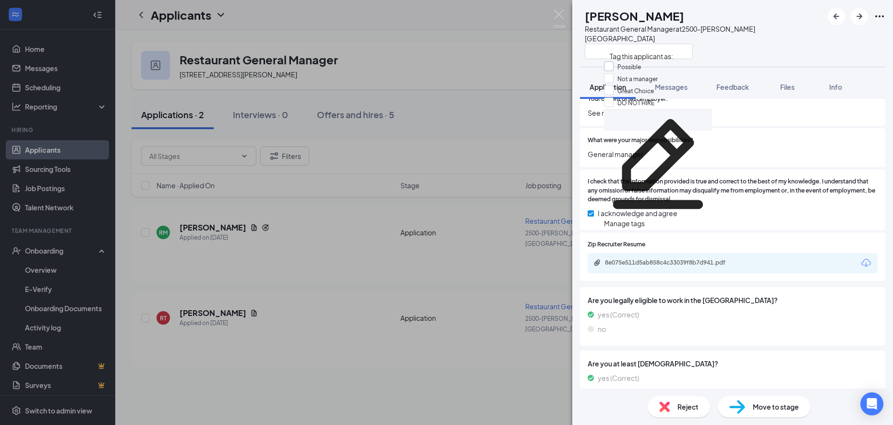
click at [622, 72] on input "Possible" at bounding box center [622, 66] width 37 height 11
checkbox input "true"
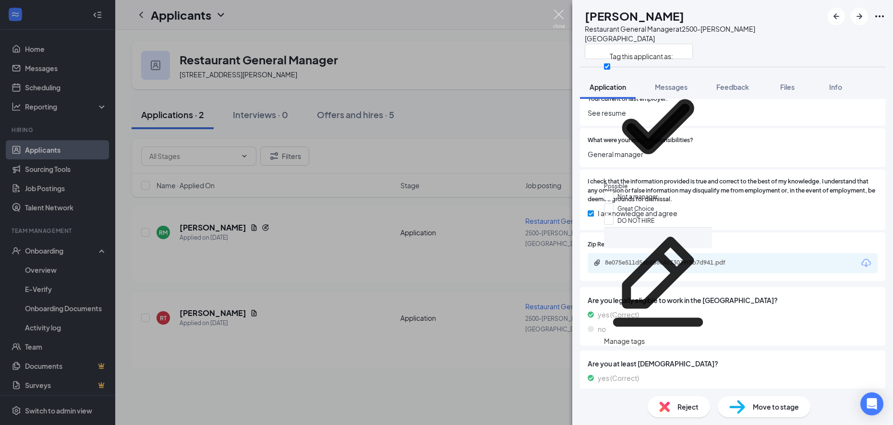
click at [563, 18] on img at bounding box center [559, 19] width 12 height 19
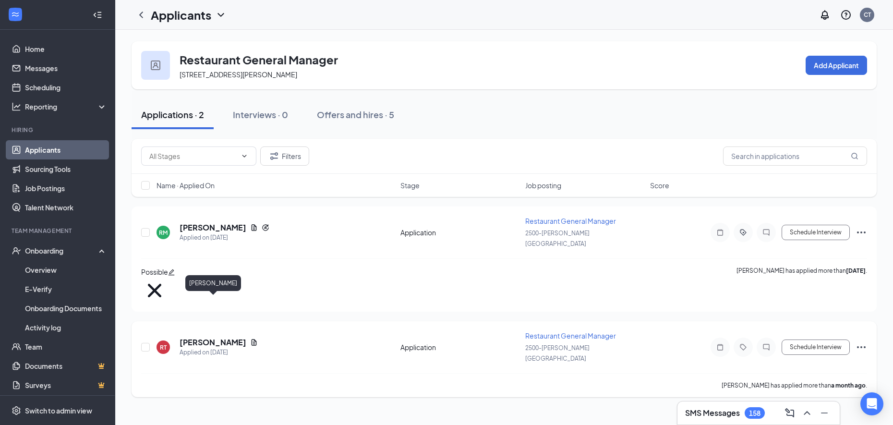
click at [205, 337] on h5 "[PERSON_NAME]" at bounding box center [213, 342] width 67 height 11
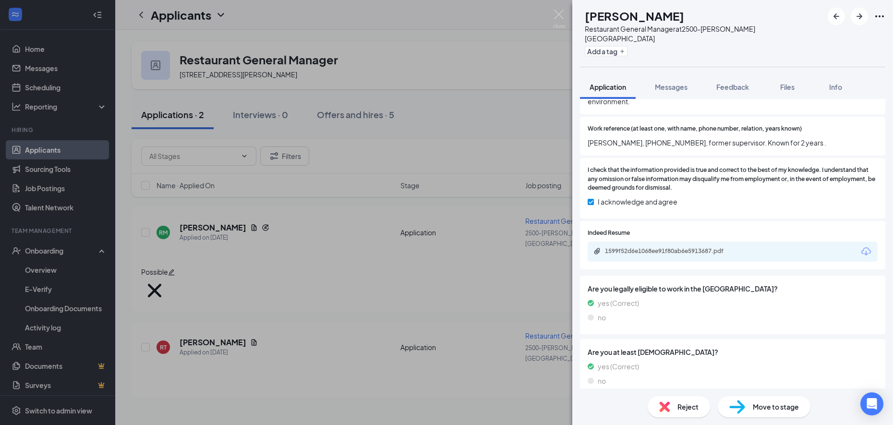
scroll to position [762, 0]
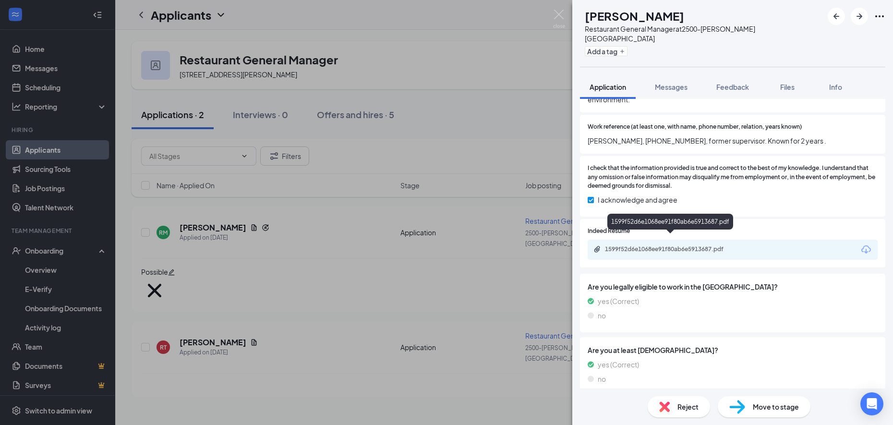
click at [644, 245] on div "1599f52d6e1068ee91f80ab6e5913687.pdf" at bounding box center [672, 249] width 134 height 8
click at [684, 405] on span "Reject" at bounding box center [687, 406] width 21 height 11
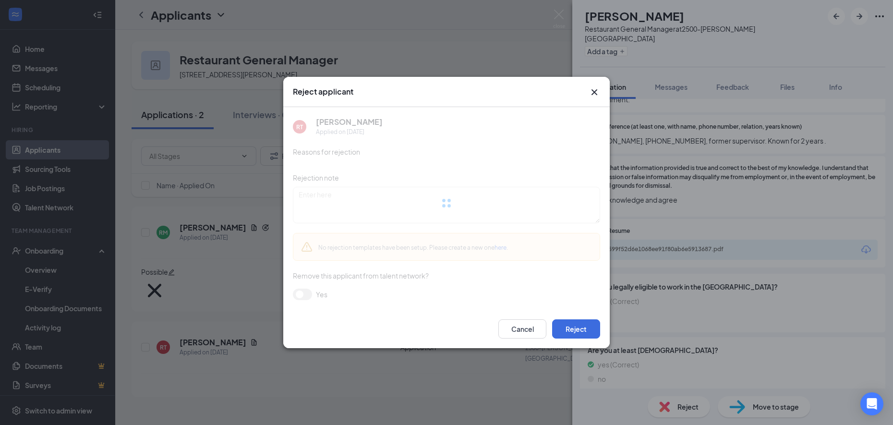
scroll to position [758, 0]
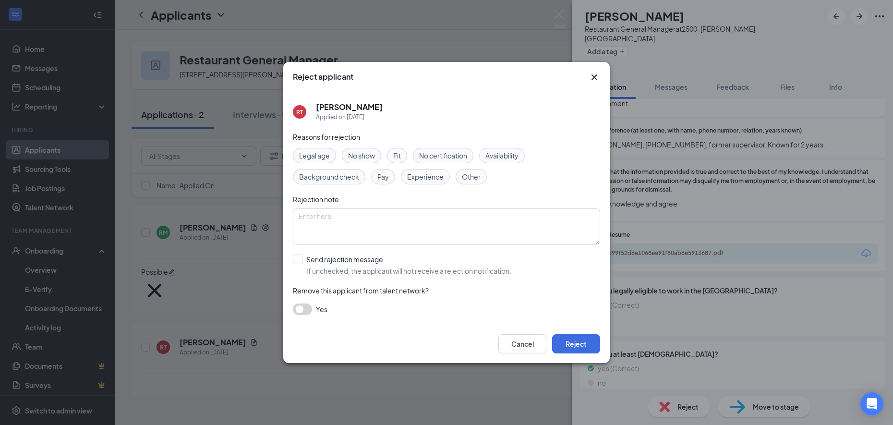
click at [475, 172] on span "Other" at bounding box center [471, 176] width 19 height 11
drag, startPoint x: 593, startPoint y: 347, endPoint x: 593, endPoint y: 351, distance: 4.8
click at [593, 348] on button "Reject" at bounding box center [576, 343] width 48 height 19
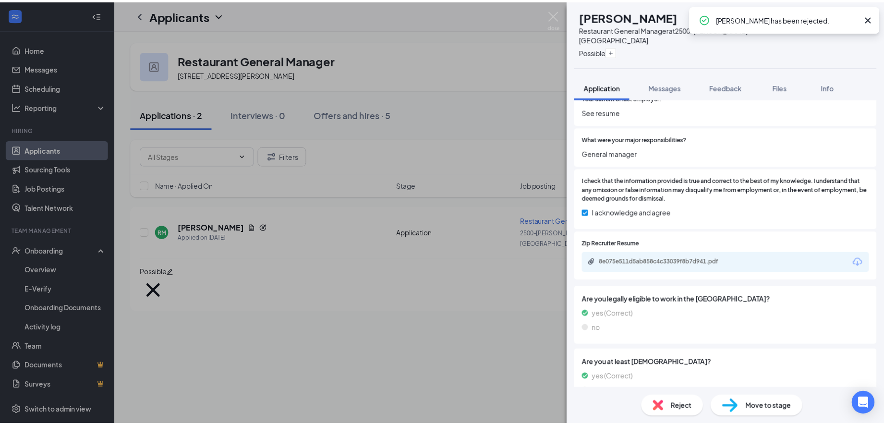
scroll to position [510, 0]
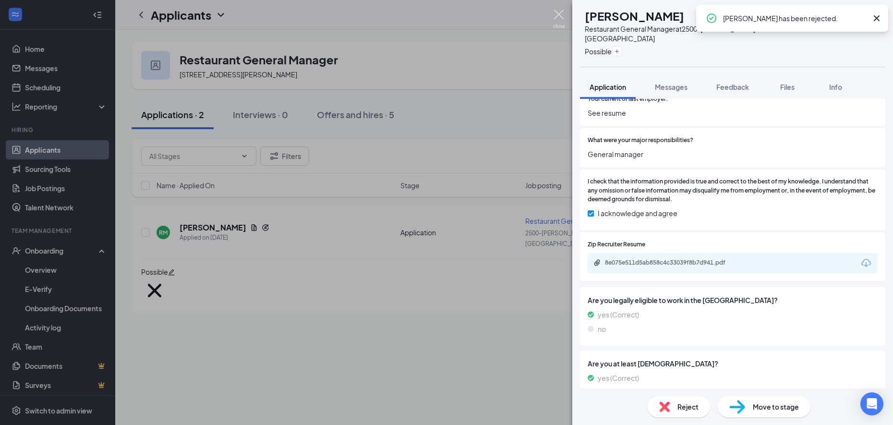
click at [559, 13] on img at bounding box center [559, 19] width 12 height 19
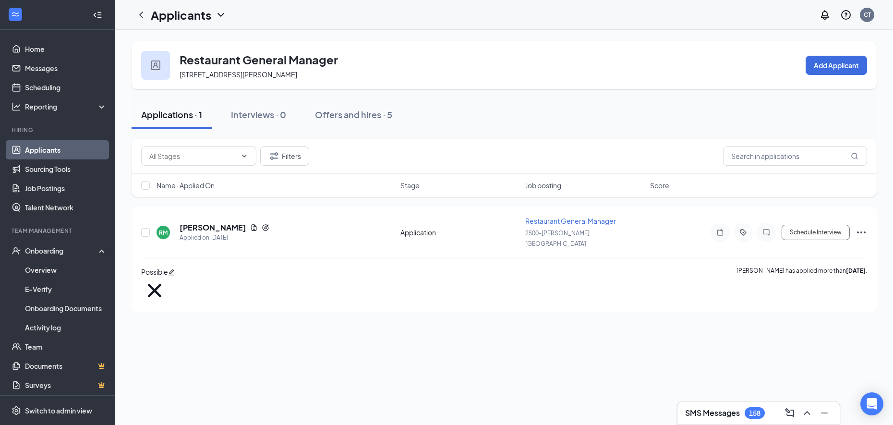
click at [218, 13] on icon "ChevronDown" at bounding box center [220, 15] width 6 height 4
click at [195, 40] on link "Applicants" at bounding box center [189, 37] width 64 height 10
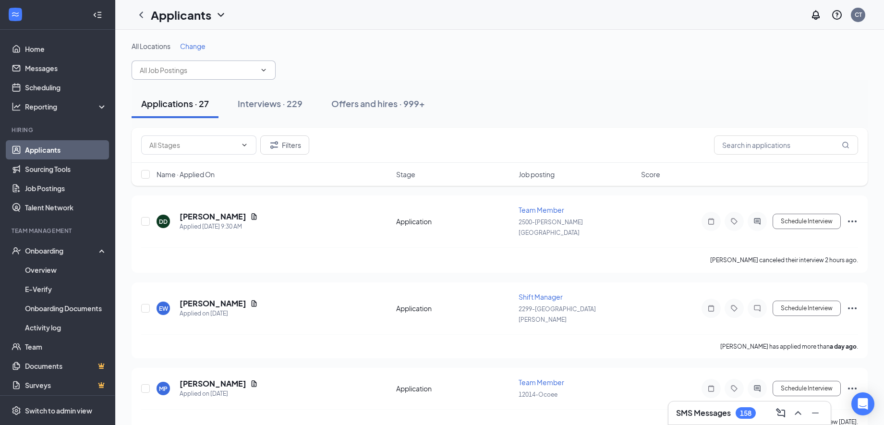
click at [244, 70] on input "text" at bounding box center [198, 70] width 116 height 11
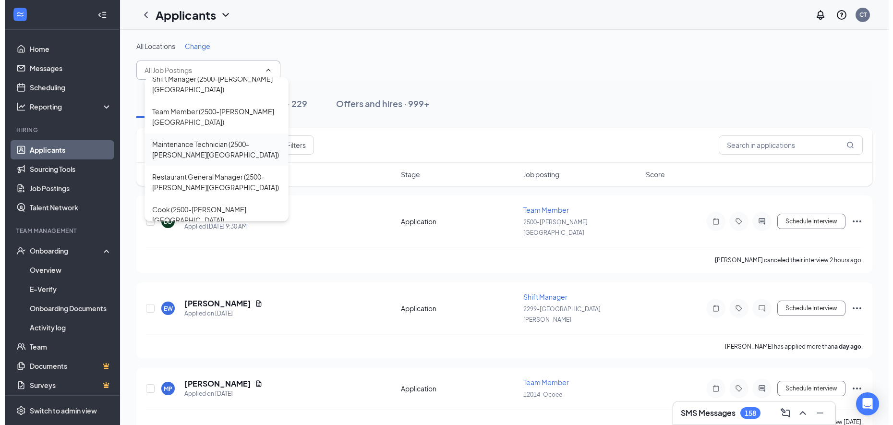
scroll to position [606, 0]
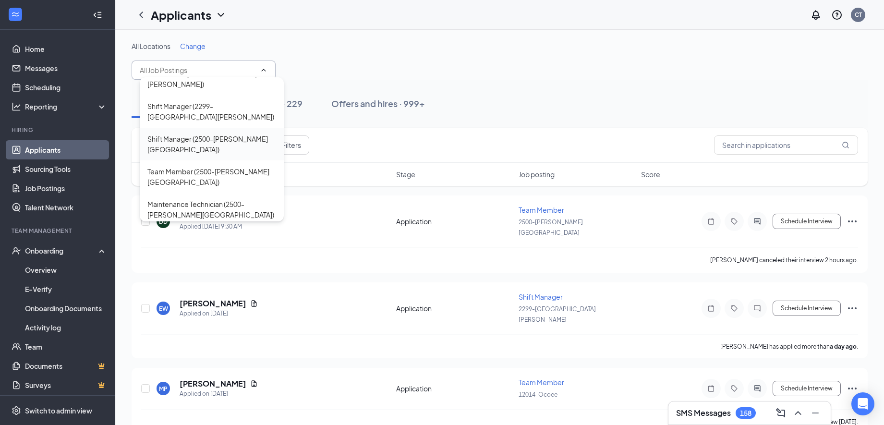
click at [208, 138] on div "Shift Manager (2500-[PERSON_NAME][GEOGRAPHIC_DATA])" at bounding box center [211, 143] width 129 height 21
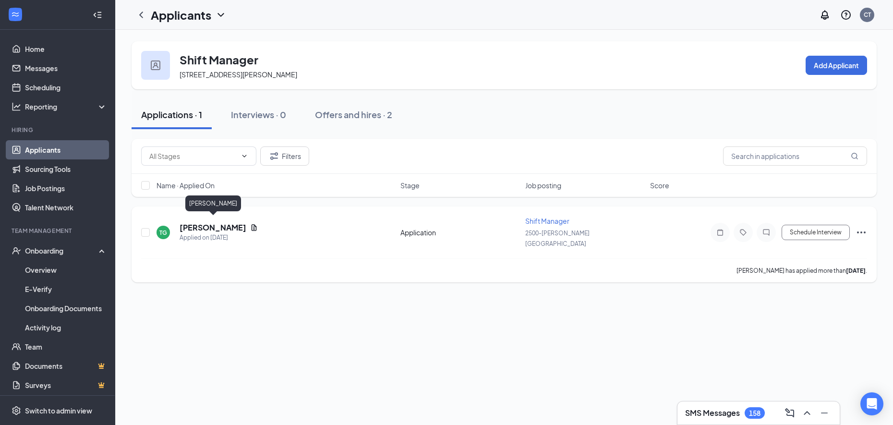
click at [226, 223] on h5 "[PERSON_NAME]" at bounding box center [213, 227] width 67 height 11
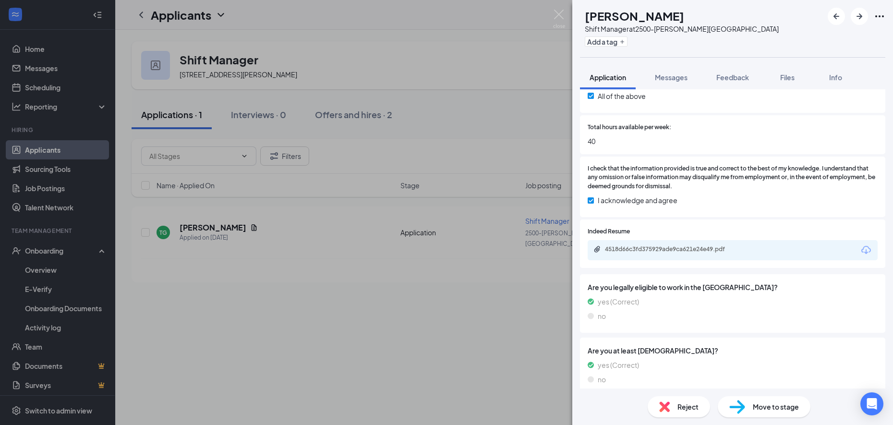
scroll to position [405, 0]
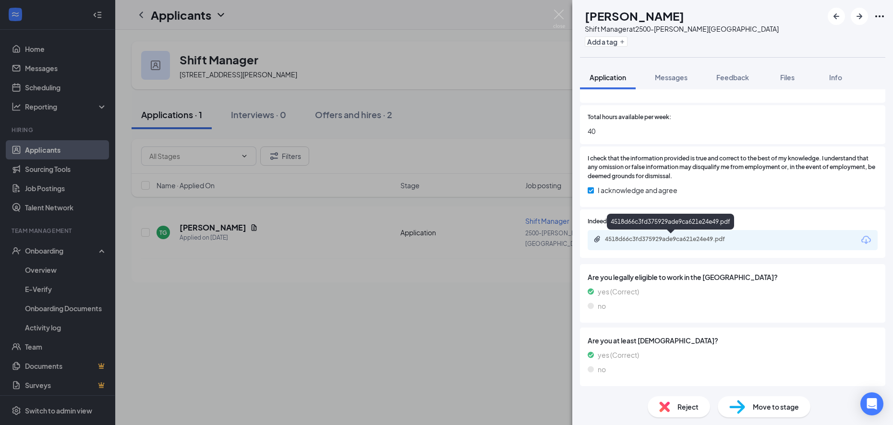
click at [659, 238] on div "4518d66c3fd375929ade9ca621e24e49.pdf" at bounding box center [672, 239] width 134 height 8
click at [696, 411] on span "Reject" at bounding box center [687, 406] width 21 height 11
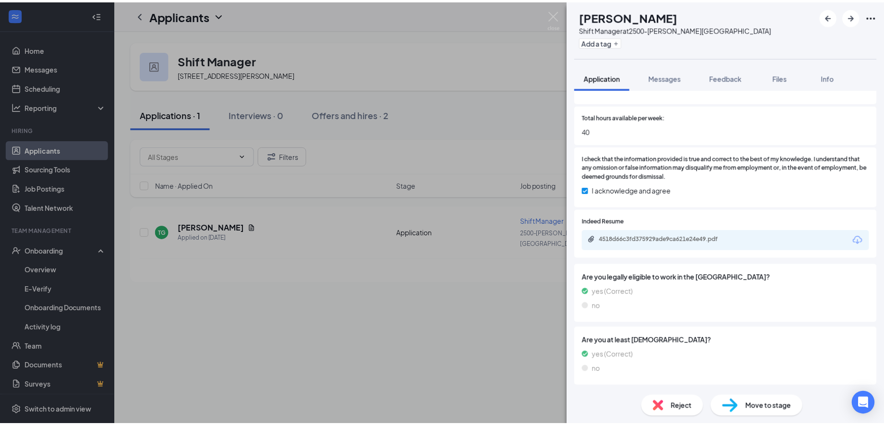
scroll to position [401, 0]
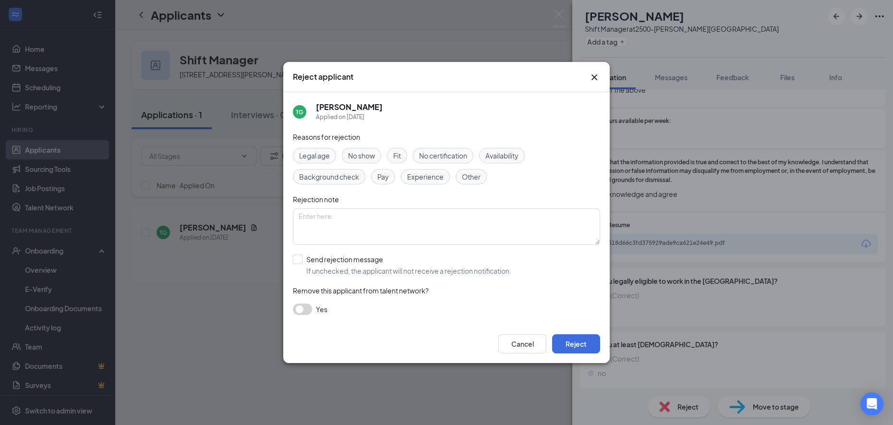
click at [420, 174] on span "Experience" at bounding box center [425, 176] width 36 height 11
click at [399, 156] on span "Fit" at bounding box center [397, 155] width 8 height 11
click at [556, 349] on button "Reject" at bounding box center [576, 343] width 48 height 19
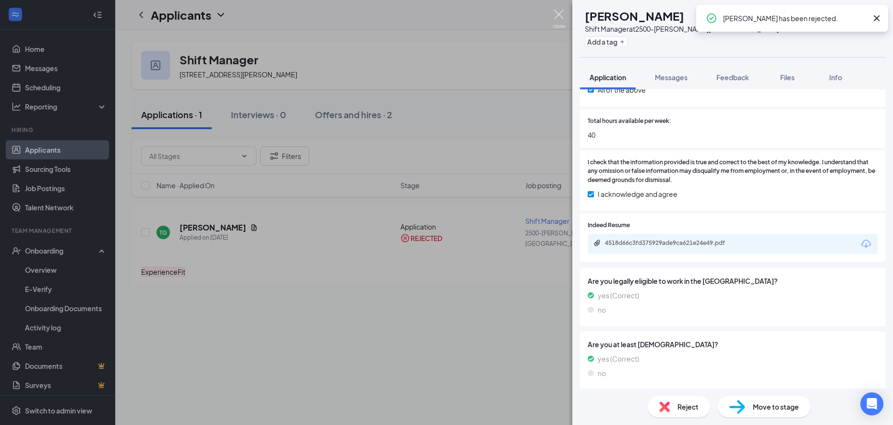
click at [561, 10] on img at bounding box center [559, 19] width 12 height 19
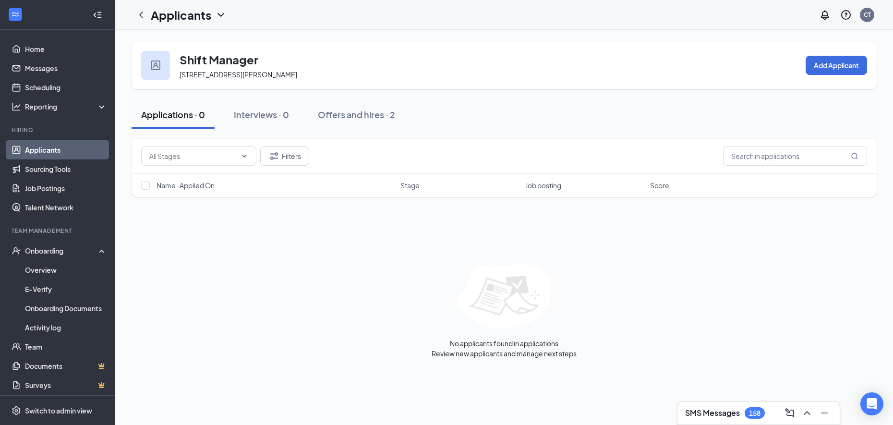
click at [212, 12] on div "Applicants" at bounding box center [189, 15] width 76 height 16
click at [189, 41] on link "Applicants" at bounding box center [189, 37] width 64 height 10
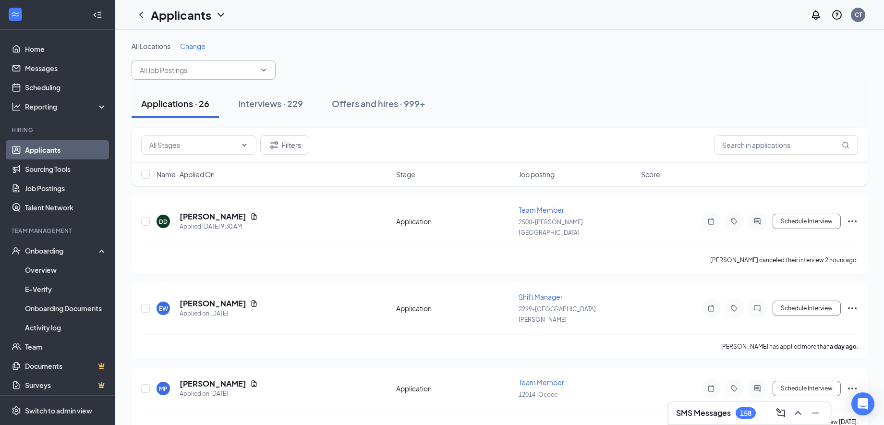
click at [235, 70] on input "text" at bounding box center [198, 70] width 116 height 11
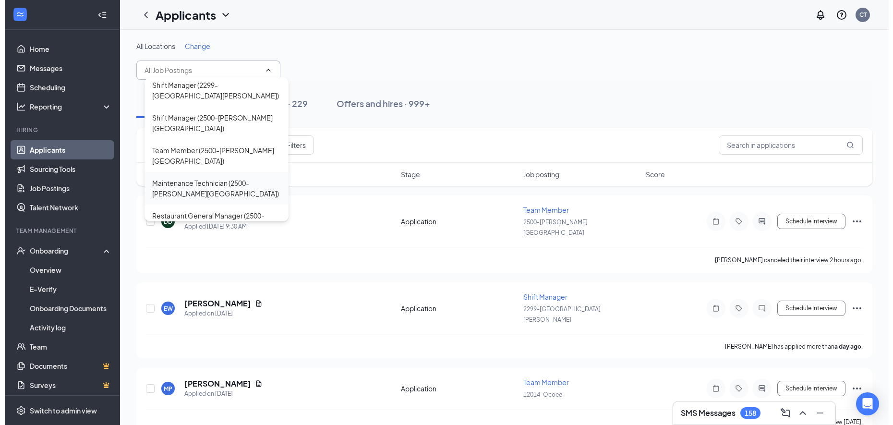
scroll to position [606, 0]
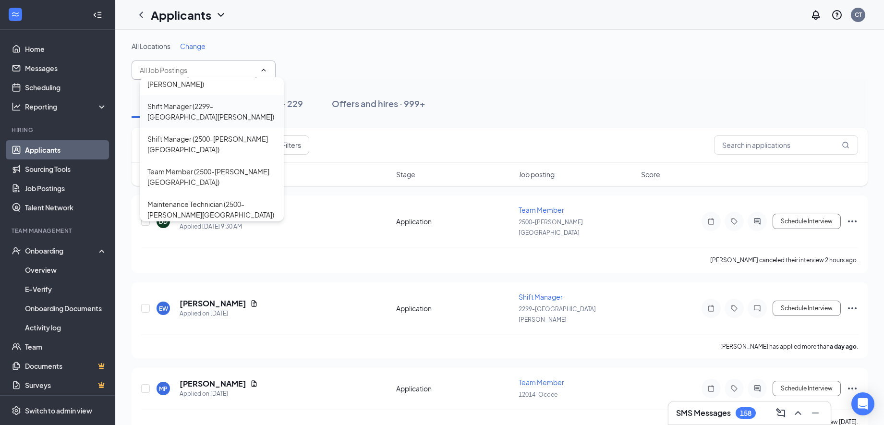
click at [237, 116] on div "Shift Manager (2299-[GEOGRAPHIC_DATA][PERSON_NAME])" at bounding box center [211, 111] width 129 height 21
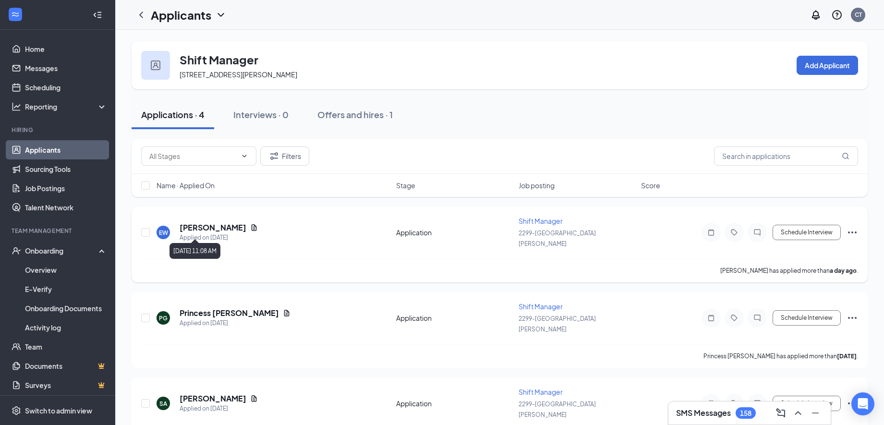
click at [219, 233] on div "Applied on [DATE]" at bounding box center [219, 238] width 78 height 10
click at [217, 216] on div "EW [PERSON_NAME] Applied on [DATE] Application Shift Manager 2299-[GEOGRAPHIC_D…" at bounding box center [500, 244] width 736 height 76
click at [215, 227] on h5 "[PERSON_NAME]" at bounding box center [213, 227] width 67 height 11
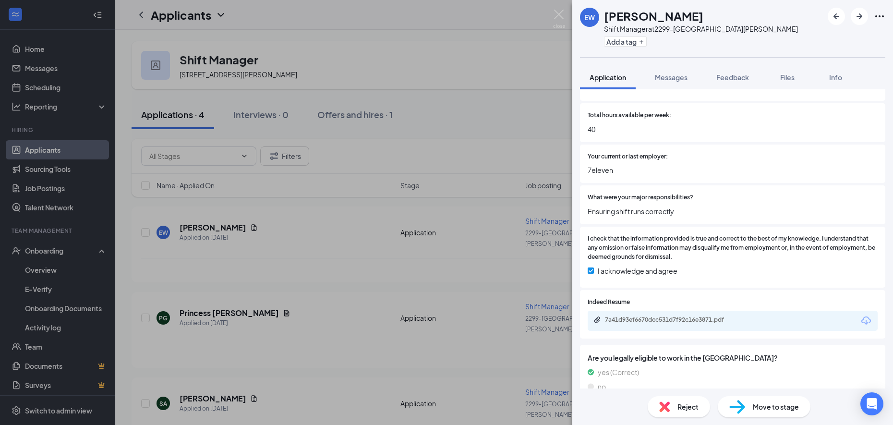
scroll to position [480, 0]
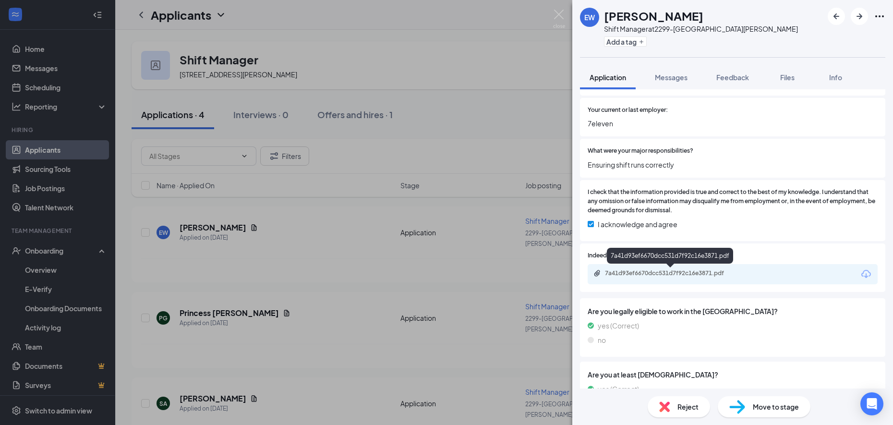
click at [625, 275] on div "7a41d93ef6670dcc531d7f92c16e3871.pdf" at bounding box center [672, 273] width 134 height 8
click at [671, 409] on div "Reject" at bounding box center [679, 406] width 62 height 21
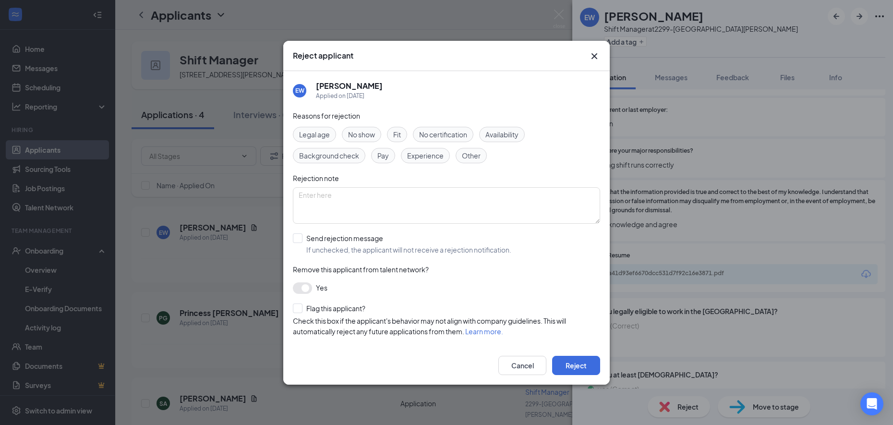
click at [431, 160] on span "Experience" at bounding box center [425, 155] width 36 height 11
click at [403, 138] on div "Fit" at bounding box center [397, 134] width 20 height 15
click at [570, 362] on button "Reject" at bounding box center [576, 365] width 48 height 19
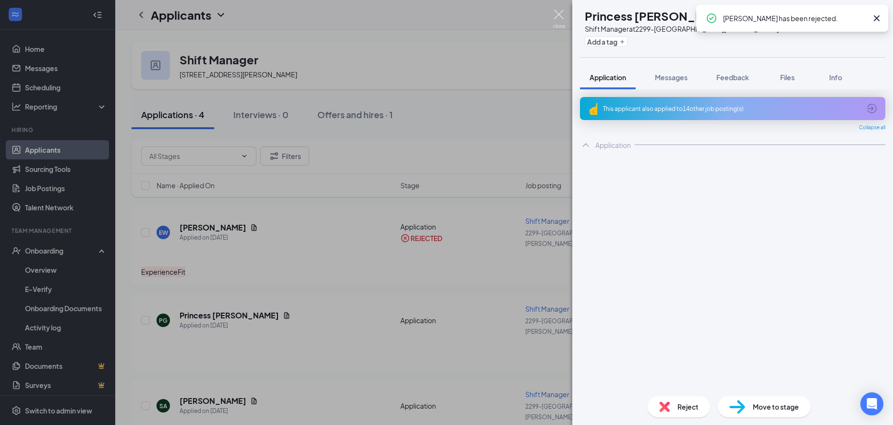
click at [559, 11] on img at bounding box center [559, 19] width 12 height 19
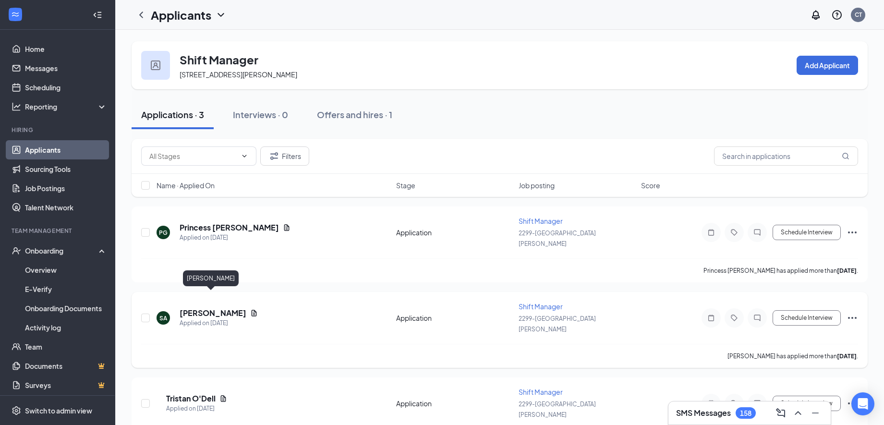
click at [218, 308] on h5 "[PERSON_NAME]" at bounding box center [213, 313] width 67 height 11
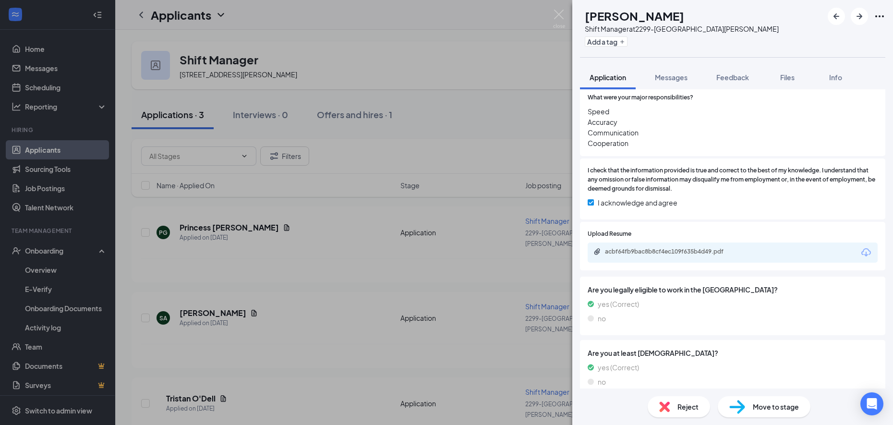
scroll to position [546, 0]
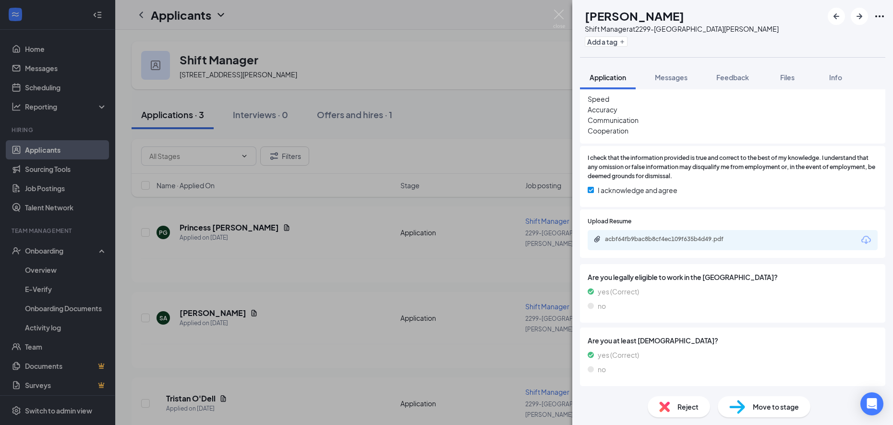
click at [646, 242] on div "acbf64fb9bac8b8cf4ec109f635b4d49.pdf" at bounding box center [672, 239] width 134 height 8
click at [680, 409] on span "Reject" at bounding box center [687, 406] width 21 height 11
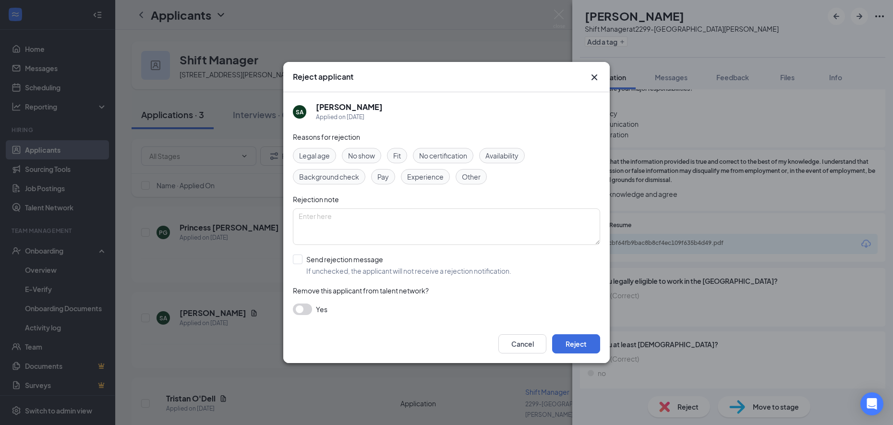
click at [426, 177] on span "Experience" at bounding box center [425, 176] width 36 height 11
click at [578, 347] on button "Reject" at bounding box center [576, 343] width 48 height 19
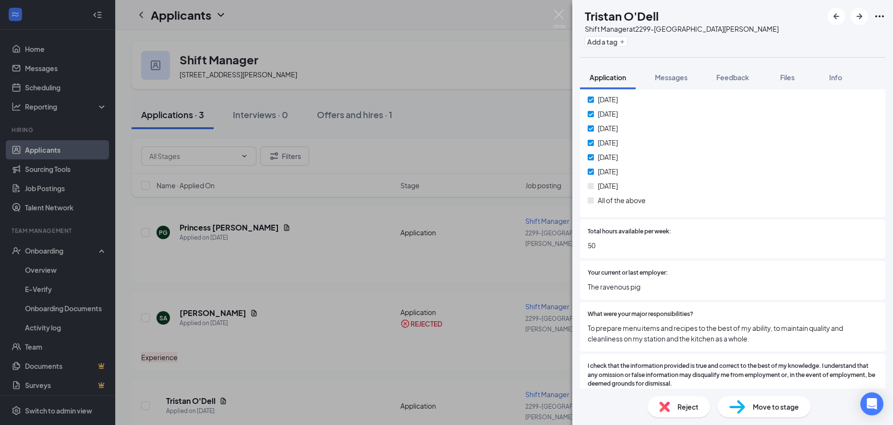
scroll to position [498, 0]
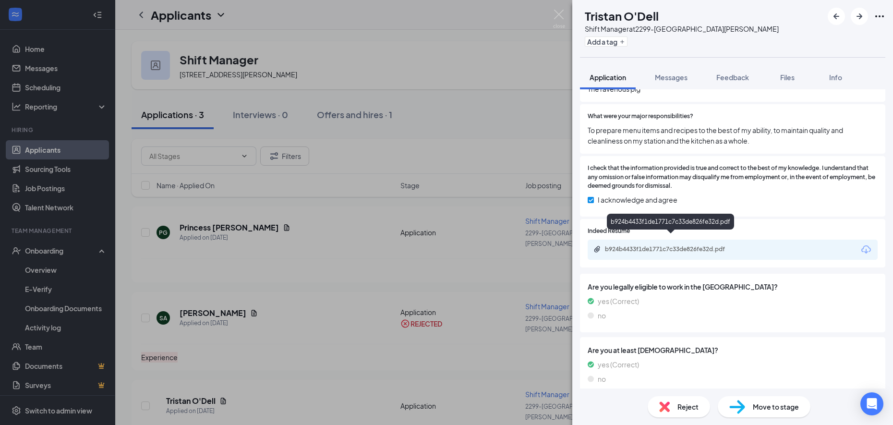
click at [621, 245] on div "b924b4433f1de1771c7c33de826fe32d.pdf" at bounding box center [672, 249] width 134 height 8
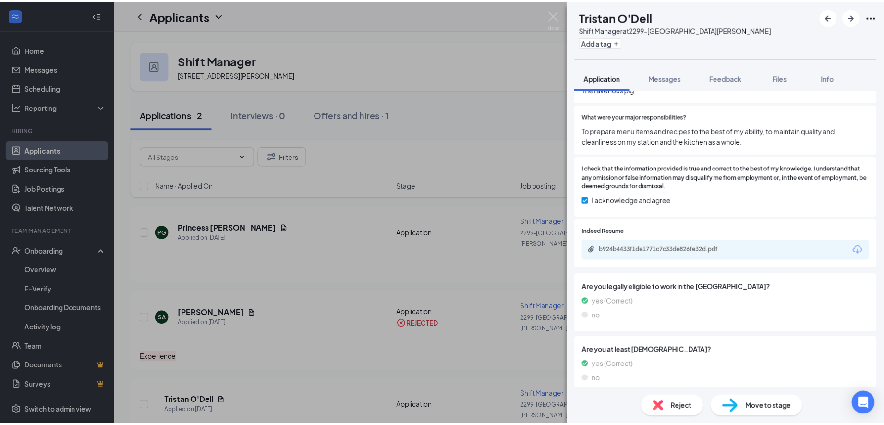
scroll to position [494, 0]
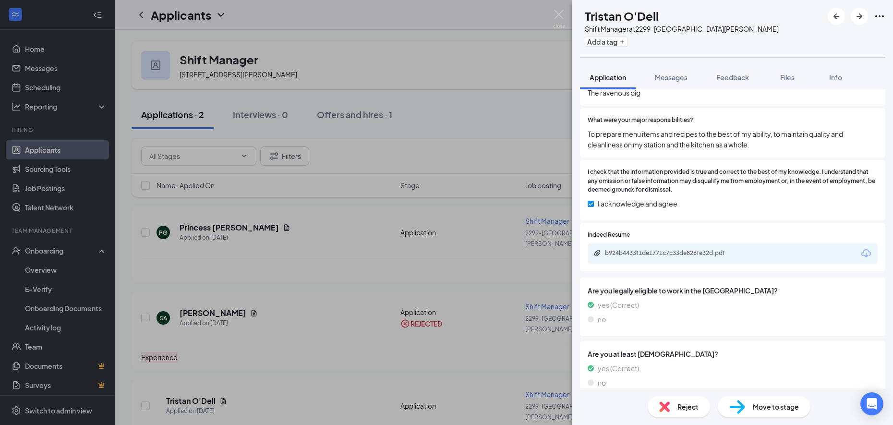
click at [670, 410] on div "Reject" at bounding box center [679, 406] width 62 height 21
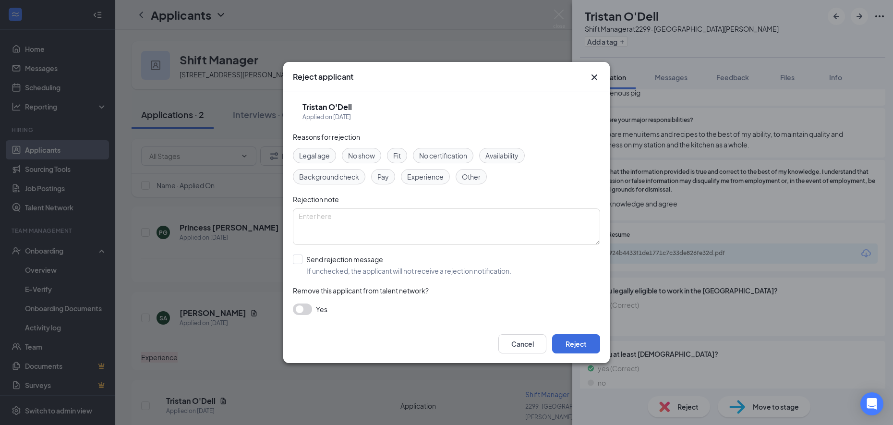
click at [501, 157] on span "Availability" at bounding box center [501, 155] width 33 height 11
click at [421, 180] on span "Experience" at bounding box center [425, 176] width 36 height 11
click at [574, 348] on button "Reject" at bounding box center [576, 343] width 48 height 19
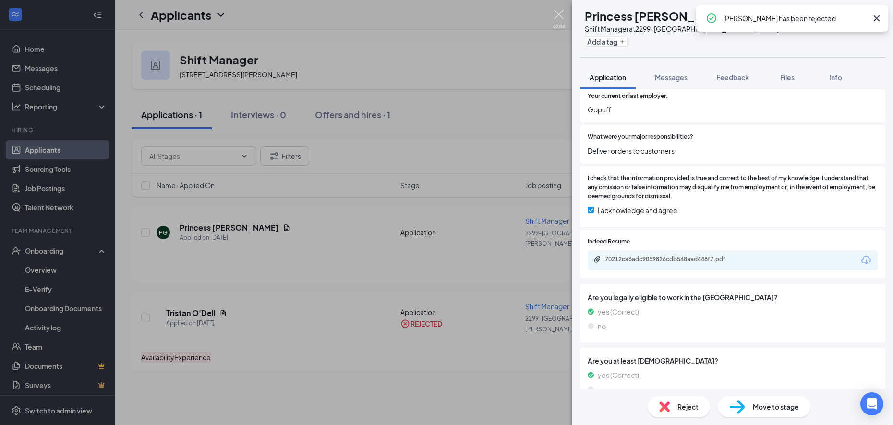
click at [559, 12] on img at bounding box center [559, 19] width 12 height 19
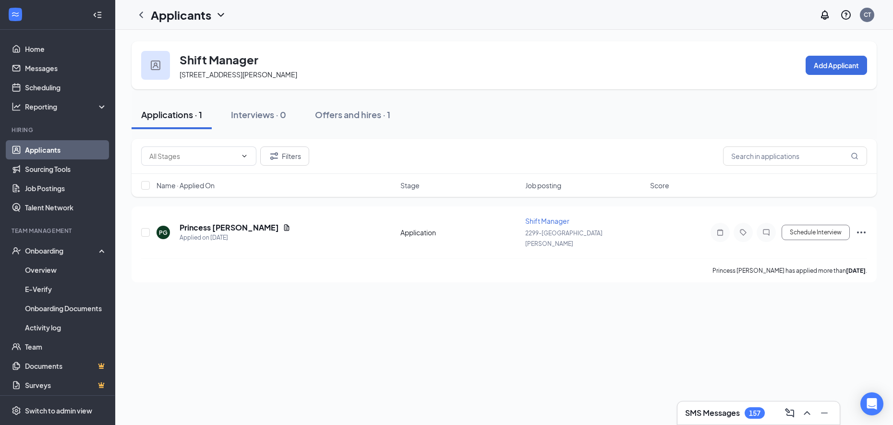
click at [217, 16] on icon "ChevronDown" at bounding box center [221, 15] width 12 height 12
click at [177, 41] on link "Applicants" at bounding box center [189, 37] width 64 height 10
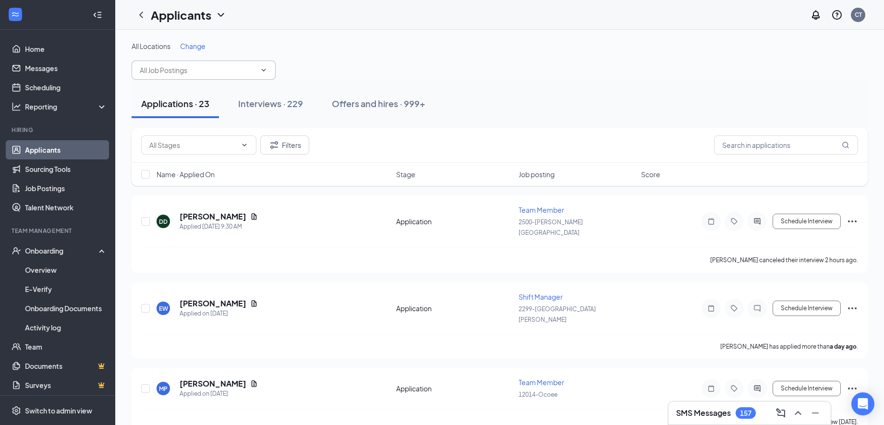
click at [210, 72] on input "text" at bounding box center [198, 70] width 116 height 11
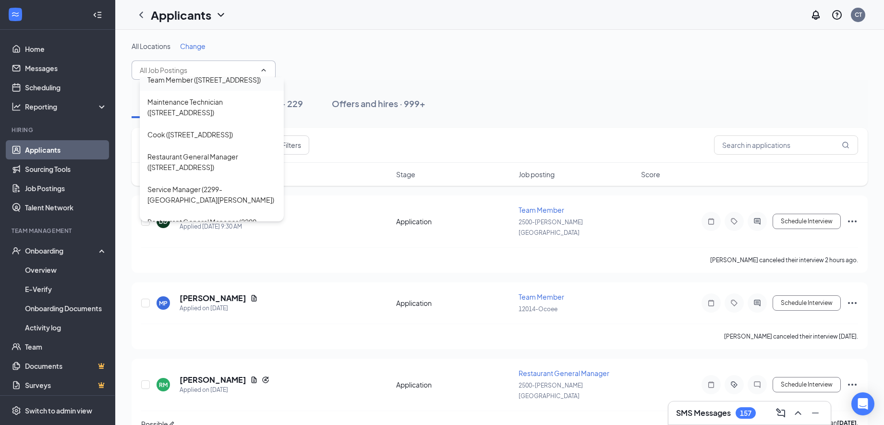
scroll to position [420, 0]
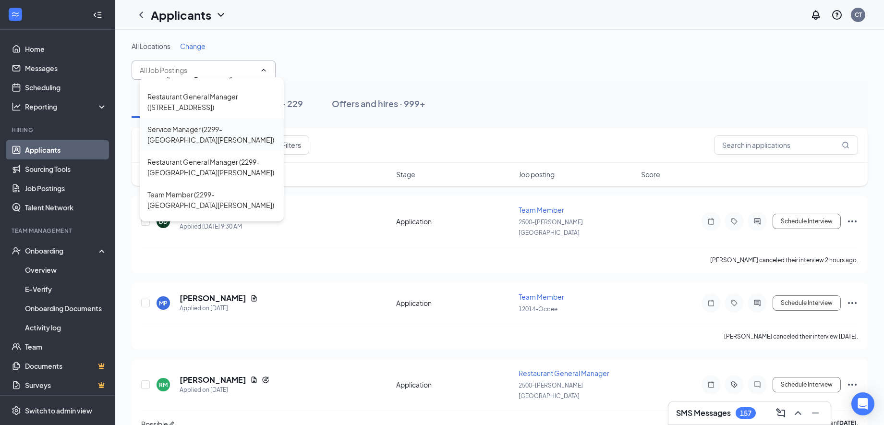
click at [222, 145] on div "Service Manager (2299-[GEOGRAPHIC_DATA][PERSON_NAME])" at bounding box center [211, 134] width 129 height 21
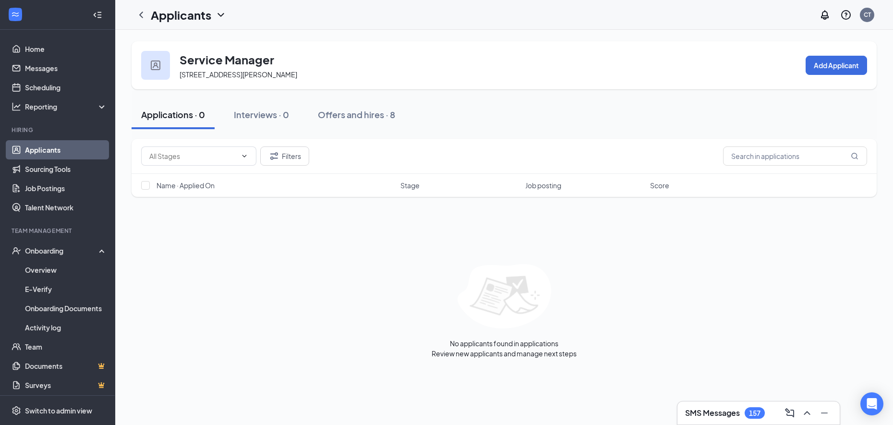
click at [219, 16] on icon "ChevronDown" at bounding box center [221, 15] width 12 height 12
click at [196, 41] on link "Applicants" at bounding box center [189, 37] width 64 height 10
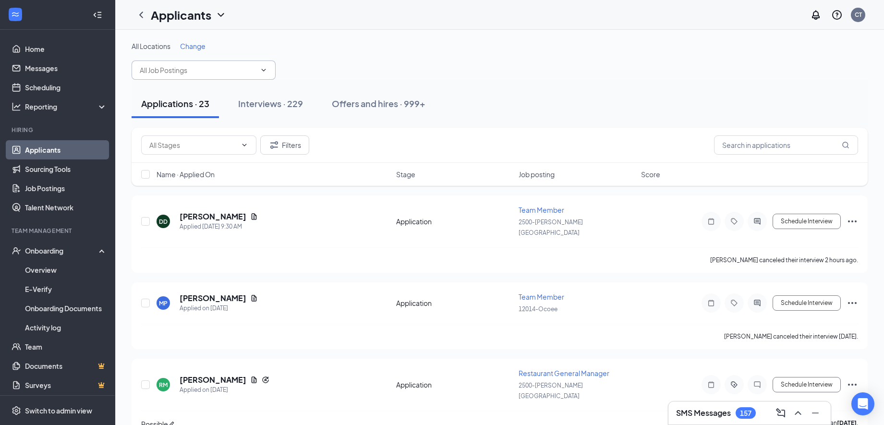
click at [233, 71] on input "text" at bounding box center [198, 70] width 116 height 11
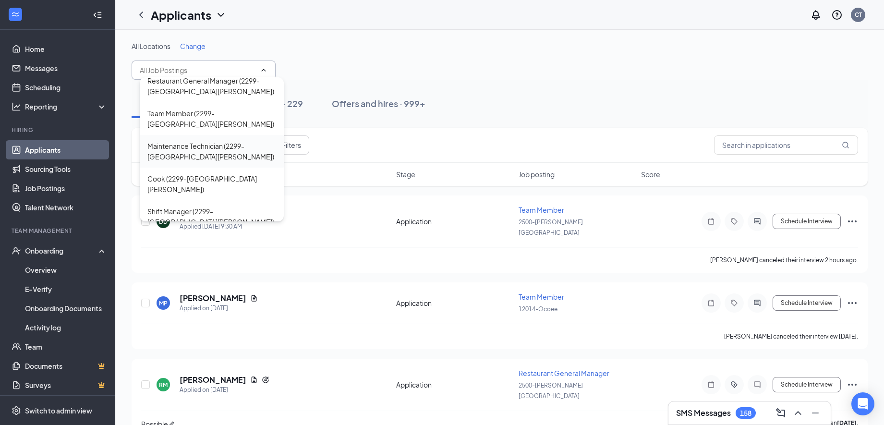
scroll to position [480, 0]
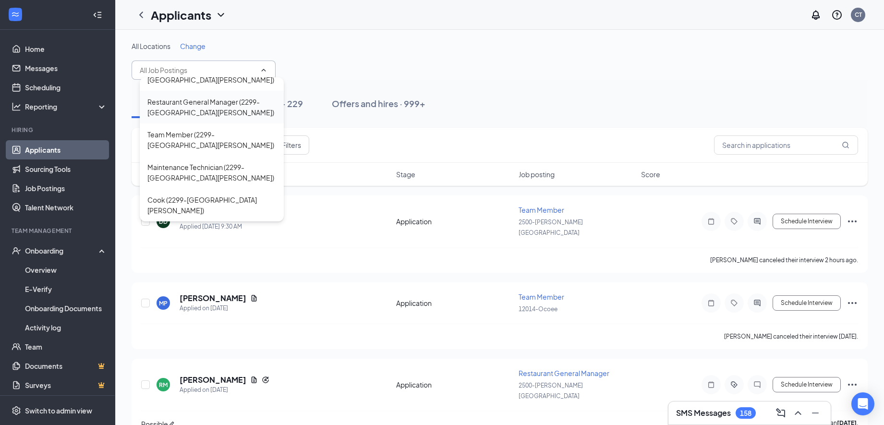
click at [224, 118] on div "Restaurant General Manager (2299-[GEOGRAPHIC_DATA][PERSON_NAME])" at bounding box center [211, 107] width 129 height 21
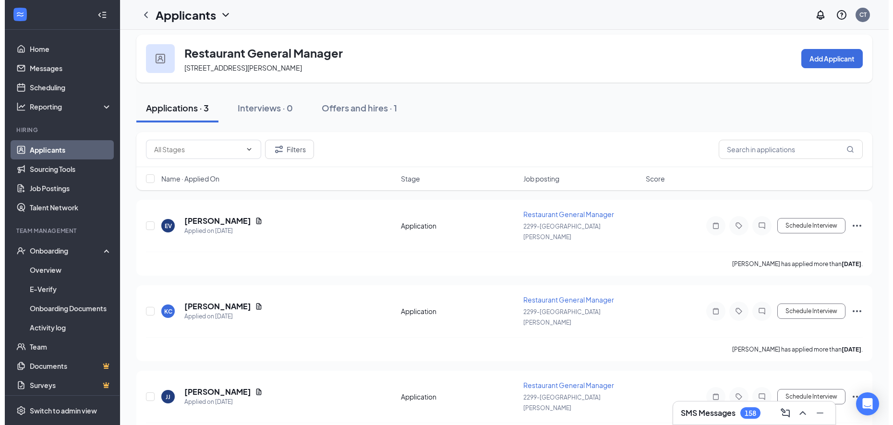
scroll to position [8, 0]
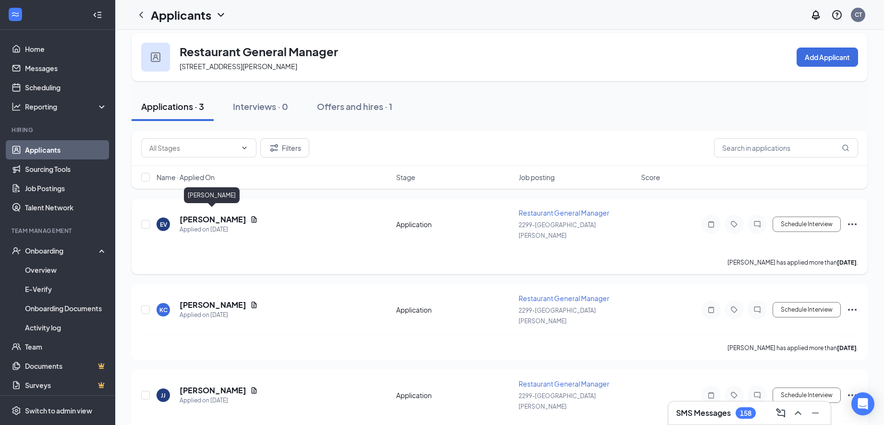
click at [203, 214] on h5 "[PERSON_NAME]" at bounding box center [213, 219] width 67 height 11
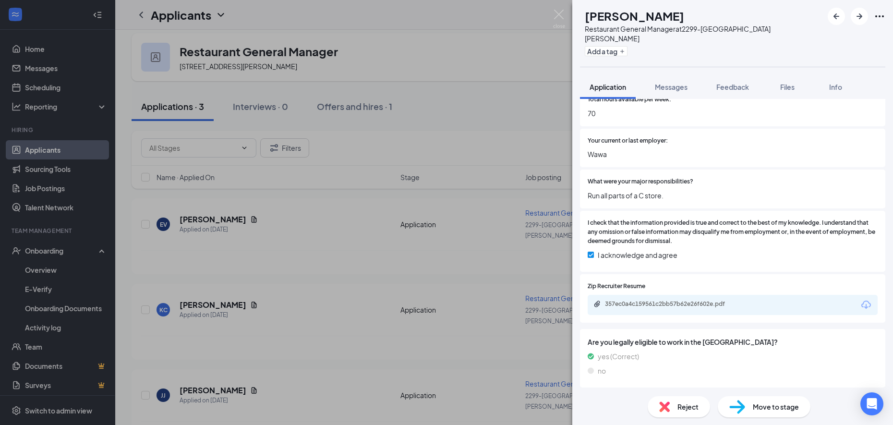
scroll to position [514, 0]
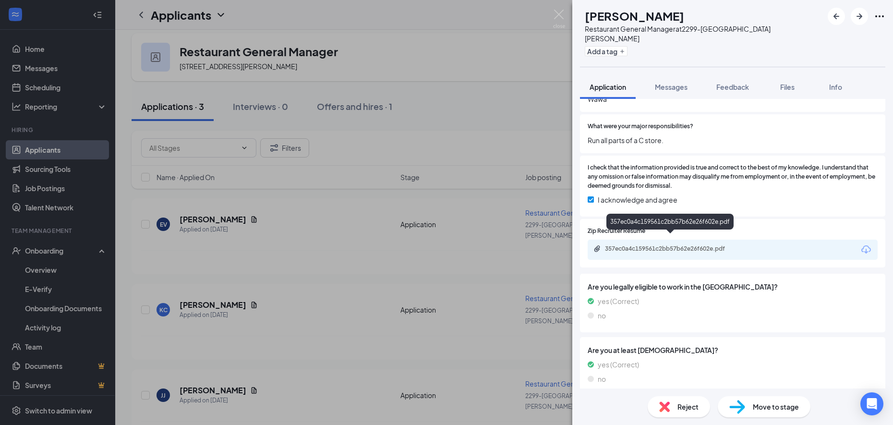
click at [651, 245] on div "357ec0a4c159561c2bb57b62e26f602e.pdf" at bounding box center [672, 249] width 134 height 8
click at [626, 46] on button "Add a tag" at bounding box center [606, 51] width 43 height 10
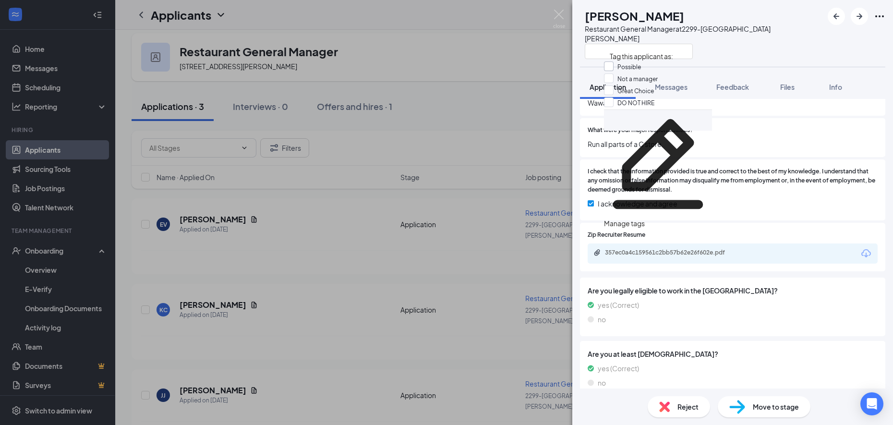
click at [614, 72] on input "Possible" at bounding box center [622, 66] width 37 height 11
checkbox input "true"
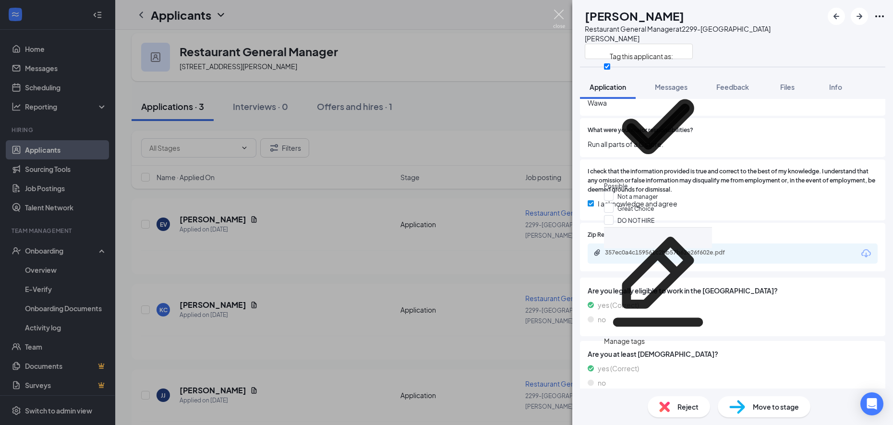
click at [556, 17] on img at bounding box center [559, 19] width 12 height 19
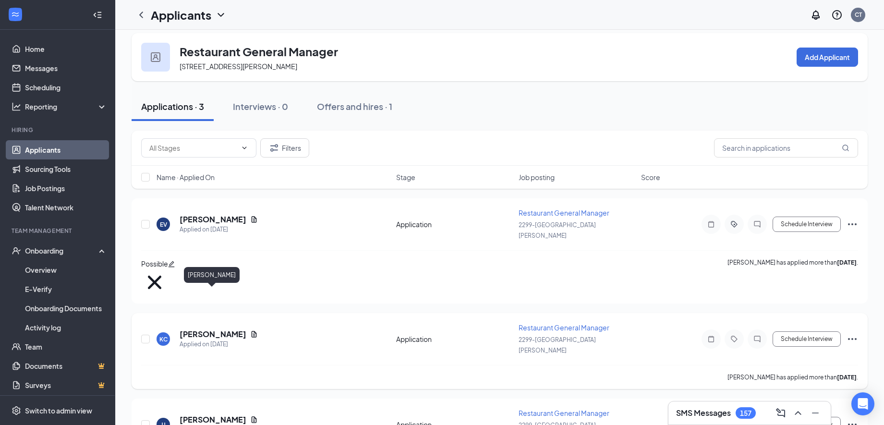
click at [221, 329] on h5 "[PERSON_NAME]" at bounding box center [213, 334] width 67 height 11
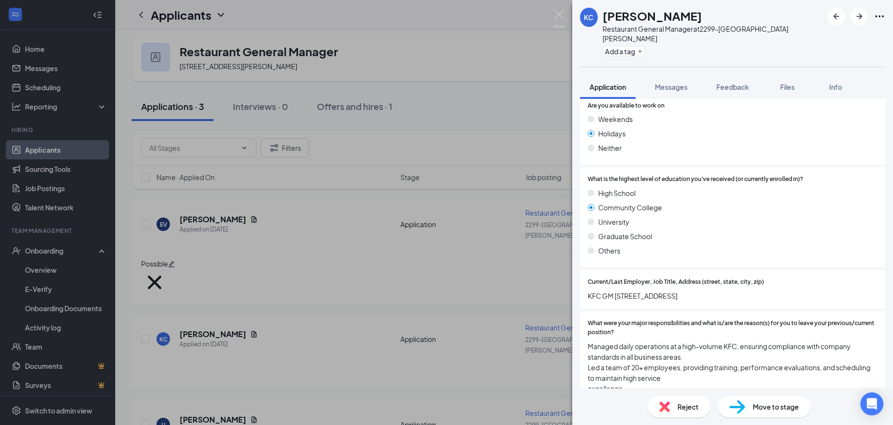
scroll to position [540, 0]
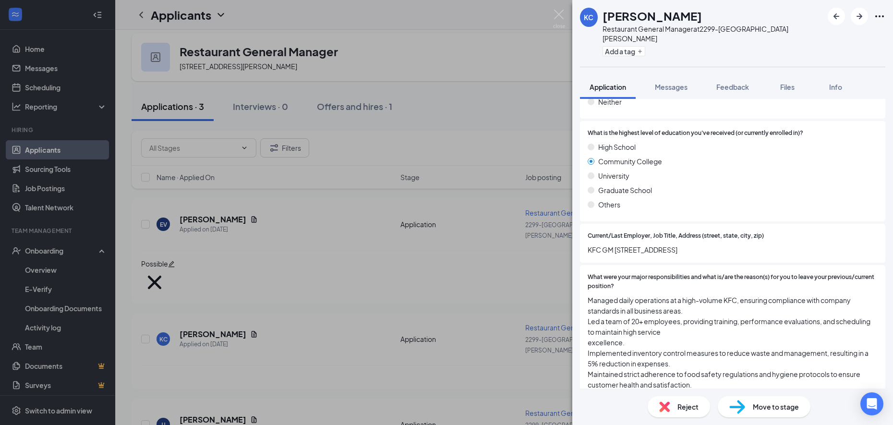
click at [620, 250] on div "Current/Last Employer, Job Title, Address ([GEOGRAPHIC_DATA], zip) KFC GM [STRE…" at bounding box center [732, 243] width 305 height 39
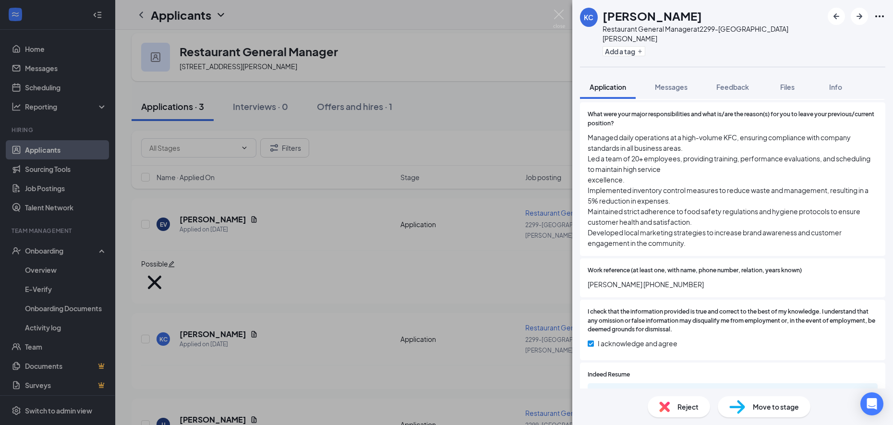
scroll to position [840, 0]
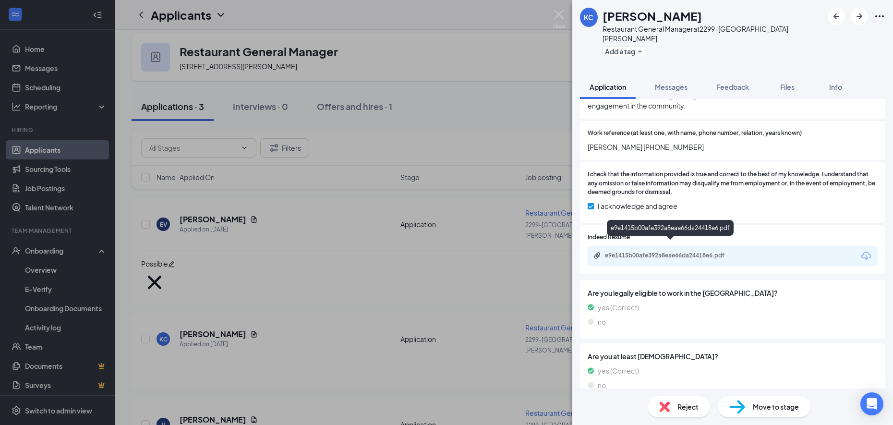
click at [646, 252] on div "e9e1415b00afe392a8eae66da24418e6.pdf" at bounding box center [672, 256] width 134 height 8
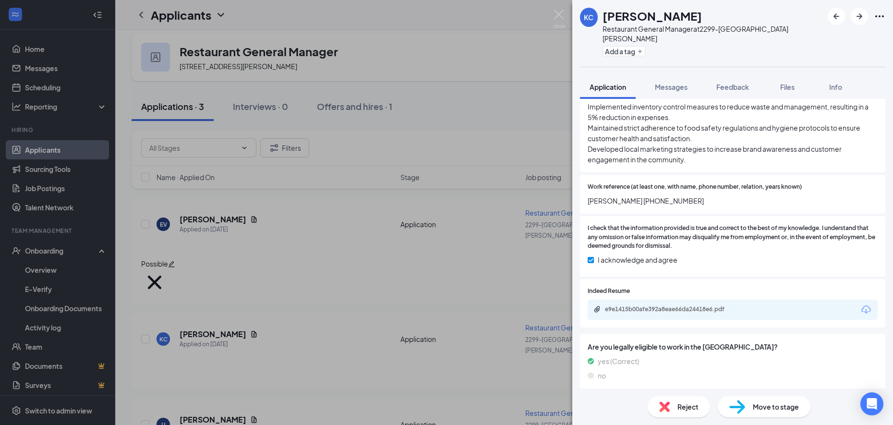
scroll to position [846, 0]
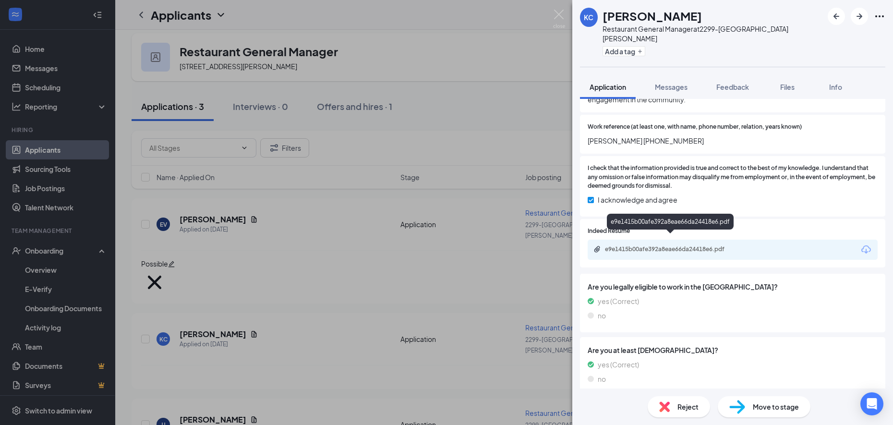
click at [681, 245] on div "e9e1415b00afe392a8eae66da24418e6.pdf" at bounding box center [672, 249] width 134 height 8
click at [685, 409] on span "Reject" at bounding box center [687, 406] width 21 height 11
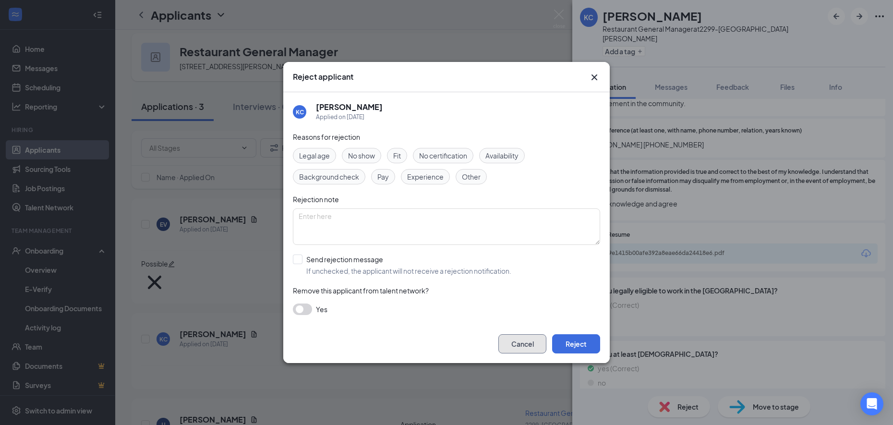
click at [531, 345] on button "Cancel" at bounding box center [522, 343] width 48 height 19
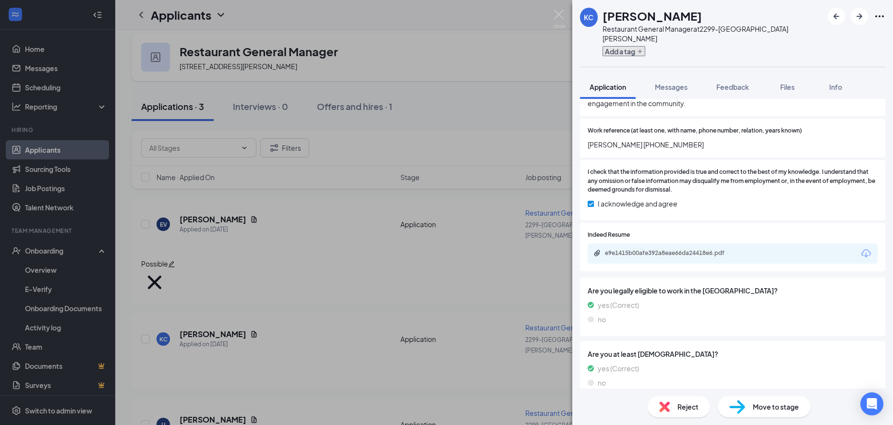
click at [633, 46] on button "Add a tag" at bounding box center [624, 51] width 43 height 10
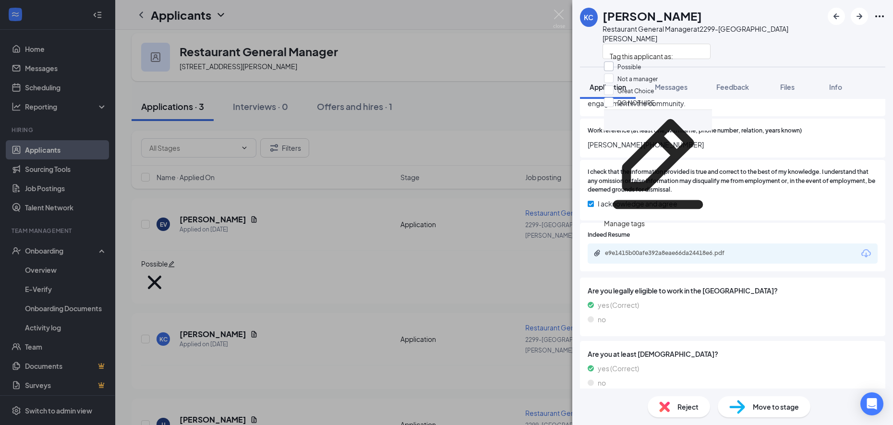
click at [641, 70] on input "Possible" at bounding box center [622, 66] width 37 height 11
checkbox input "true"
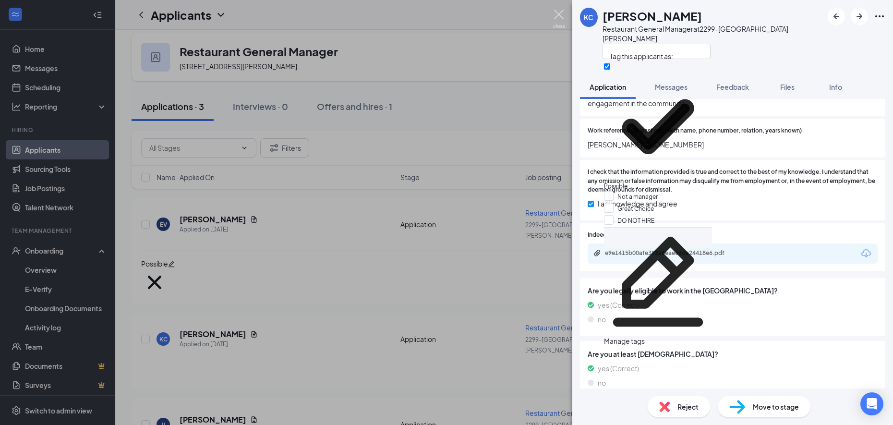
click at [556, 16] on img at bounding box center [559, 19] width 12 height 19
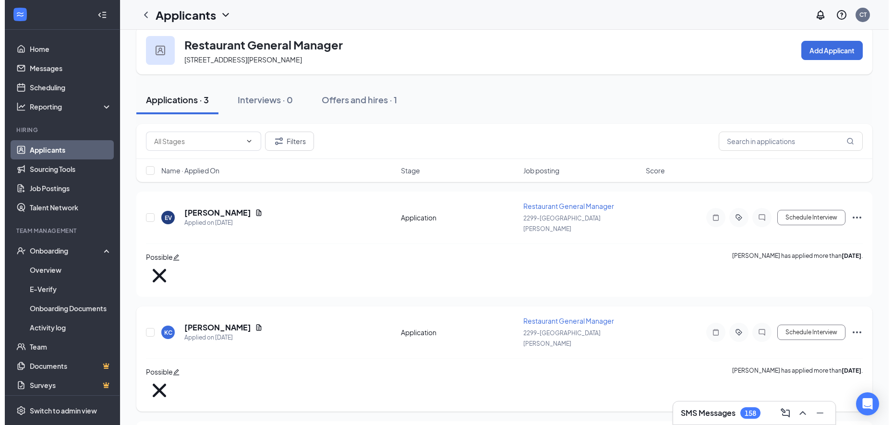
scroll to position [18, 0]
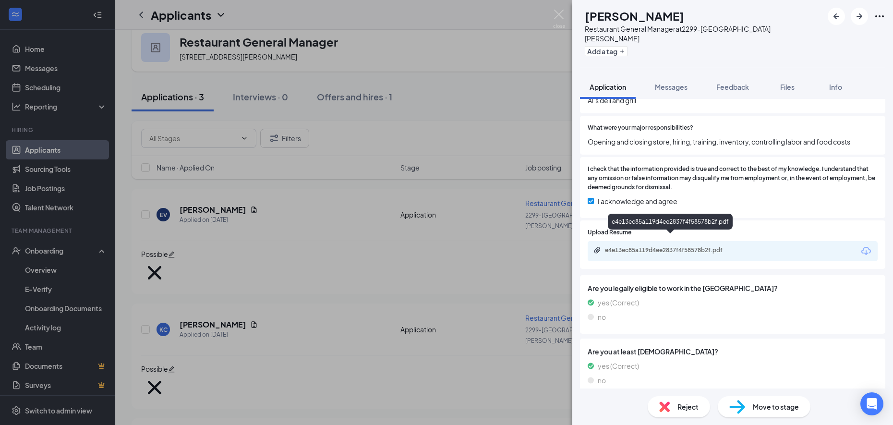
scroll to position [487, 0]
click at [644, 245] on div "e4e13ec85a119d4ee2837f4f58578b2f.pdf" at bounding box center [672, 249] width 134 height 8
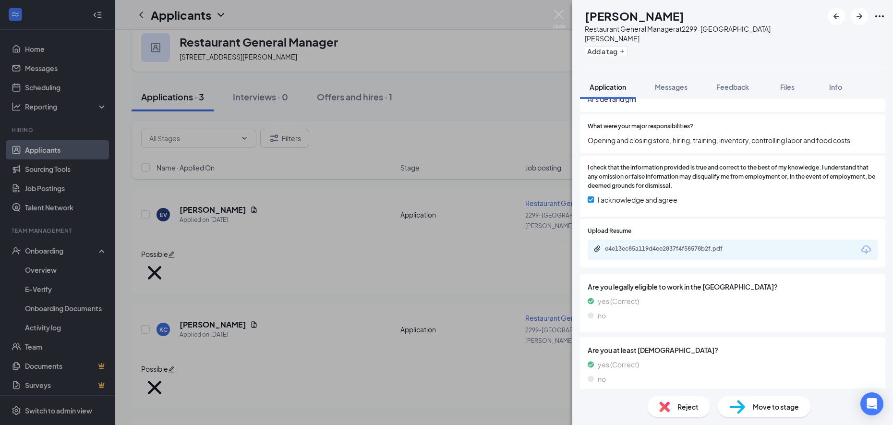
scroll to position [483, 0]
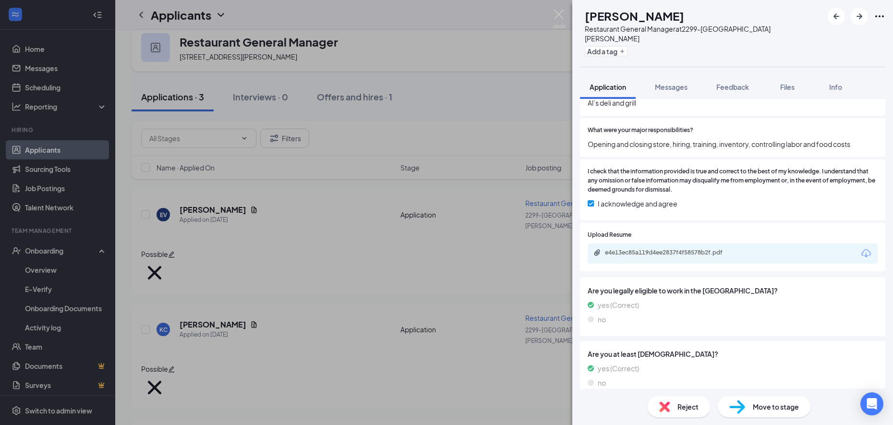
click at [689, 415] on div "Reject" at bounding box center [679, 406] width 62 height 21
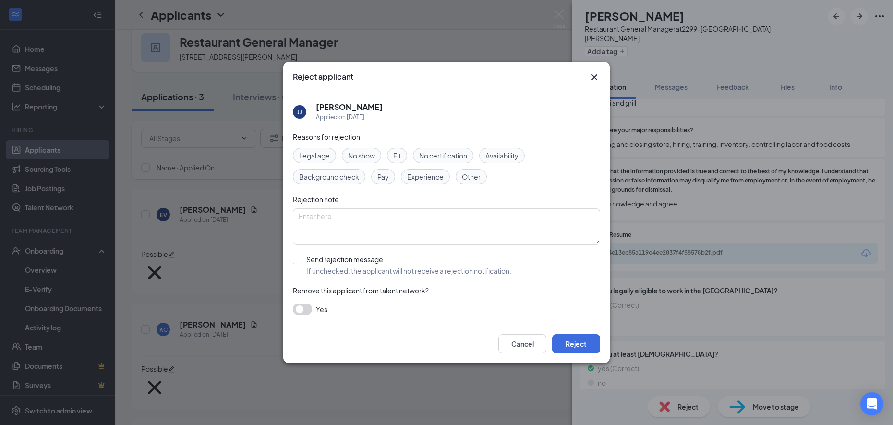
click at [429, 178] on span "Experience" at bounding box center [425, 176] width 36 height 11
click at [418, 177] on span "Experience" at bounding box center [425, 176] width 36 height 11
click at [464, 174] on span "Other" at bounding box center [471, 176] width 19 height 11
click at [571, 350] on button "Reject" at bounding box center [576, 343] width 48 height 19
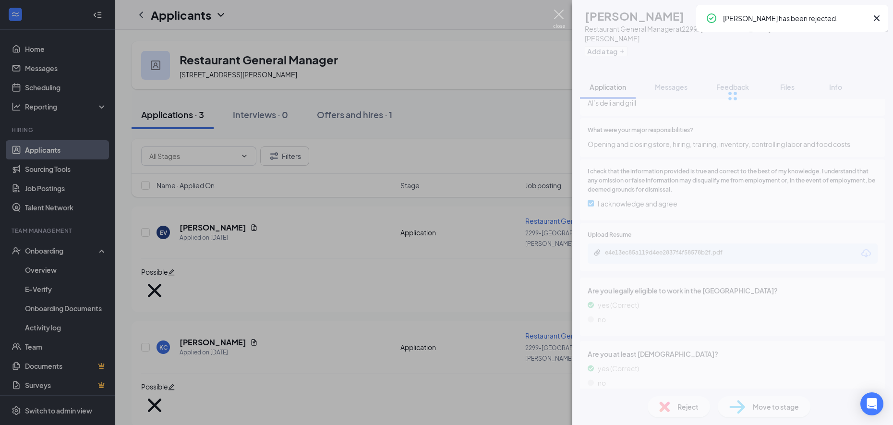
click at [561, 18] on img at bounding box center [559, 19] width 12 height 19
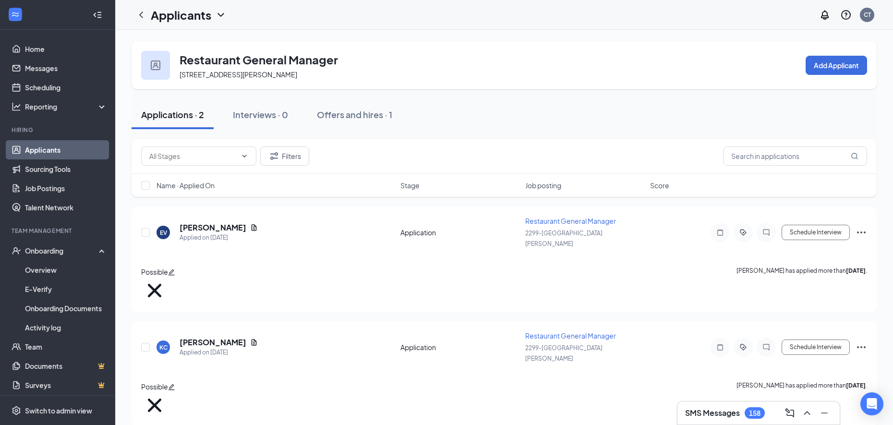
click at [218, 14] on icon "ChevronDown" at bounding box center [221, 15] width 12 height 12
click at [205, 41] on link "Applicants" at bounding box center [189, 37] width 64 height 10
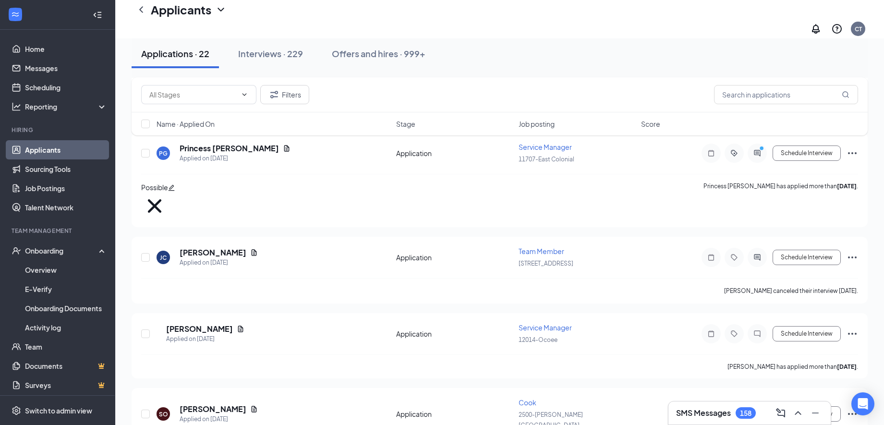
scroll to position [960, 0]
